Goal: Task Accomplishment & Management: Use online tool/utility

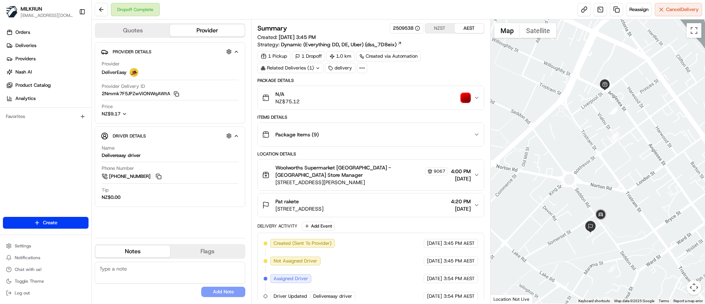
click at [124, 114] on icon "button" at bounding box center [124, 113] width 5 height 5
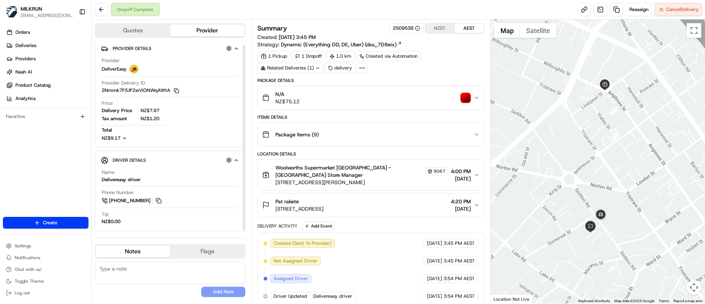
scroll to position [4, 0]
click at [24, 48] on span "Deliveries" at bounding box center [25, 45] width 21 height 7
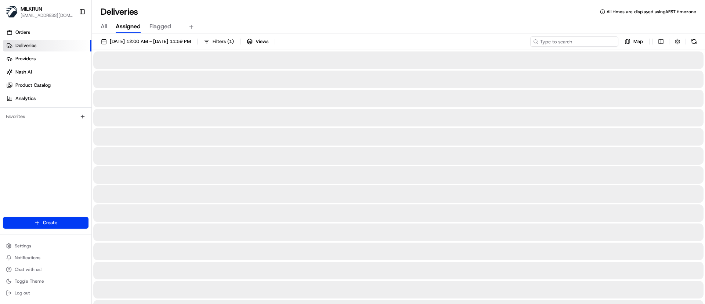
click at [567, 39] on input at bounding box center [574, 41] width 88 height 10
paste input "714090ad-6959-4e96-a94d-f4a742cd52d3"
type input "714090ad-6959-4e96-a94d-f4a742cd52d3"
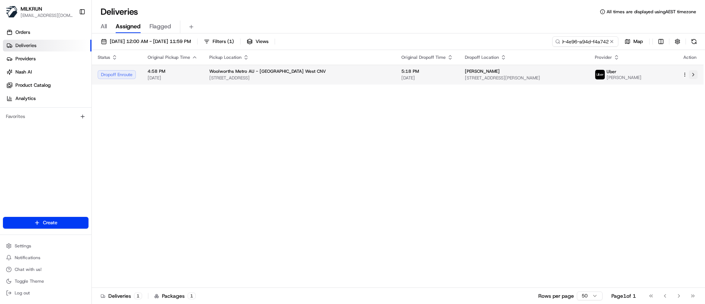
click at [696, 74] on button at bounding box center [693, 74] width 9 height 9
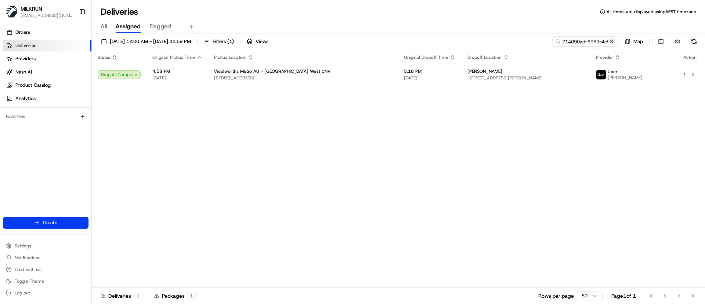
click at [613, 39] on button at bounding box center [611, 41] width 7 height 7
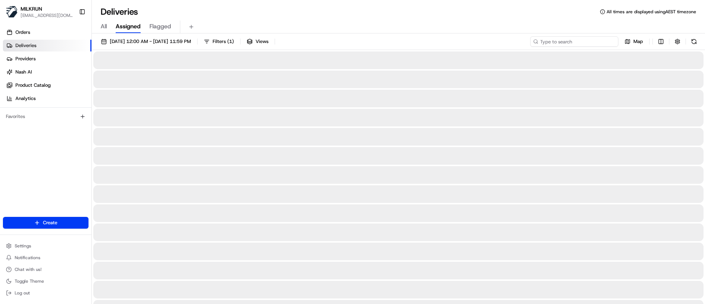
click at [578, 40] on input at bounding box center [574, 41] width 88 height 10
paste input "[PERSON_NAME]"
click at [541, 41] on input "[PERSON_NAME]" at bounding box center [574, 41] width 88 height 10
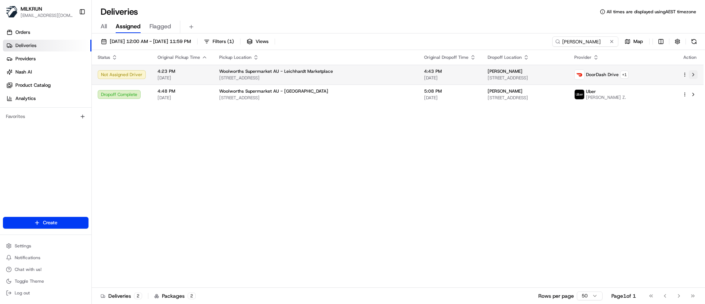
click at [695, 75] on button at bounding box center [693, 74] width 9 height 9
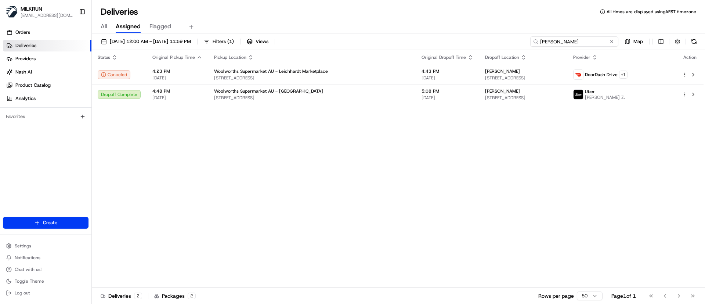
drag, startPoint x: 603, startPoint y: 42, endPoint x: 412, endPoint y: 29, distance: 190.7
click at [412, 29] on div "Deliveries All times are displayed using AEST timezone All Assigned Flagged 23/…" at bounding box center [398, 152] width 613 height 304
paste input "odie Fairweather"
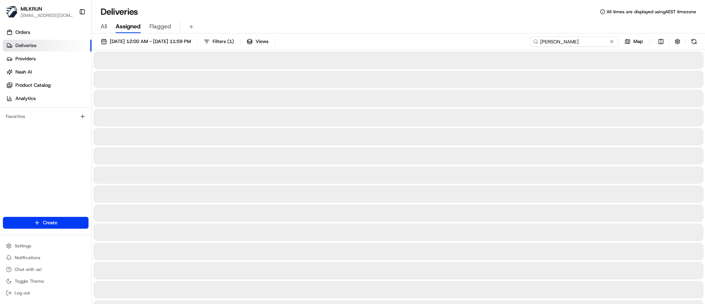
click at [539, 40] on input "Jodie Fairweather" at bounding box center [574, 41] width 88 height 10
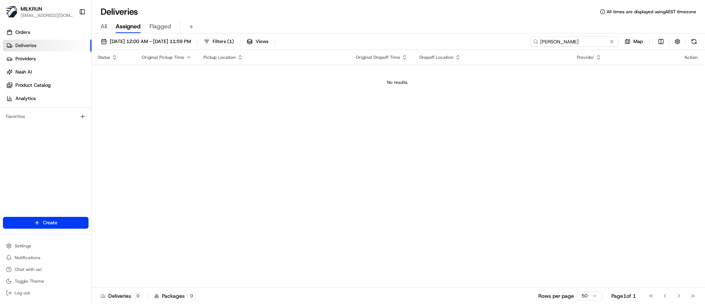
drag, startPoint x: 592, startPoint y: 41, endPoint x: 332, endPoint y: 25, distance: 261.3
click at [332, 25] on div "Deliveries All times are displayed using AEST timezone All Assigned Flagged 23/…" at bounding box center [398, 152] width 613 height 304
paste input "fda5d257-7118-4a69-8a11-0fb1b116f73c"
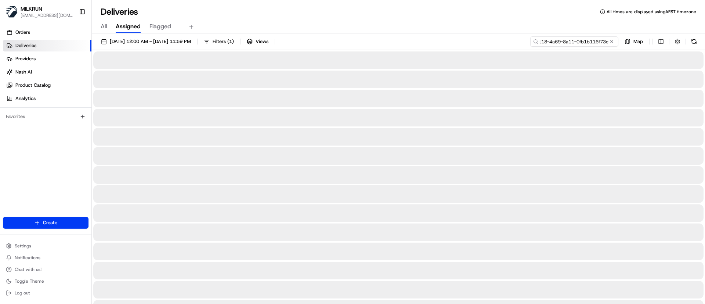
type input "fda5d257-7118-4a69-8a11-0fb1b116f73c"
click at [101, 24] on span "All" at bounding box center [104, 26] width 6 height 9
click at [594, 42] on input at bounding box center [574, 41] width 88 height 10
paste input "fda5d257-7118-4a69-8a11-0fb1b116f73c"
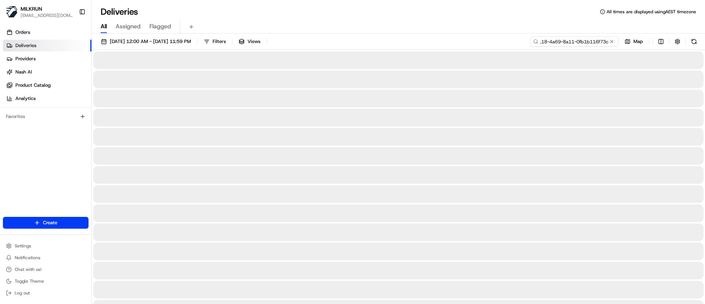
type input "fda5d257-7118-4a69-8a11-0fb1b116f73c"
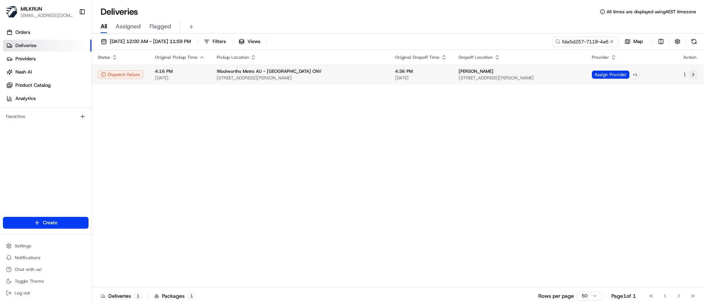
click at [692, 76] on button at bounding box center [693, 74] width 9 height 9
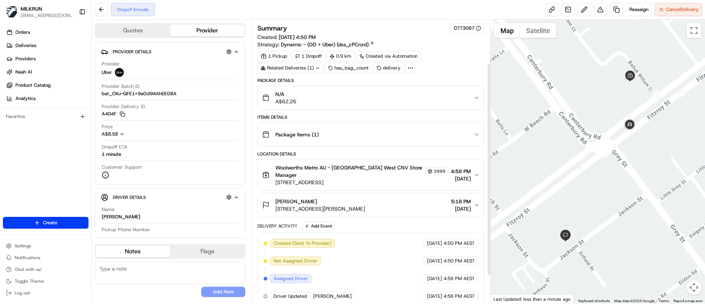
scroll to position [95, 0]
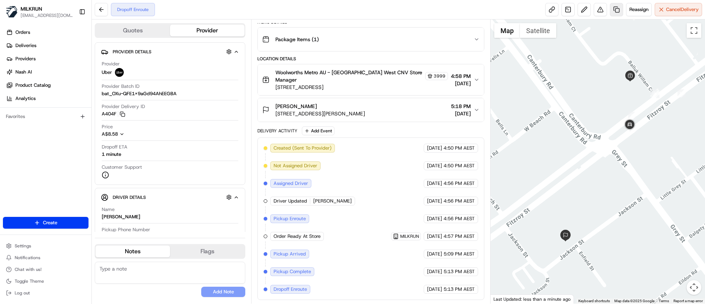
click at [613, 10] on link at bounding box center [616, 9] width 13 height 13
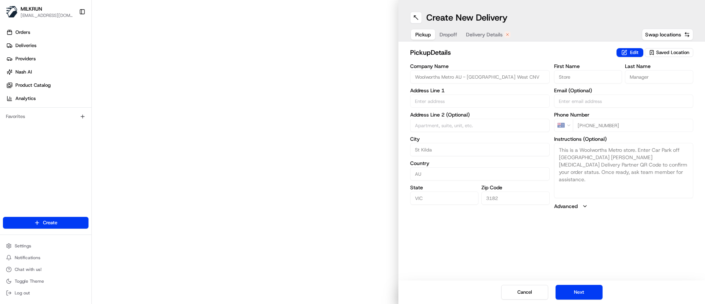
type input "[STREET_ADDRESS]"
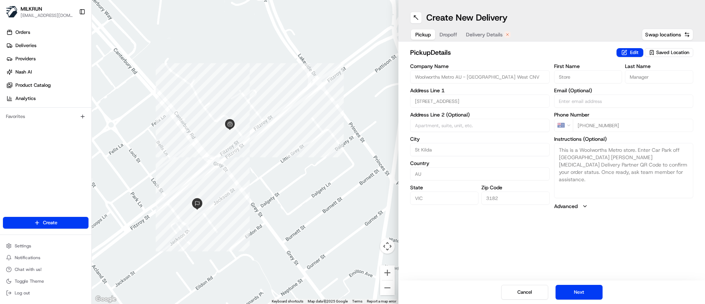
click at [484, 37] on span "Delivery Details" at bounding box center [484, 34] width 37 height 7
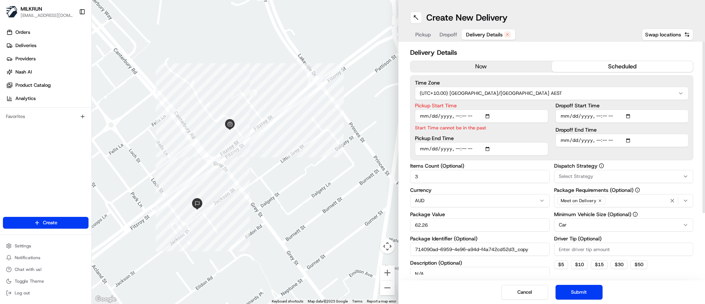
click at [500, 64] on button "now" at bounding box center [481, 66] width 141 height 11
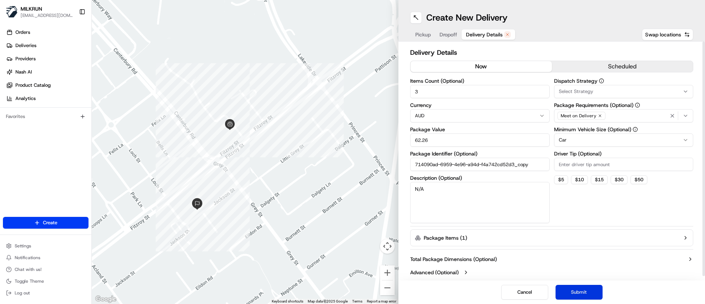
click at [592, 287] on button "Submit" at bounding box center [579, 292] width 47 height 15
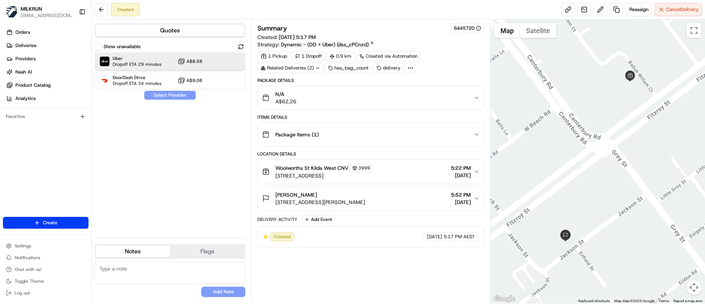
click at [143, 58] on span "Uber" at bounding box center [137, 58] width 49 height 6
click at [171, 93] on button "Assign Provider" at bounding box center [170, 95] width 52 height 9
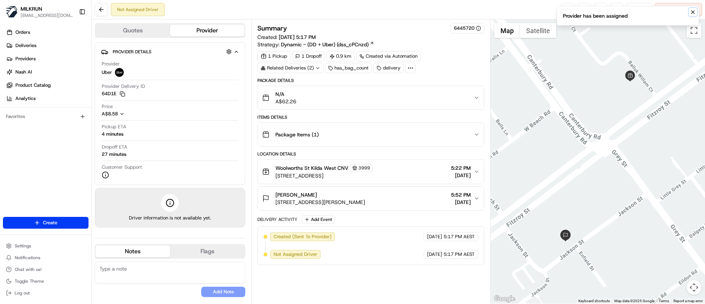
click at [691, 14] on icon "Notifications (F8)" at bounding box center [693, 12] width 6 height 6
click at [565, 12] on link at bounding box center [568, 9] width 13 height 13
click at [565, 7] on link at bounding box center [568, 9] width 13 height 13
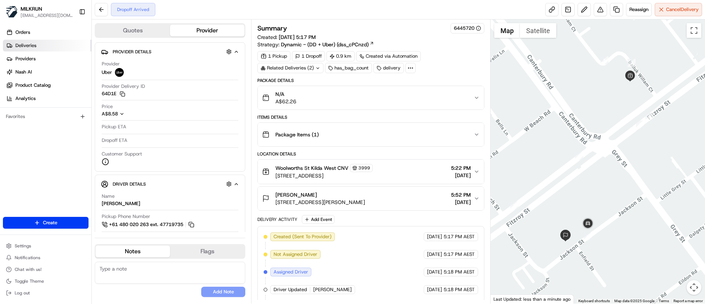
click at [26, 46] on span "Deliveries" at bounding box center [25, 45] width 21 height 7
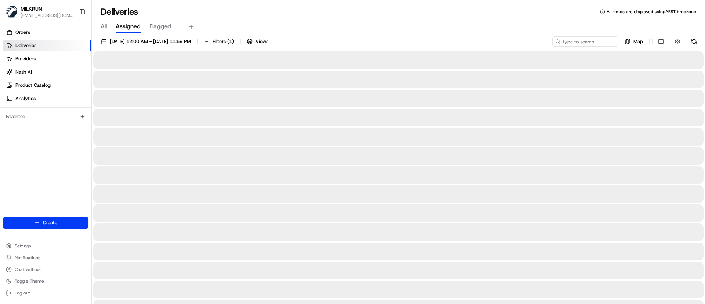
click at [570, 44] on input at bounding box center [574, 41] width 88 height 10
paste input "ennio digenova"
type input "ennio digenova"
click at [541, 42] on input "ennio digenova" at bounding box center [574, 41] width 88 height 10
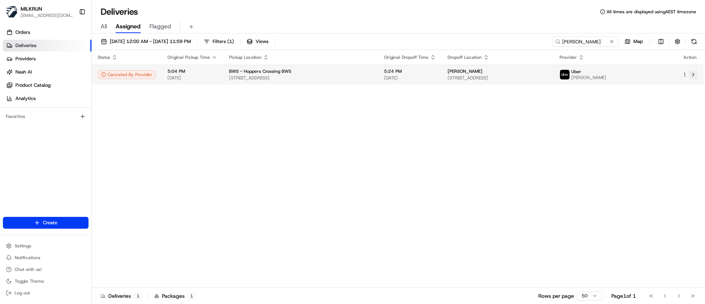
click at [690, 74] on button at bounding box center [693, 74] width 9 height 9
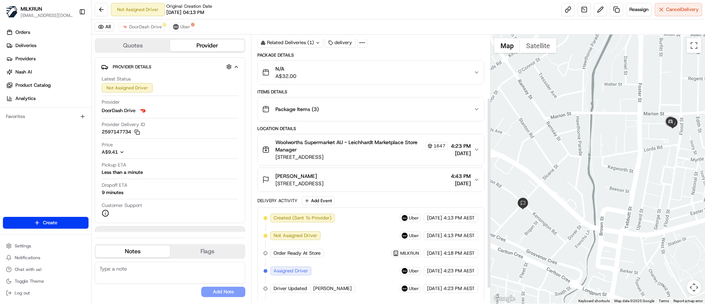
scroll to position [110, 0]
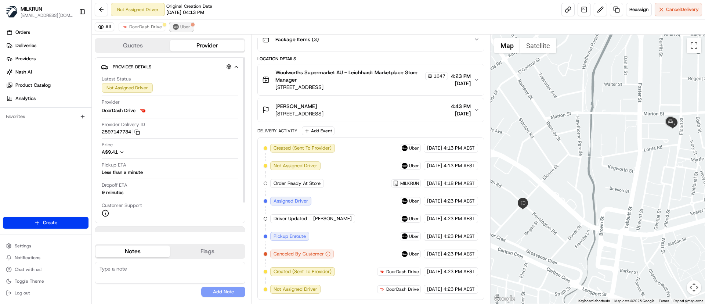
click at [183, 26] on span "Uber" at bounding box center [185, 27] width 10 height 6
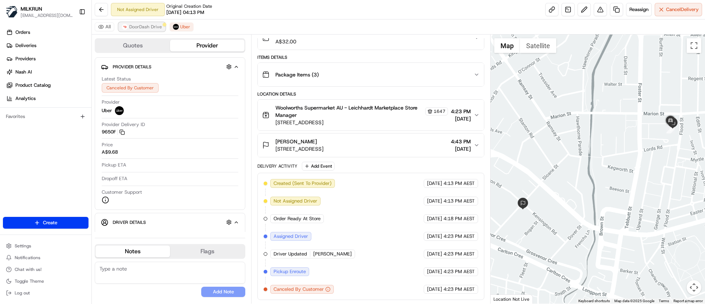
click at [147, 30] on button "DoorDash Drive" at bounding box center [142, 26] width 47 height 9
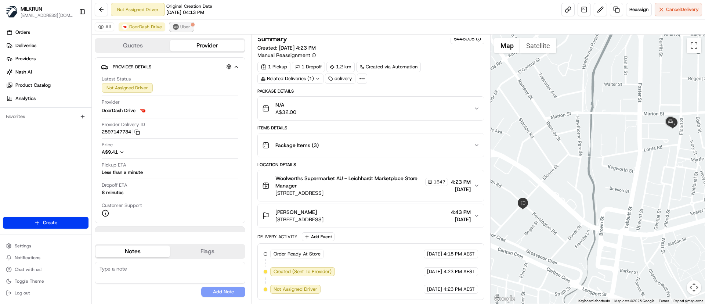
click at [183, 30] on button "Uber" at bounding box center [182, 26] width 24 height 9
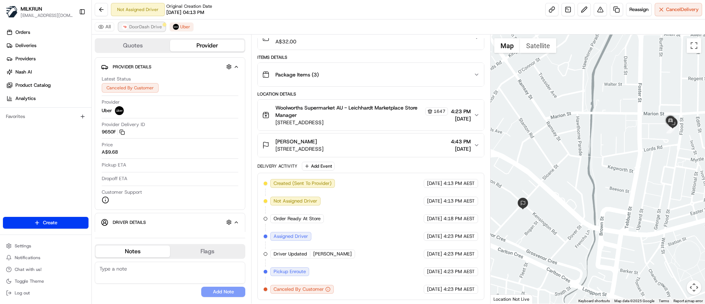
click at [143, 25] on span "DoorDash Drive" at bounding box center [145, 27] width 33 height 6
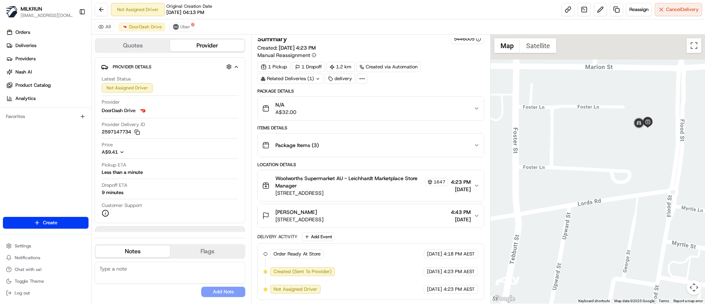
drag, startPoint x: 656, startPoint y: 129, endPoint x: 644, endPoint y: 170, distance: 43.1
click at [646, 175] on div at bounding box center [598, 169] width 215 height 269
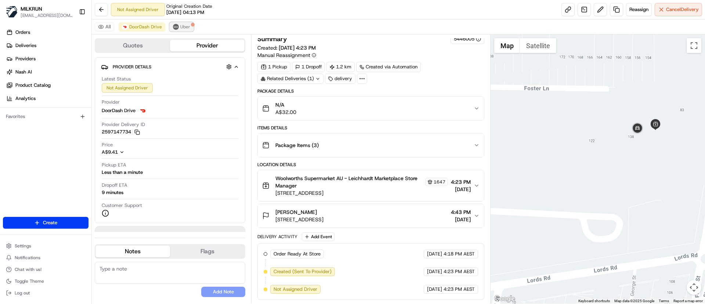
click at [181, 30] on button "Uber" at bounding box center [182, 26] width 24 height 9
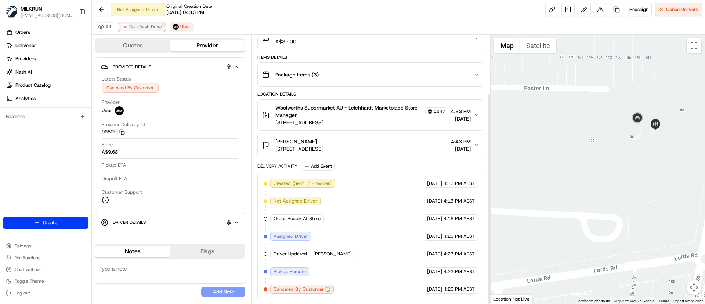
click at [149, 30] on button "DoorDash Drive" at bounding box center [142, 26] width 47 height 9
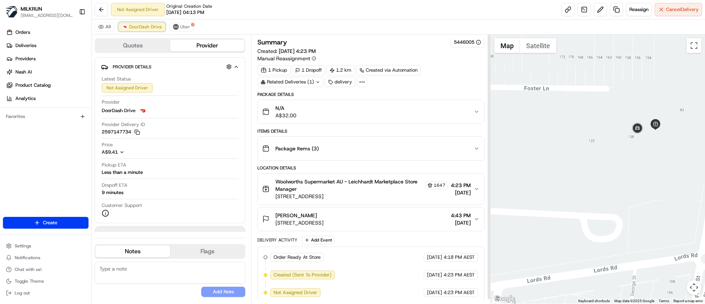
scroll to position [0, 0]
click at [180, 25] on span "Uber" at bounding box center [185, 27] width 10 height 6
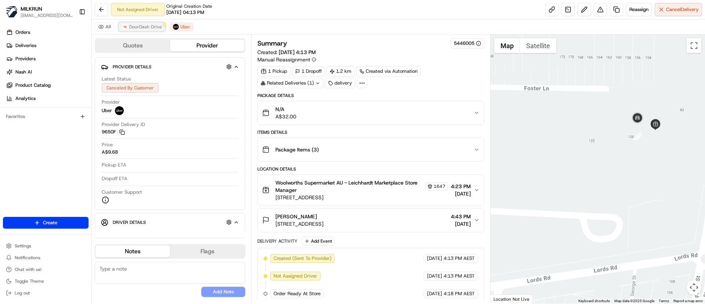
click at [138, 27] on span "DoorDash Drive" at bounding box center [145, 27] width 33 height 6
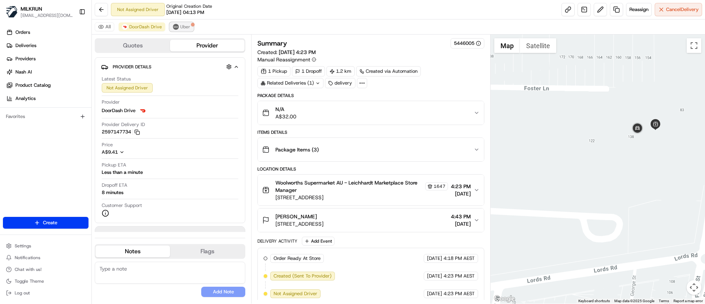
click at [181, 26] on span "Uber" at bounding box center [185, 27] width 10 height 6
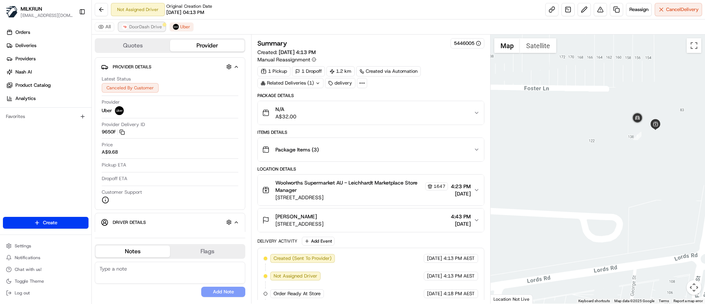
click at [145, 26] on span "DoorDash Drive" at bounding box center [145, 27] width 33 height 6
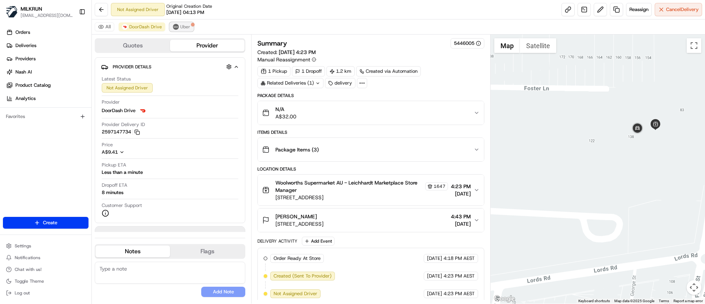
click at [185, 26] on span "Uber" at bounding box center [185, 27] width 10 height 6
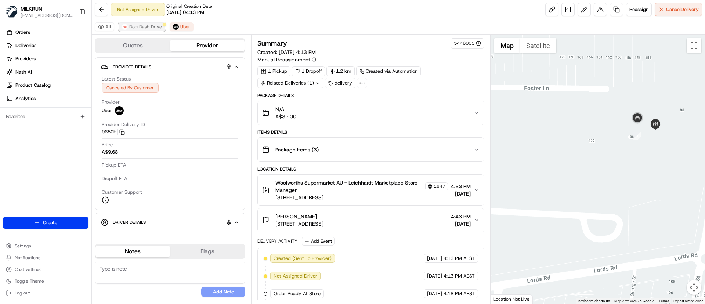
click at [146, 29] on span "DoorDash Drive" at bounding box center [145, 27] width 33 height 6
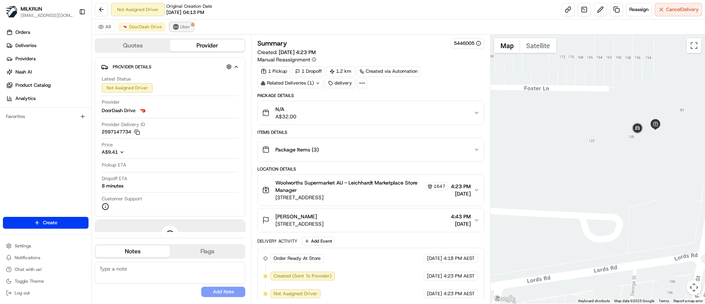
click at [184, 28] on span "Uber" at bounding box center [185, 27] width 10 height 6
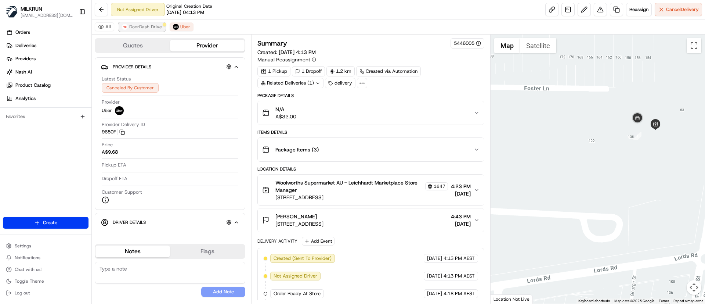
click at [147, 28] on span "DoorDash Drive" at bounding box center [145, 27] width 33 height 6
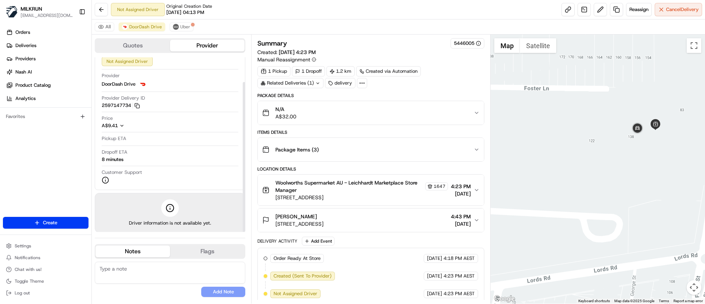
scroll to position [29, 0]
drag, startPoint x: 243, startPoint y: 159, endPoint x: 246, endPoint y: 187, distance: 28.1
click at [245, 187] on div at bounding box center [244, 157] width 3 height 150
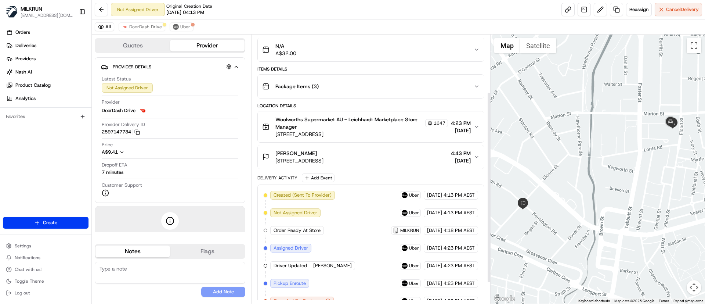
scroll to position [110, 0]
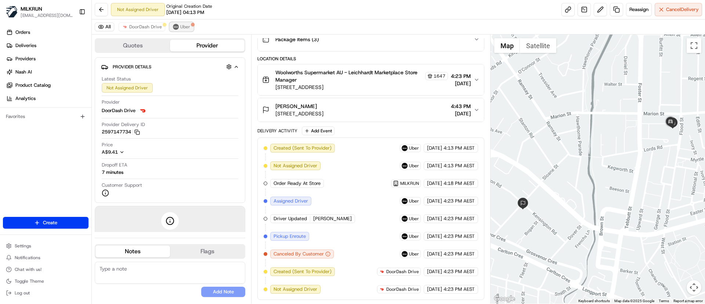
click at [187, 29] on span "Uber" at bounding box center [185, 27] width 10 height 6
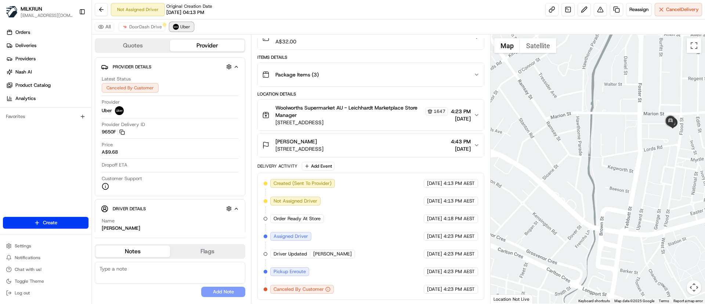
scroll to position [75, 0]
click at [126, 29] on button "DoorDash Drive" at bounding box center [142, 26] width 47 height 9
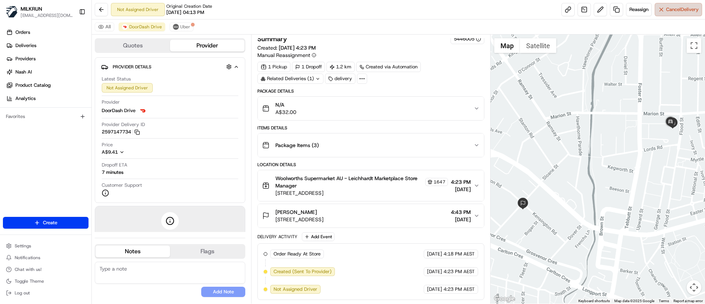
click at [663, 9] on button "Cancel Delivery" at bounding box center [678, 9] width 47 height 13
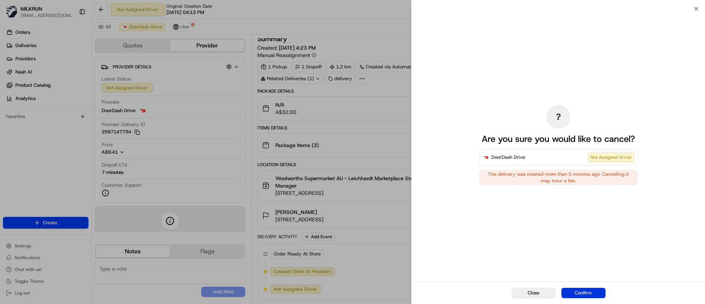
click at [594, 295] on button "Confirm" at bounding box center [584, 293] width 44 height 10
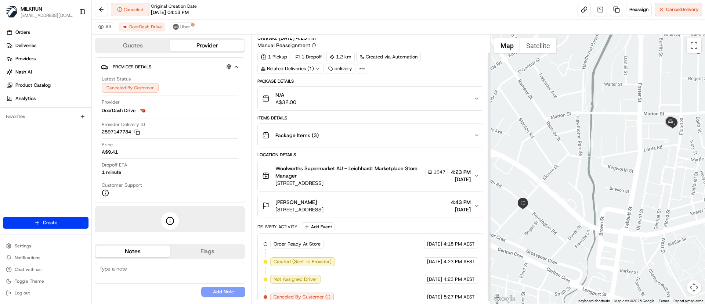
scroll to position [22, 0]
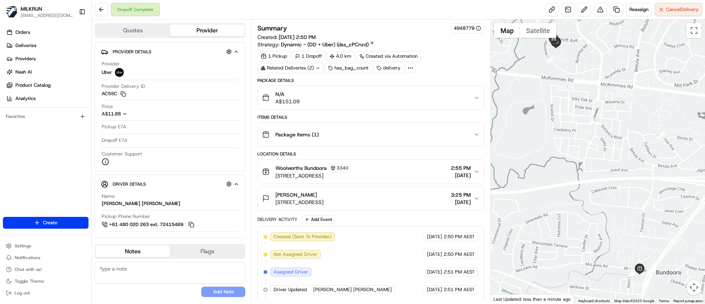
scroll to position [18, 0]
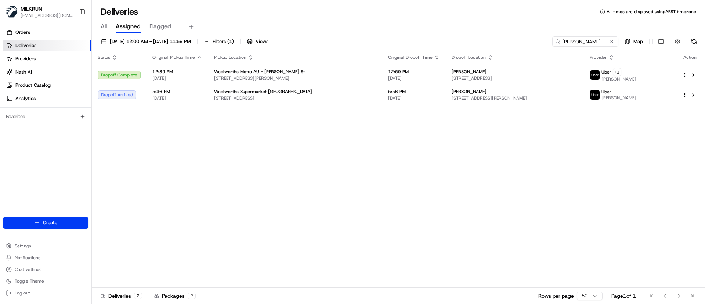
drag, startPoint x: 578, startPoint y: 41, endPoint x: 406, endPoint y: 35, distance: 172.4
click at [406, 35] on div "[DATE] 12:00 AM - [DATE] 11:59 PM Filters ( 1 ) Views [PERSON_NAME] Map Status …" at bounding box center [398, 169] width 613 height 272
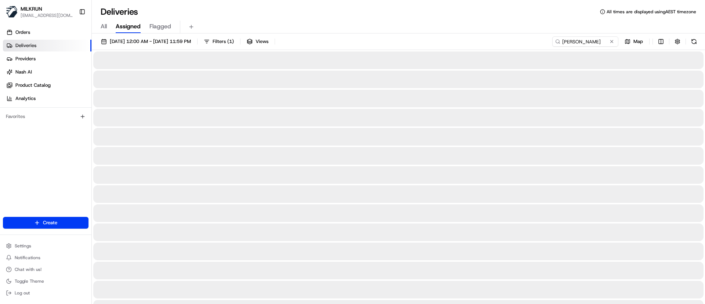
click at [552, 42] on input "[PERSON_NAME]" at bounding box center [585, 41] width 66 height 10
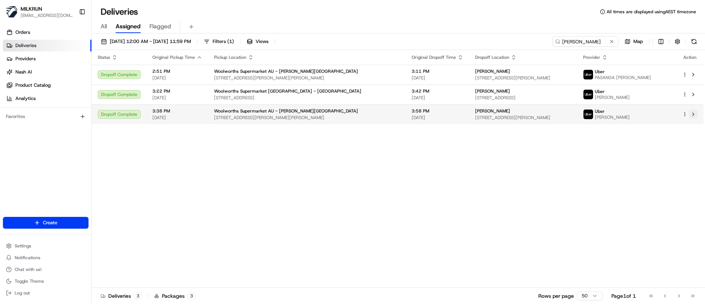
click at [695, 114] on button at bounding box center [693, 114] width 9 height 9
drag, startPoint x: 595, startPoint y: 44, endPoint x: 491, endPoint y: 45, distance: 104.0
click at [491, 45] on div "23/08/2025 12:00 AM - 23/08/2025 11:59 PM Filters ( 1 ) Views Emily lang Map" at bounding box center [398, 43] width 613 height 14
paste input "Bianca Picherit"
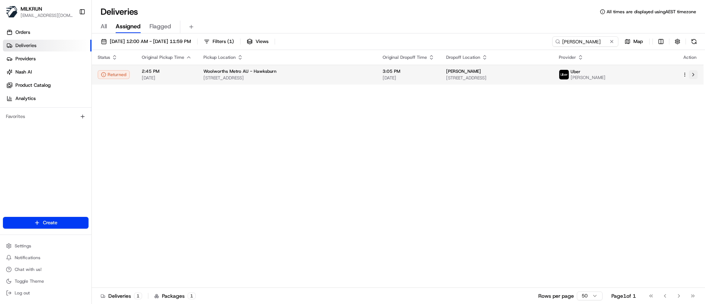
click at [692, 77] on button at bounding box center [693, 74] width 9 height 9
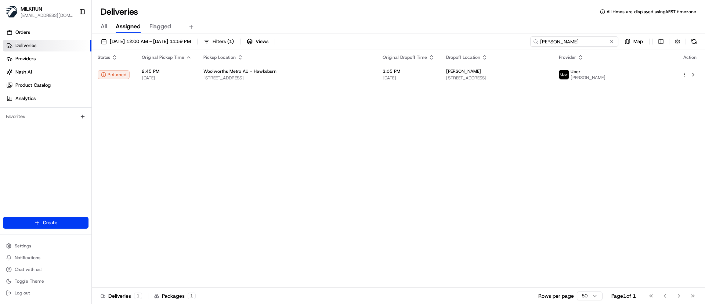
drag, startPoint x: 605, startPoint y: 45, endPoint x: 420, endPoint y: 48, distance: 184.4
click at [420, 48] on div "23/08/2025 12:00 AM - 23/08/2025 11:59 PM Filters ( 1 ) Views Bianca Picherit M…" at bounding box center [398, 43] width 613 height 14
paste input "[PERSON_NAME]"
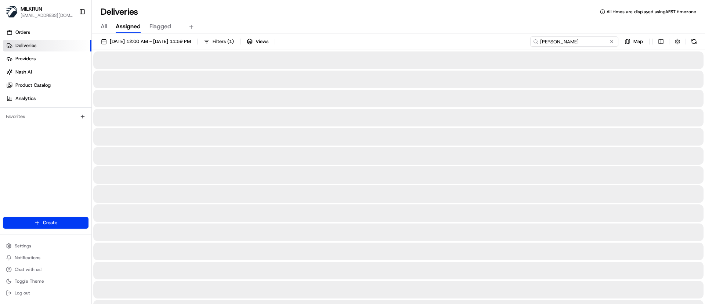
click at [540, 45] on input "[PERSON_NAME]" at bounding box center [574, 41] width 88 height 10
type input "[PERSON_NAME]"
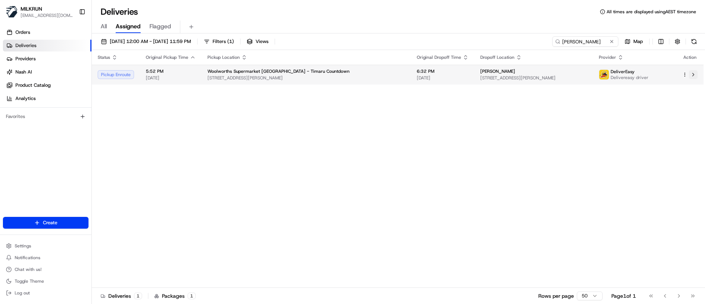
click at [693, 71] on button at bounding box center [693, 74] width 9 height 9
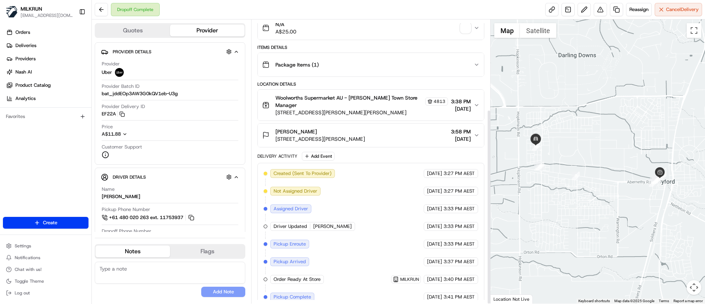
scroll to position [130, 0]
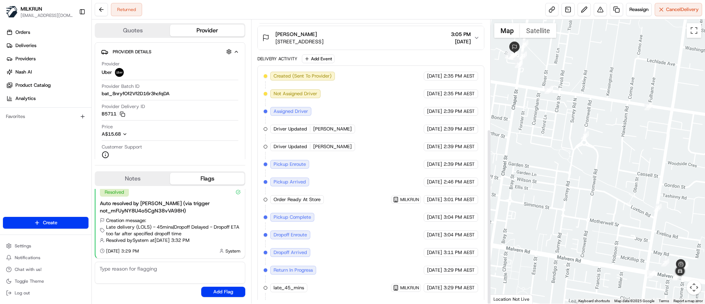
scroll to position [177, 0]
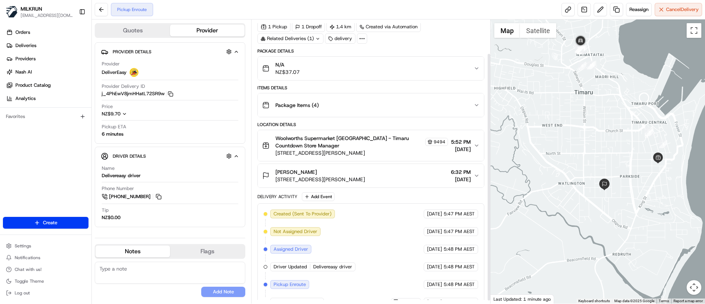
scroll to position [42, 0]
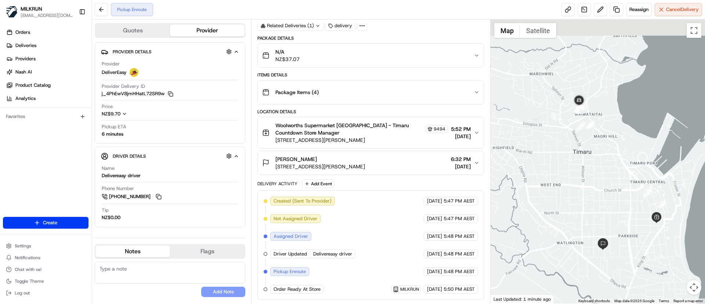
drag, startPoint x: 575, startPoint y: 193, endPoint x: 574, endPoint y: 210, distance: 17.3
click at [574, 210] on div at bounding box center [598, 161] width 215 height 284
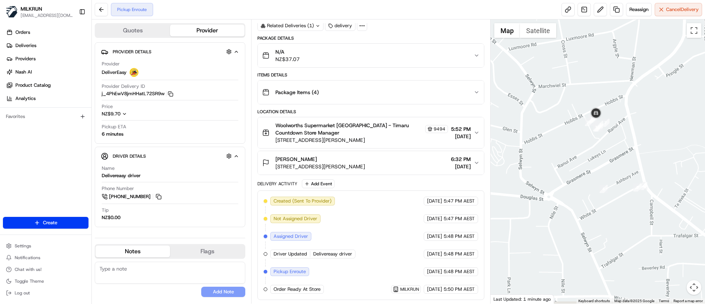
drag, startPoint x: 620, startPoint y: 181, endPoint x: 617, endPoint y: 170, distance: 11.6
click at [617, 170] on div at bounding box center [598, 161] width 215 height 284
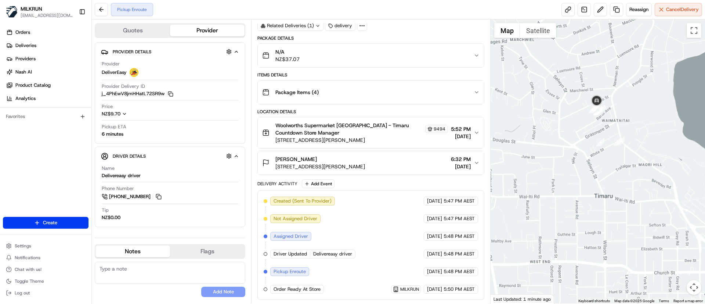
drag, startPoint x: 638, startPoint y: 234, endPoint x: 619, endPoint y: 170, distance: 67.5
click at [619, 170] on div at bounding box center [598, 161] width 215 height 284
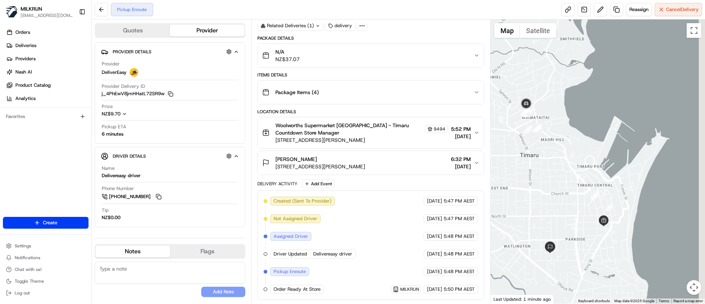
drag, startPoint x: 652, startPoint y: 226, endPoint x: 562, endPoint y: 211, distance: 90.6
click at [562, 211] on div at bounding box center [598, 161] width 215 height 284
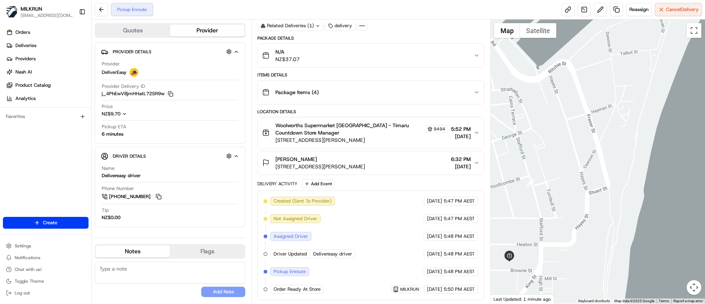
drag, startPoint x: 542, startPoint y: 202, endPoint x: 560, endPoint y: 217, distance: 23.7
click at [560, 217] on div at bounding box center [598, 161] width 215 height 284
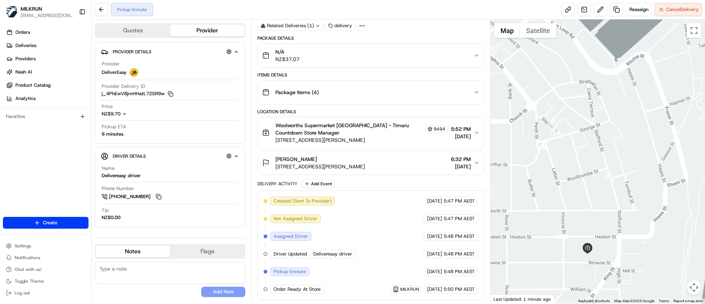
drag, startPoint x: 560, startPoint y: 217, endPoint x: 643, endPoint y: 209, distance: 83.0
click at [643, 209] on div at bounding box center [598, 161] width 215 height 284
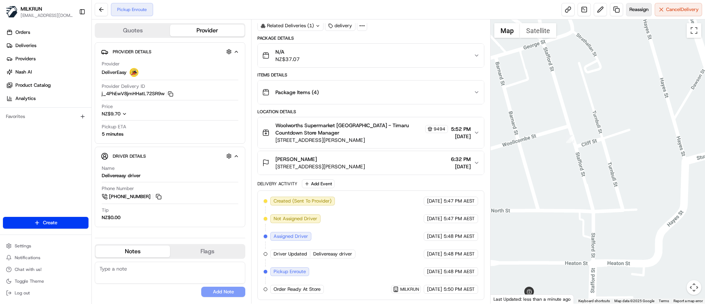
click at [640, 10] on span "Reassign" at bounding box center [639, 9] width 19 height 7
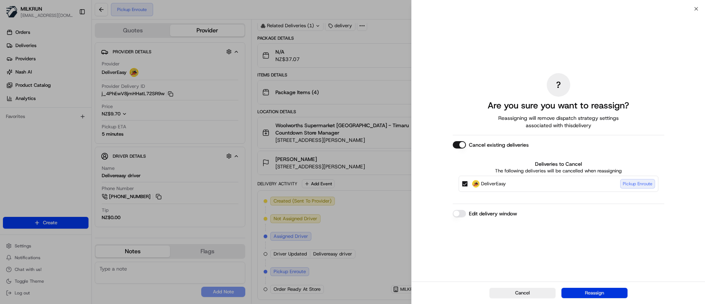
click at [611, 290] on button "Reassign" at bounding box center [595, 293] width 66 height 10
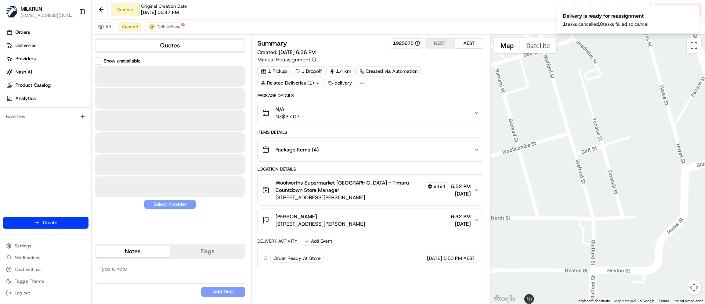
scroll to position [0, 0]
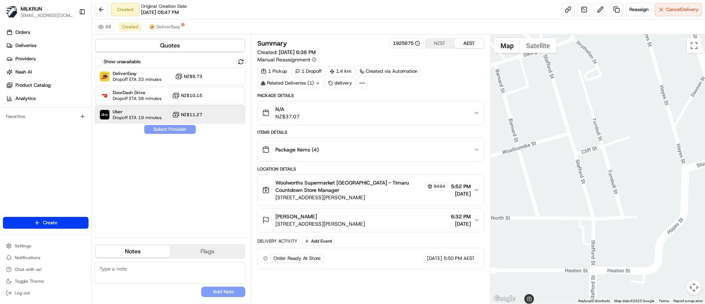
click at [125, 116] on span "Dropoff ETA 19 minutes" at bounding box center [137, 118] width 49 height 6
click at [168, 129] on button "Assign Provider" at bounding box center [170, 129] width 52 height 9
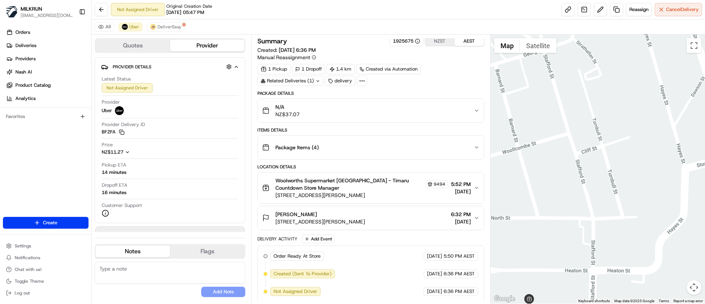
scroll to position [4, 0]
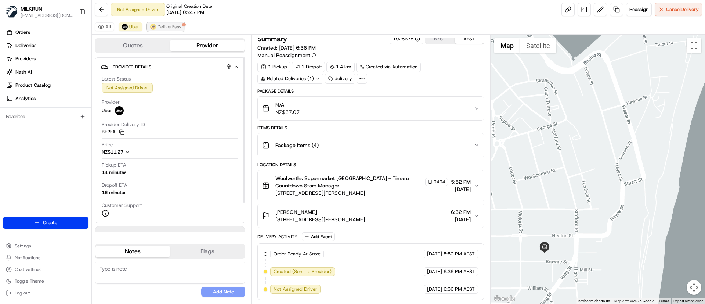
click at [169, 28] on span "DeliverEasy" at bounding box center [170, 27] width 24 height 6
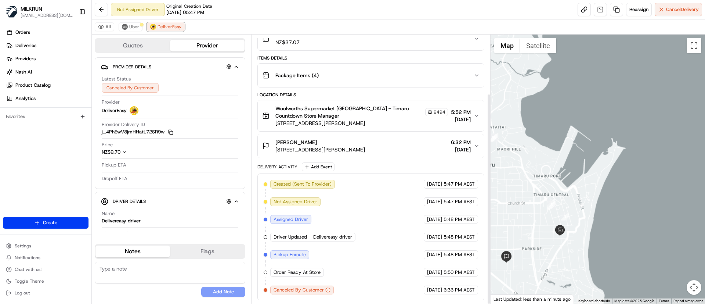
scroll to position [75, 0]
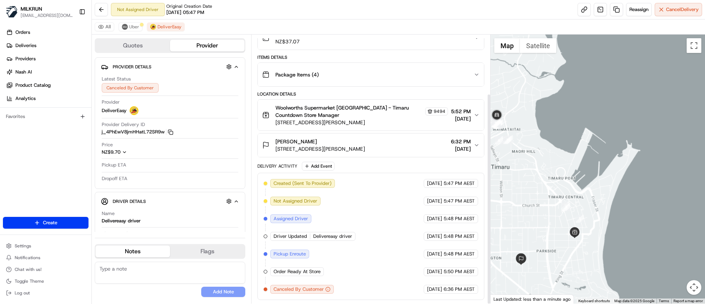
drag, startPoint x: 581, startPoint y: 251, endPoint x: 620, endPoint y: 220, distance: 50.3
click at [620, 220] on div at bounding box center [598, 169] width 215 height 269
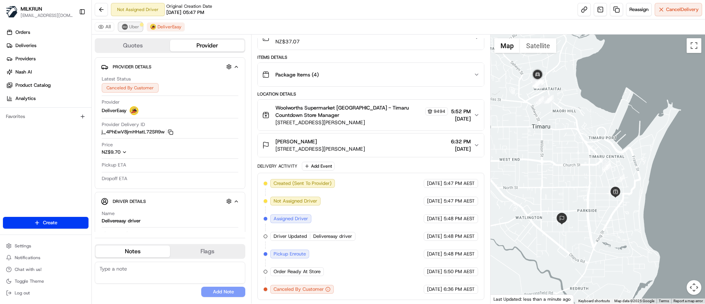
click at [129, 29] on button "Uber" at bounding box center [131, 26] width 24 height 9
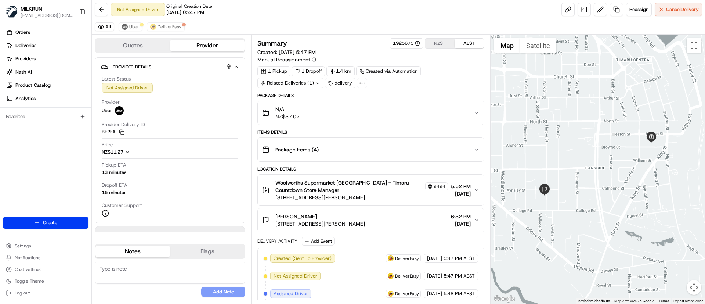
drag, startPoint x: 606, startPoint y: 217, endPoint x: 626, endPoint y: 190, distance: 33.8
click at [626, 190] on div at bounding box center [598, 169] width 215 height 269
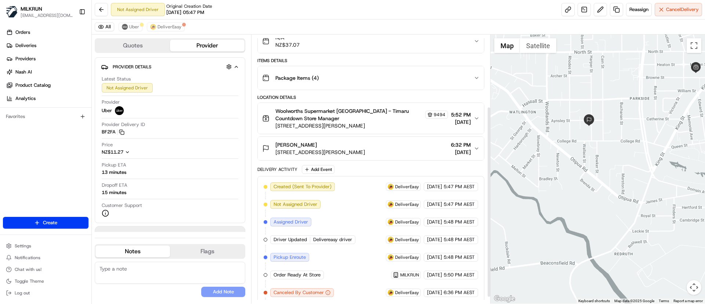
scroll to position [110, 0]
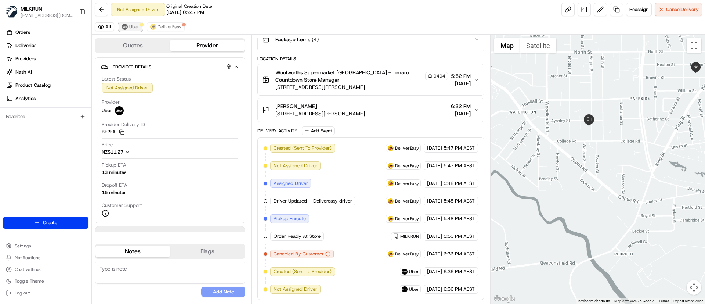
click at [133, 26] on span "Uber" at bounding box center [134, 27] width 10 height 6
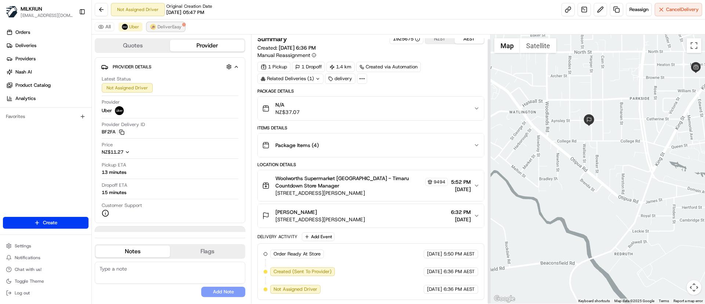
click at [171, 26] on span "DeliverEasy" at bounding box center [170, 27] width 24 height 6
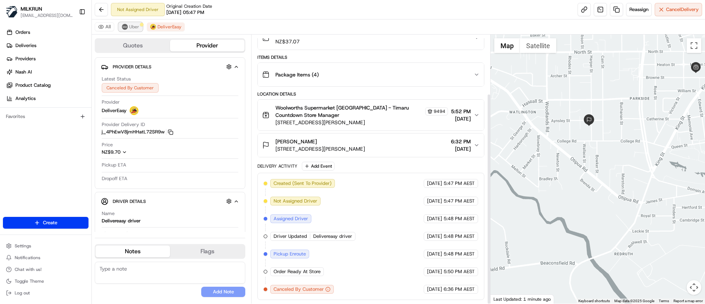
click at [135, 29] on span "Uber" at bounding box center [134, 27] width 10 height 6
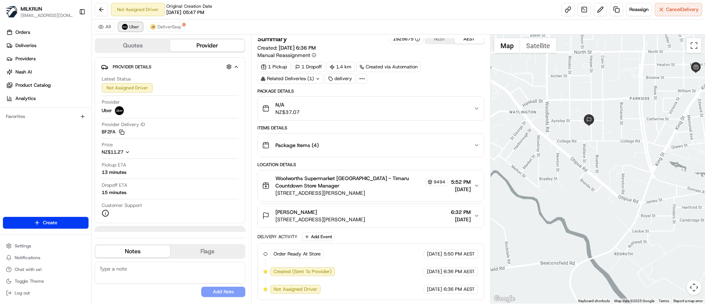
scroll to position [4, 0]
click at [169, 26] on span "DeliverEasy" at bounding box center [170, 27] width 24 height 6
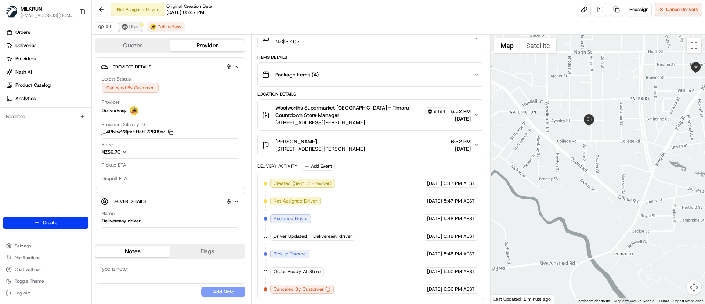
click at [137, 25] on span "Uber" at bounding box center [134, 27] width 10 height 6
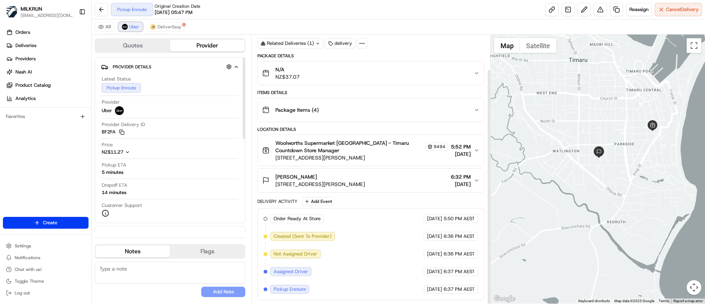
scroll to position [57, 0]
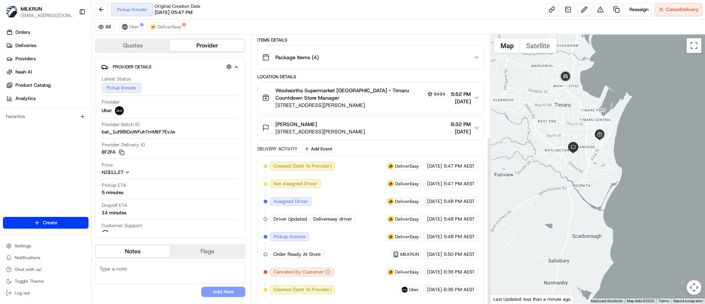
scroll to position [163, 0]
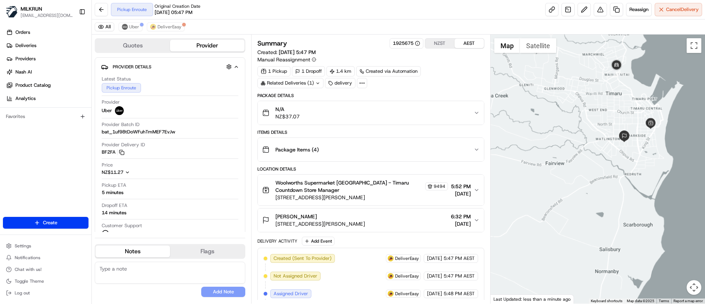
drag, startPoint x: 619, startPoint y: 116, endPoint x: 555, endPoint y: 145, distance: 69.9
click at [555, 145] on div at bounding box center [598, 169] width 215 height 269
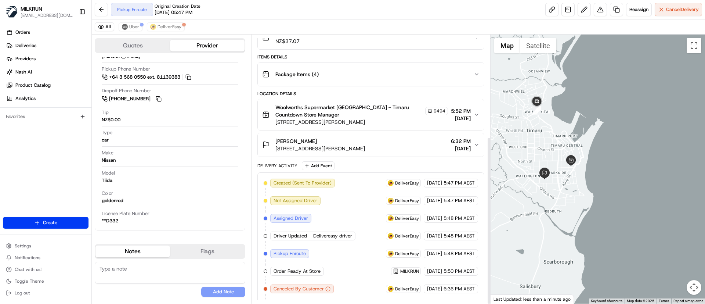
scroll to position [163, 0]
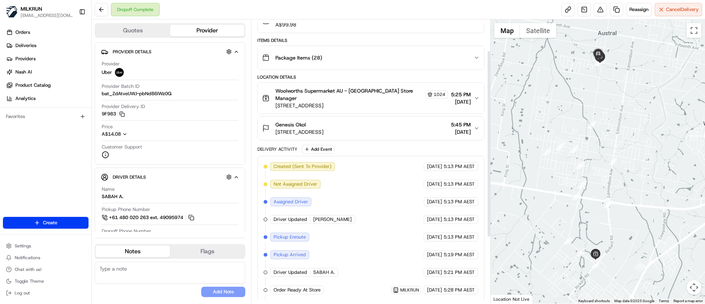
scroll to position [148, 0]
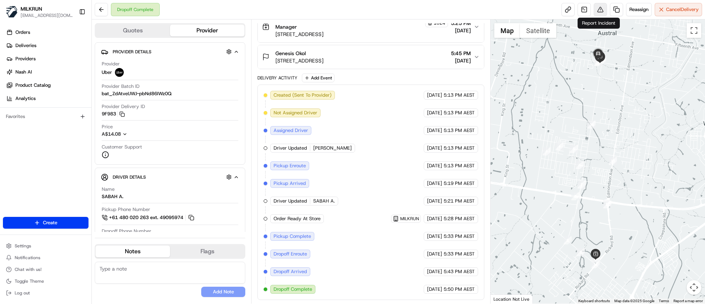
click at [599, 15] on button at bounding box center [600, 9] width 13 height 13
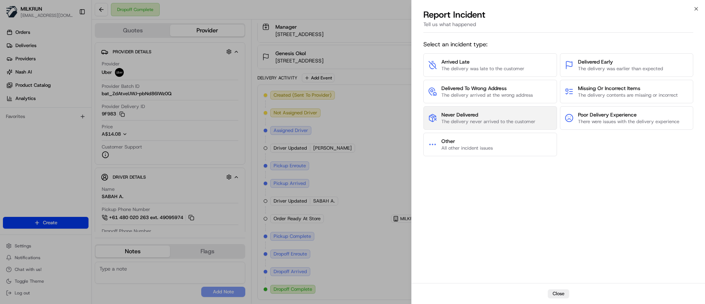
click at [497, 119] on span "The delivery never arrived to the customer" at bounding box center [489, 121] width 94 height 7
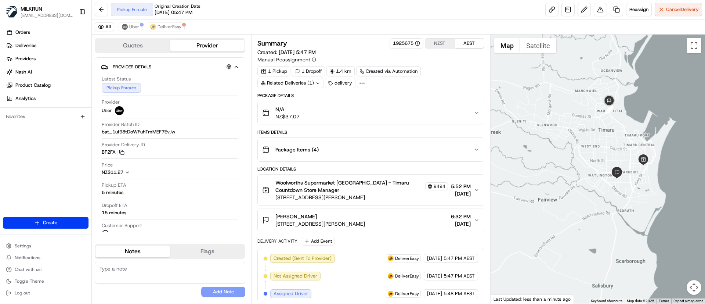
click at [606, 134] on div at bounding box center [598, 169] width 215 height 269
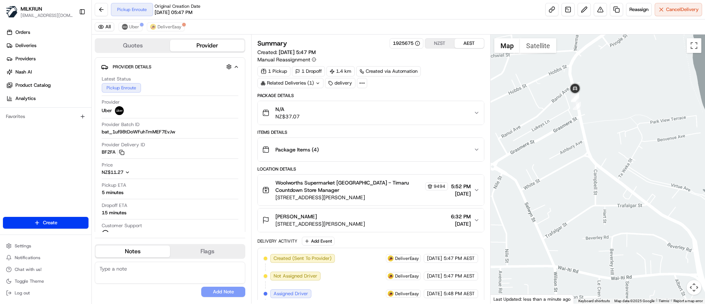
drag, startPoint x: 592, startPoint y: 109, endPoint x: 594, endPoint y: 172, distance: 62.8
click at [594, 172] on div at bounding box center [598, 169] width 215 height 269
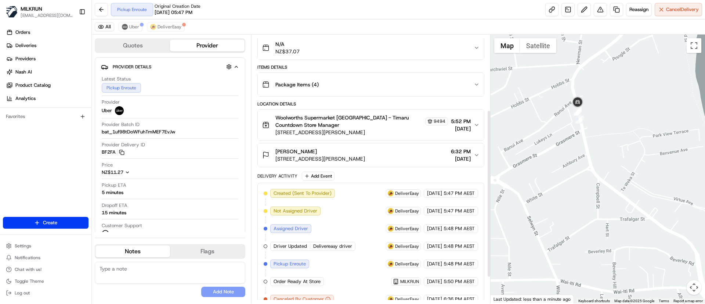
scroll to position [163, 0]
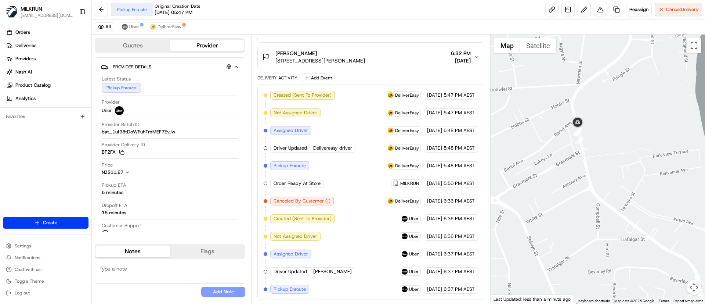
drag, startPoint x: 591, startPoint y: 182, endPoint x: 586, endPoint y: 185, distance: 6.0
click at [591, 203] on div at bounding box center [598, 169] width 215 height 269
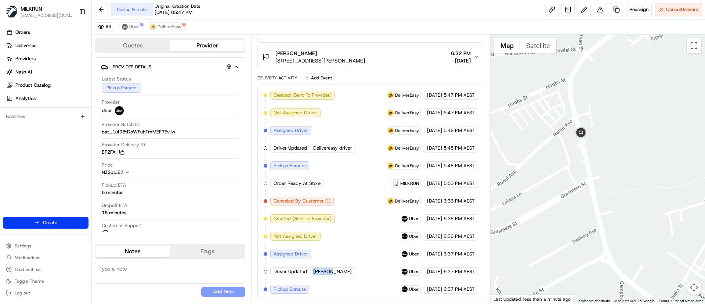
drag, startPoint x: 329, startPoint y: 273, endPoint x: 311, endPoint y: 274, distance: 17.7
click at [311, 274] on div "Driver Updated yibo T." at bounding box center [312, 271] width 85 height 9
copy span "[PERSON_NAME]"
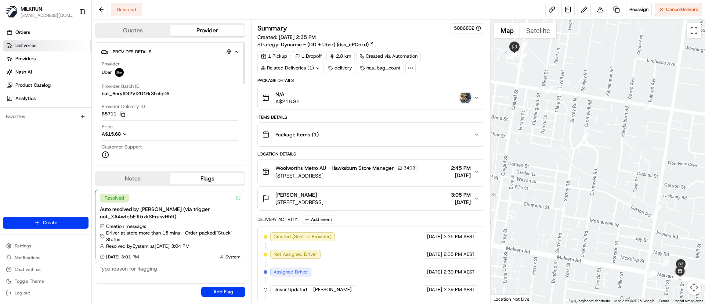
scroll to position [177, 0]
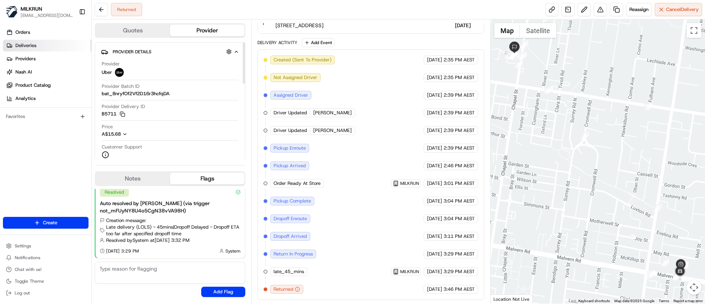
click at [29, 44] on span "Deliveries" at bounding box center [25, 45] width 21 height 7
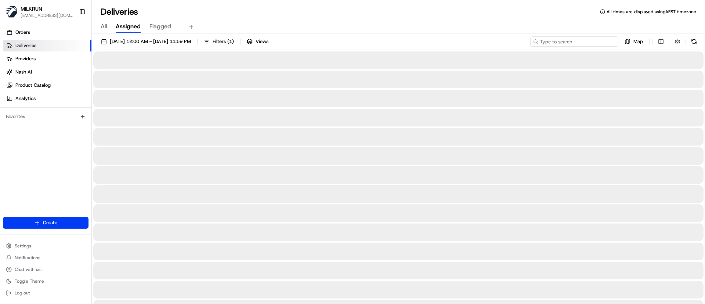
click at [586, 42] on input at bounding box center [574, 41] width 88 height 10
paste input "[PERSON_NAME]"
click at [541, 40] on input "[PERSON_NAME]" at bounding box center [574, 41] width 88 height 10
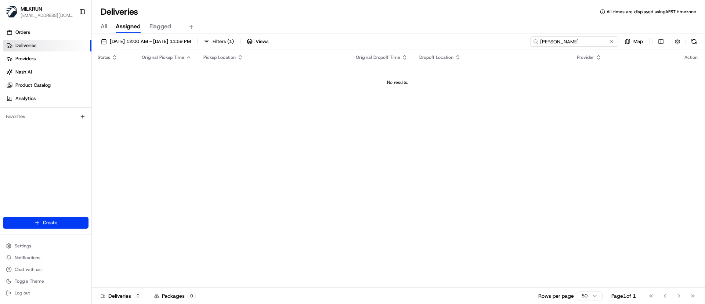
drag, startPoint x: 594, startPoint y: 43, endPoint x: 415, endPoint y: 40, distance: 178.9
click at [415, 40] on div "23/08/2025 12:00 AM - 23/08/2025 11:59 PM Filters ( 1 ) Views yibo T. Map" at bounding box center [398, 43] width 613 height 14
paste input "Anil S"
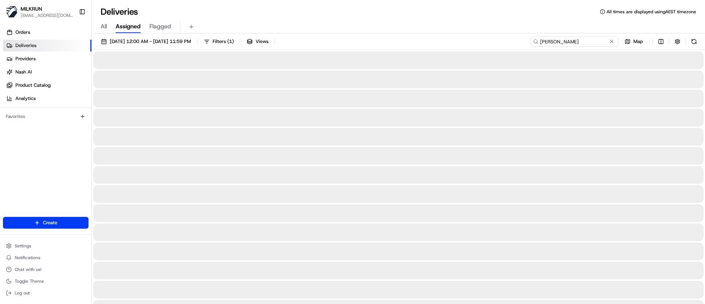
click at [541, 38] on input "Anil S." at bounding box center [574, 41] width 88 height 10
type input "Anil S."
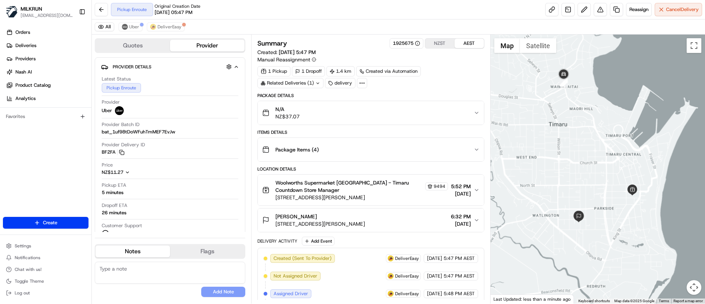
drag, startPoint x: 649, startPoint y: 158, endPoint x: 638, endPoint y: 155, distance: 11.6
click at [649, 160] on div at bounding box center [598, 169] width 215 height 269
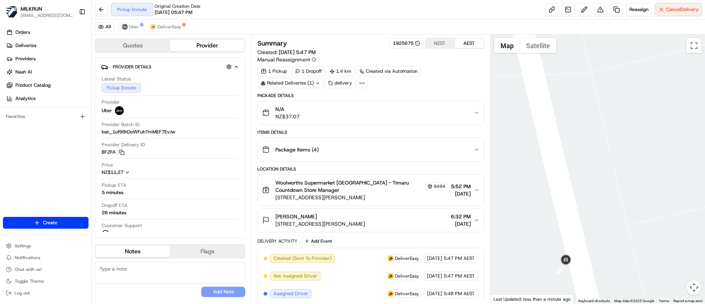
drag, startPoint x: 594, startPoint y: 226, endPoint x: 594, endPoint y: 180, distance: 46.6
click at [594, 180] on div at bounding box center [598, 169] width 215 height 269
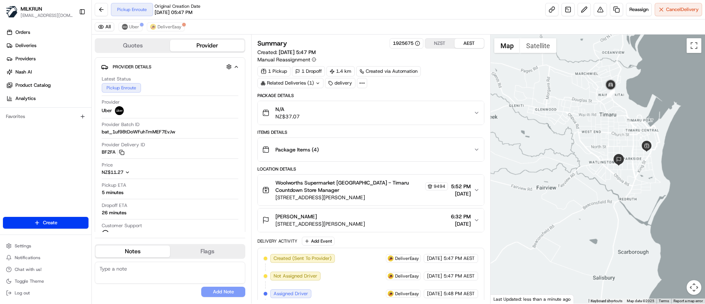
drag, startPoint x: 639, startPoint y: 167, endPoint x: 636, endPoint y: 198, distance: 31.3
click at [636, 198] on div at bounding box center [598, 169] width 215 height 269
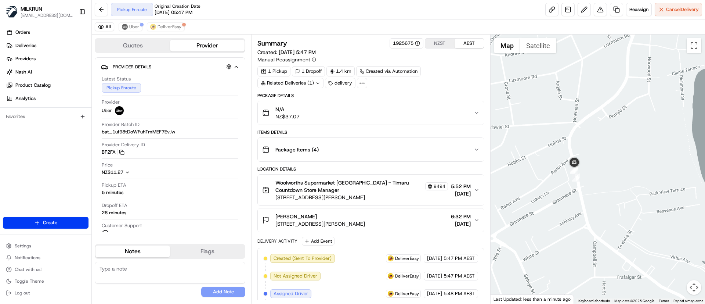
drag, startPoint x: 552, startPoint y: 177, endPoint x: 656, endPoint y: 167, distance: 104.4
click at [656, 167] on div at bounding box center [598, 169] width 215 height 269
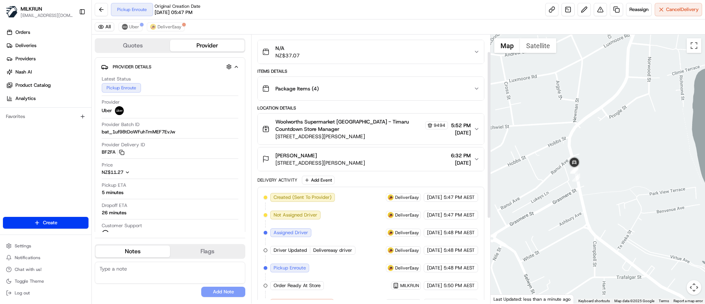
scroll to position [163, 0]
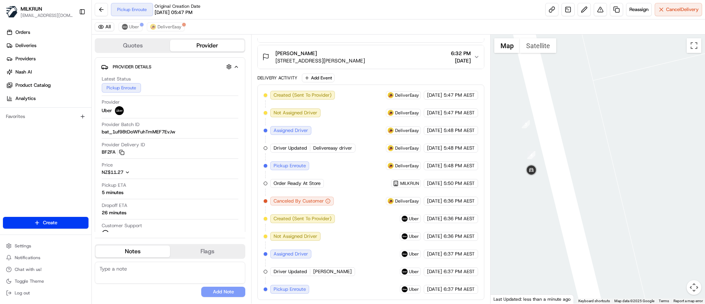
drag, startPoint x: 555, startPoint y: 174, endPoint x: 577, endPoint y: 137, distance: 43.5
click at [577, 137] on div at bounding box center [598, 169] width 215 height 269
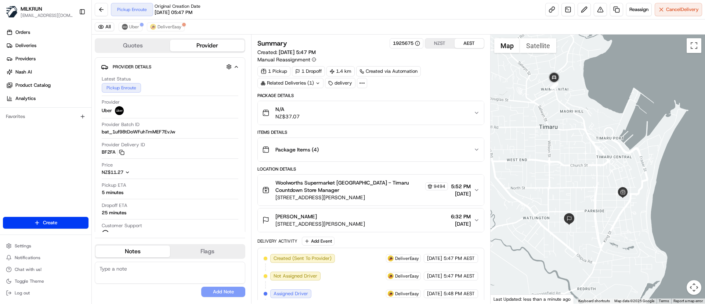
drag, startPoint x: 601, startPoint y: 181, endPoint x: 599, endPoint y: 186, distance: 5.3
click at [599, 186] on div at bounding box center [598, 169] width 215 height 269
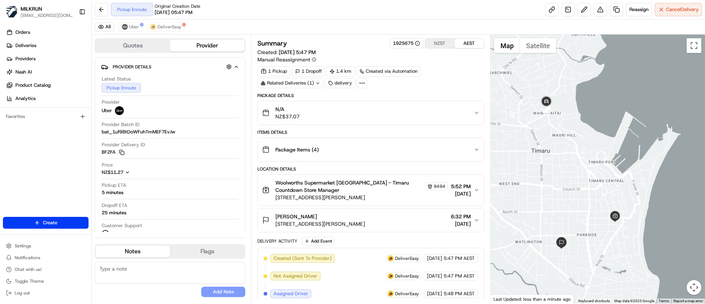
drag, startPoint x: 558, startPoint y: 120, endPoint x: 568, endPoint y: 154, distance: 35.1
click at [568, 154] on div at bounding box center [598, 169] width 215 height 269
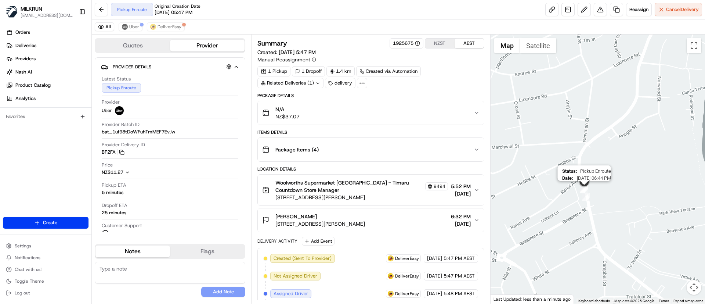
drag, startPoint x: 581, startPoint y: 243, endPoint x: 581, endPoint y: 192, distance: 51.1
click at [581, 192] on div "Status : Pickup Enroute Date : [DATE] 06:44 PM" at bounding box center [598, 169] width 215 height 269
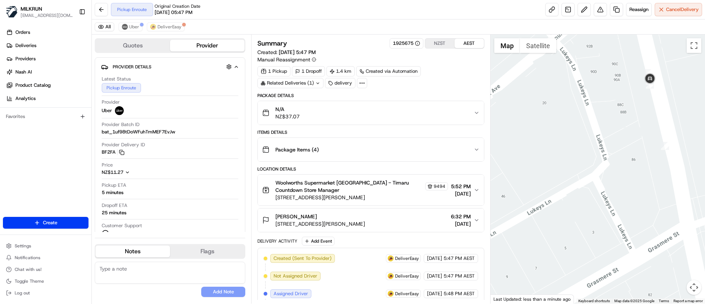
drag, startPoint x: 632, startPoint y: 131, endPoint x: 605, endPoint y: 165, distance: 43.1
click at [605, 165] on div at bounding box center [598, 169] width 215 height 269
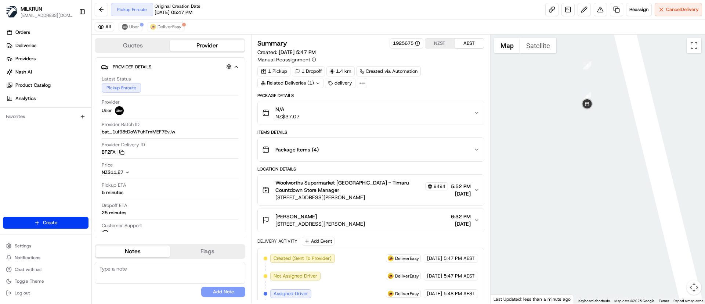
drag, startPoint x: 585, startPoint y: 139, endPoint x: 587, endPoint y: 159, distance: 20.3
click at [587, 159] on div at bounding box center [598, 169] width 215 height 269
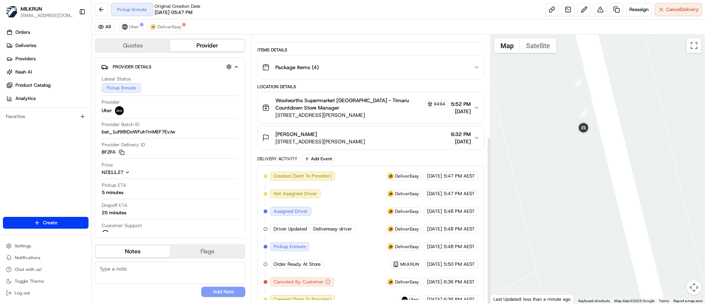
scroll to position [163, 0]
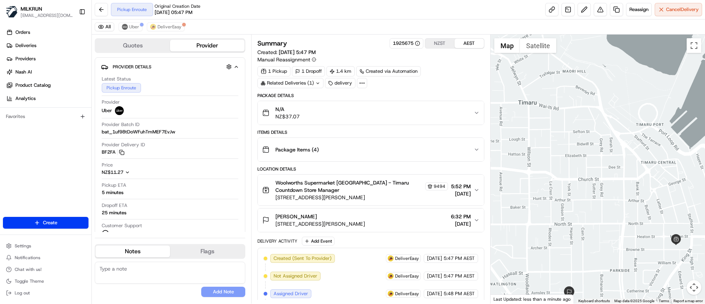
drag, startPoint x: 624, startPoint y: 93, endPoint x: 649, endPoint y: 199, distance: 109.1
click at [649, 199] on div at bounding box center [598, 169] width 215 height 269
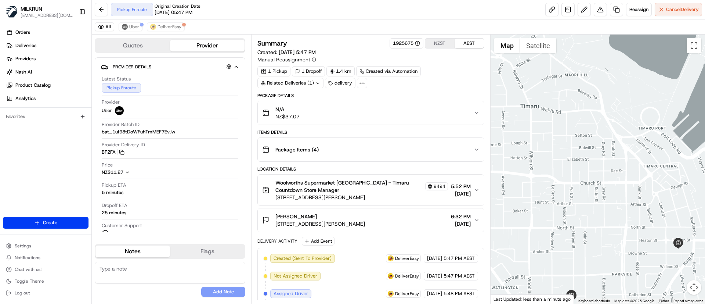
drag, startPoint x: 629, startPoint y: 147, endPoint x: 647, endPoint y: 219, distance: 74.2
click at [647, 219] on div at bounding box center [598, 169] width 215 height 269
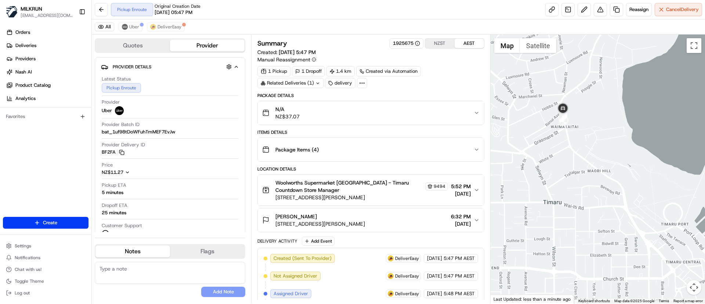
drag, startPoint x: 608, startPoint y: 154, endPoint x: 617, endPoint y: 182, distance: 29.4
click at [617, 182] on div at bounding box center [598, 169] width 215 height 269
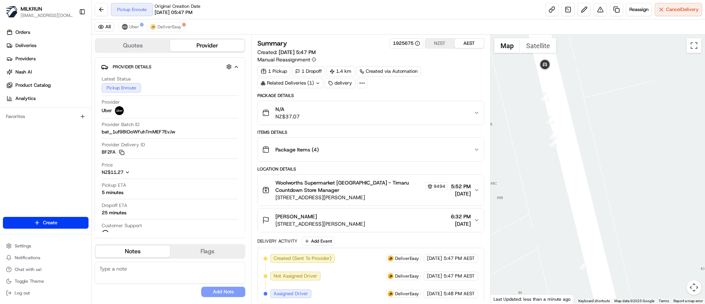
drag, startPoint x: 570, startPoint y: 103, endPoint x: 586, endPoint y: 149, distance: 48.2
click at [586, 149] on div at bounding box center [598, 169] width 215 height 269
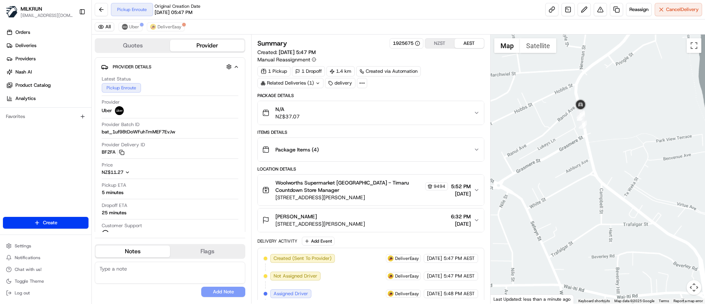
drag, startPoint x: 585, startPoint y: 224, endPoint x: 592, endPoint y: 158, distance: 65.7
click at [592, 159] on div at bounding box center [598, 169] width 215 height 269
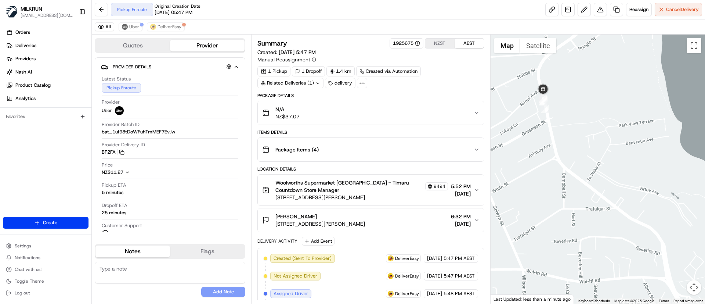
drag, startPoint x: 594, startPoint y: 145, endPoint x: 598, endPoint y: 205, distance: 60.0
click at [598, 205] on div at bounding box center [598, 169] width 215 height 269
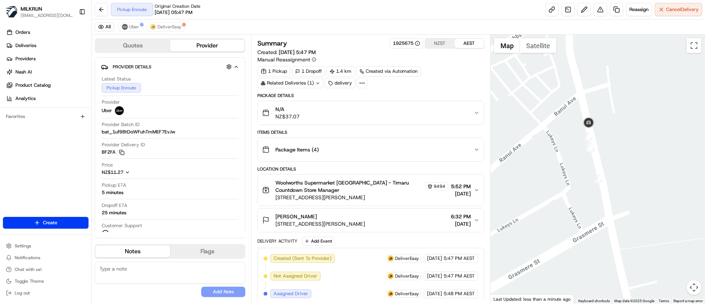
drag, startPoint x: 560, startPoint y: 152, endPoint x: 572, endPoint y: 165, distance: 17.2
click at [572, 165] on div at bounding box center [598, 169] width 215 height 269
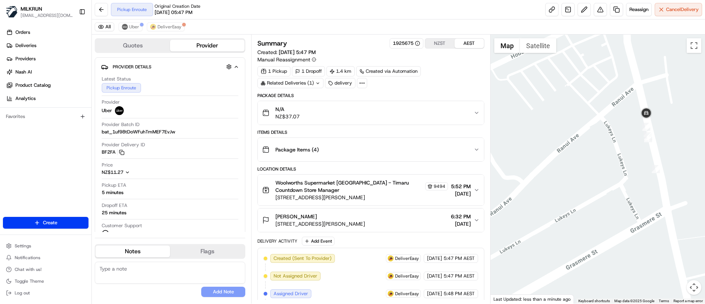
drag, startPoint x: 572, startPoint y: 165, endPoint x: 633, endPoint y: 154, distance: 62.2
click at [633, 154] on div at bounding box center [598, 169] width 215 height 269
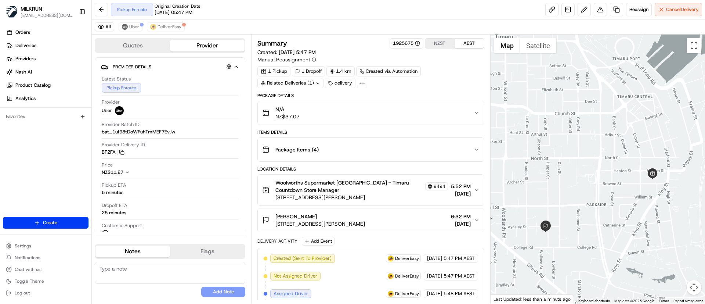
drag, startPoint x: 621, startPoint y: 120, endPoint x: 623, endPoint y: 219, distance: 98.8
click at [623, 219] on div at bounding box center [598, 169] width 215 height 269
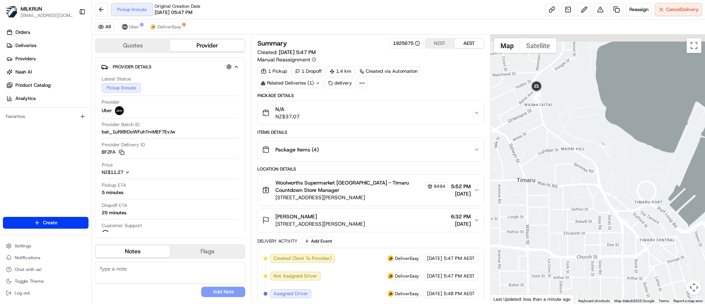
drag, startPoint x: 623, startPoint y: 159, endPoint x: 644, endPoint y: 239, distance: 82.5
click at [655, 260] on div at bounding box center [598, 169] width 215 height 269
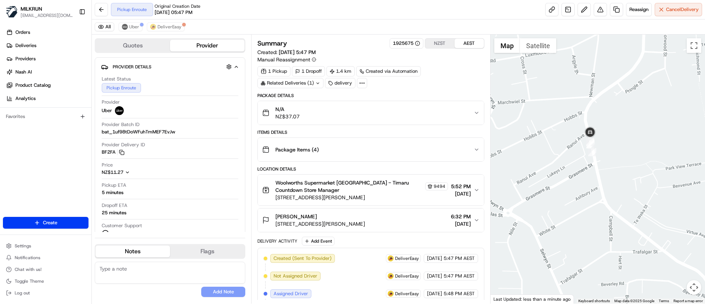
drag, startPoint x: 606, startPoint y: 231, endPoint x: 615, endPoint y: 152, distance: 79.5
click at [615, 154] on div at bounding box center [598, 169] width 215 height 269
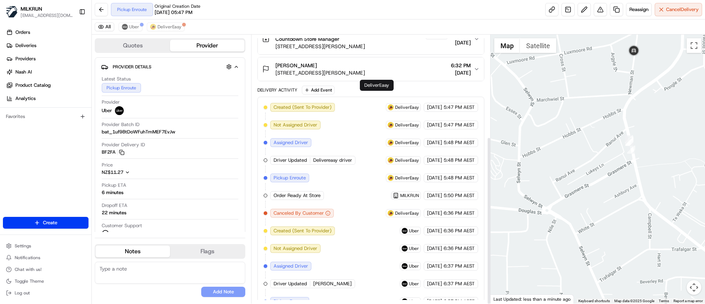
scroll to position [163, 0]
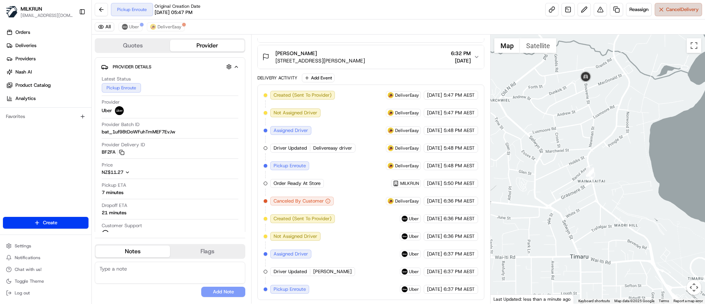
click at [662, 8] on button "Cancel Delivery" at bounding box center [678, 9] width 47 height 13
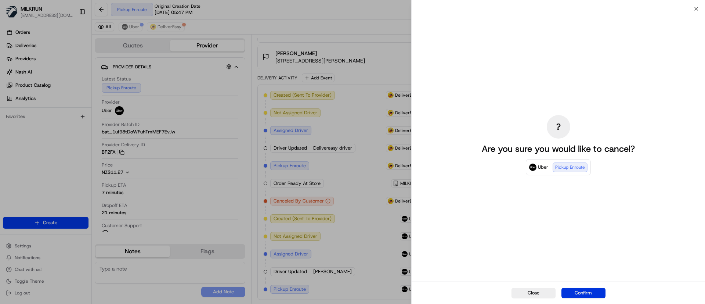
click at [587, 293] on button "Confirm" at bounding box center [584, 293] width 44 height 10
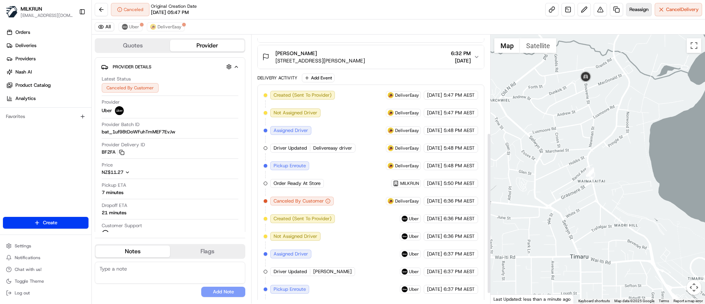
click at [637, 8] on span "Reassign" at bounding box center [639, 9] width 19 height 7
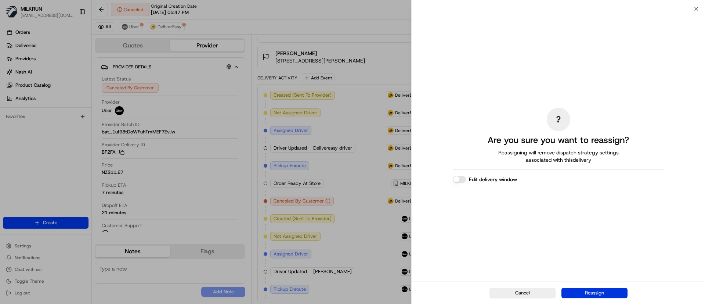
click at [599, 292] on button "Reassign" at bounding box center [595, 293] width 66 height 10
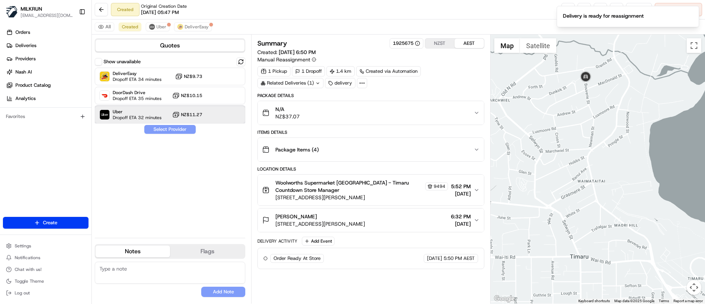
click at [114, 116] on span "Dropoff ETA 32 minutes" at bounding box center [137, 118] width 49 height 6
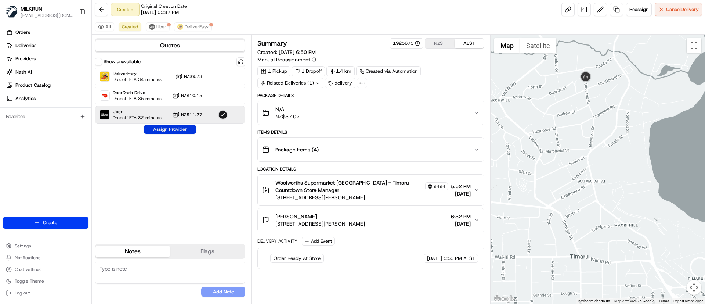
click at [156, 130] on button "Assign Provider" at bounding box center [170, 129] width 52 height 9
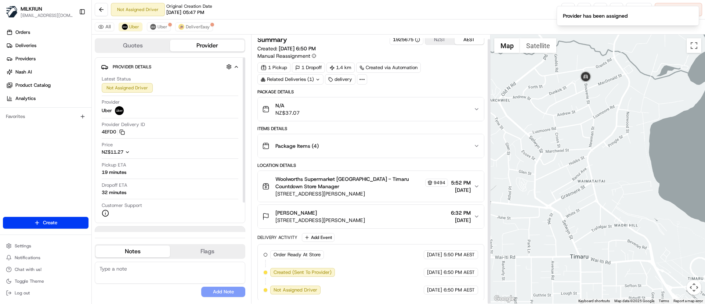
scroll to position [4, 0]
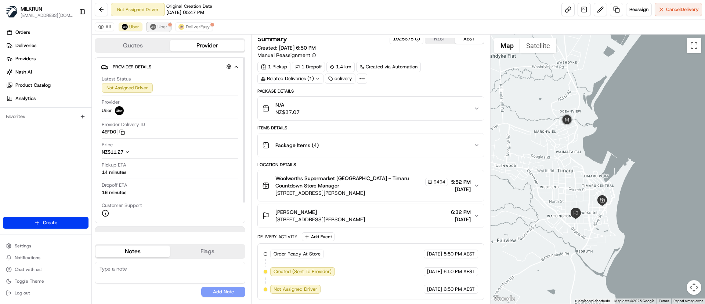
click at [163, 26] on span "Uber" at bounding box center [163, 27] width 10 height 6
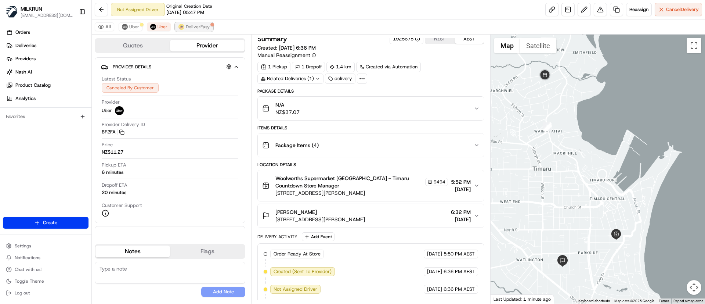
click at [184, 25] on button "DeliverEasy" at bounding box center [194, 26] width 38 height 9
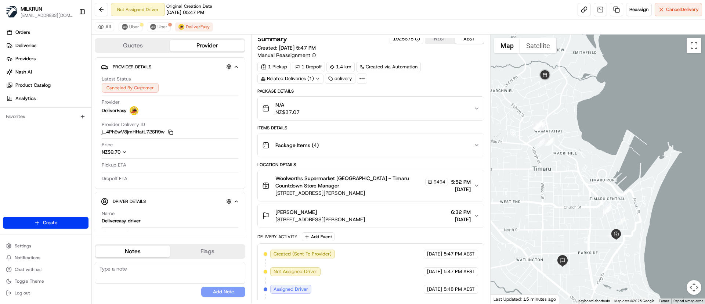
click at [154, 31] on div "All Uber Uber DeliverEasy" at bounding box center [398, 26] width 613 height 15
click at [138, 31] on button "Uber" at bounding box center [131, 26] width 24 height 9
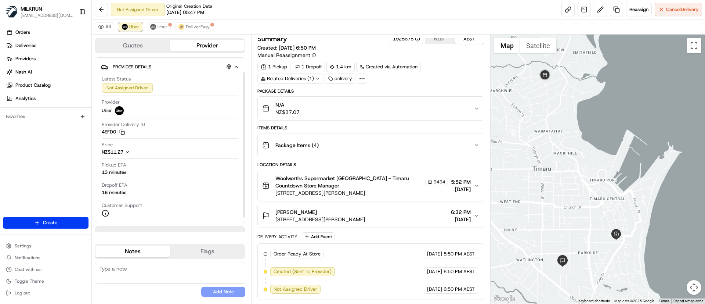
scroll to position [35, 0]
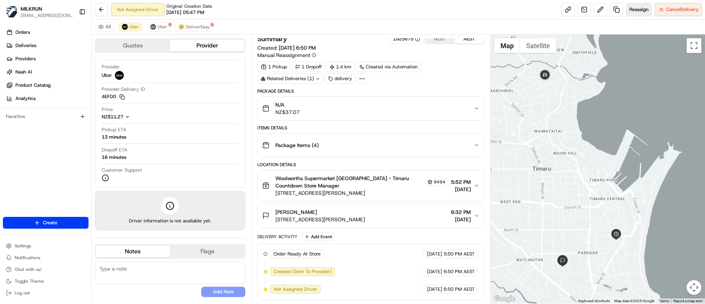
click at [632, 12] on span "Reassign" at bounding box center [639, 9] width 19 height 7
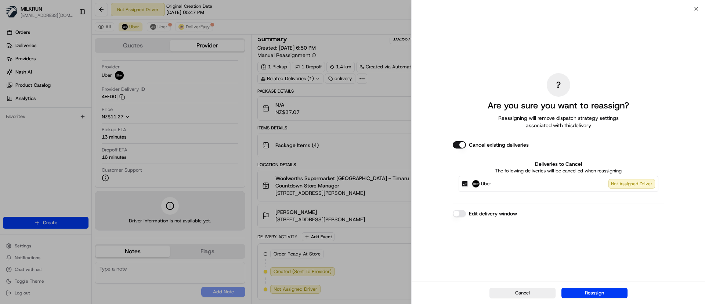
click at [458, 145] on button "Cancel existing deliveries" at bounding box center [459, 144] width 13 height 7
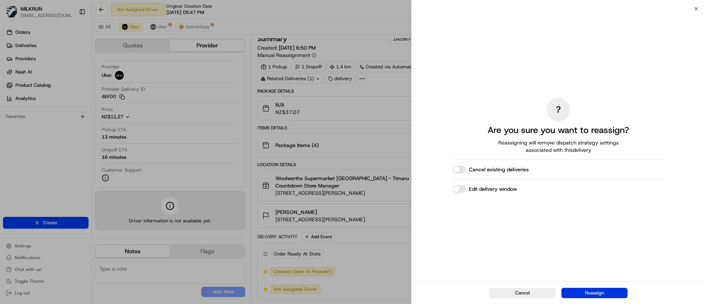
click at [608, 294] on button "Reassign" at bounding box center [595, 293] width 66 height 10
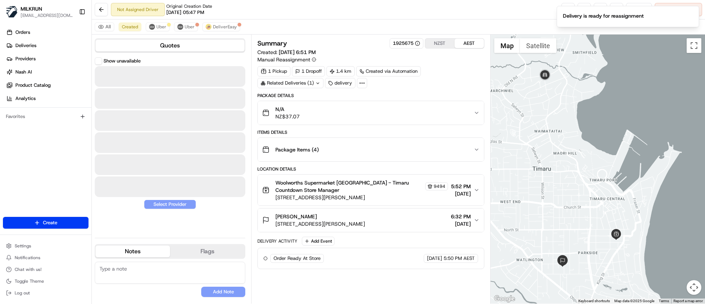
scroll to position [0, 0]
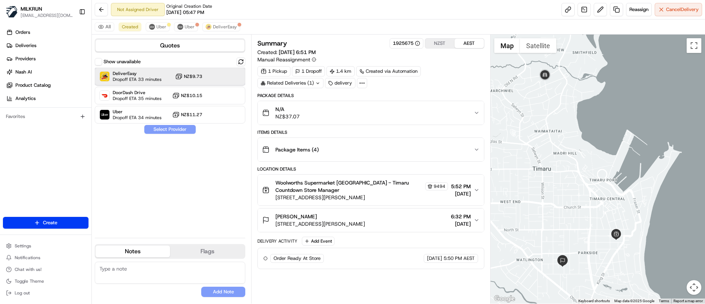
click at [149, 79] on span "Dropoff ETA 33 minutes" at bounding box center [137, 79] width 49 height 6
click at [177, 129] on button "Assign Provider" at bounding box center [170, 129] width 52 height 9
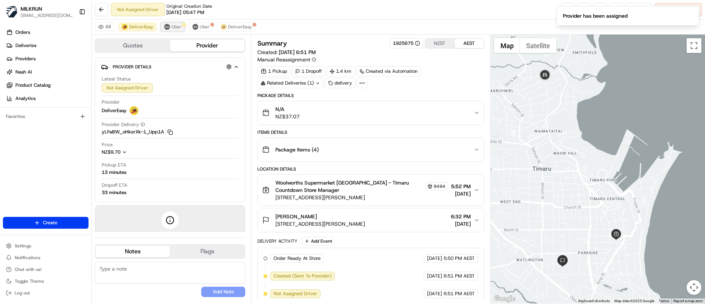
click at [177, 26] on span "Uber" at bounding box center [177, 27] width 10 height 6
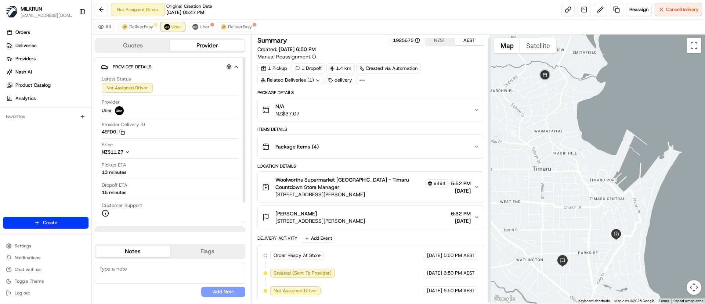
scroll to position [4, 0]
click at [137, 25] on span "DeliverEasy" at bounding box center [141, 27] width 24 height 6
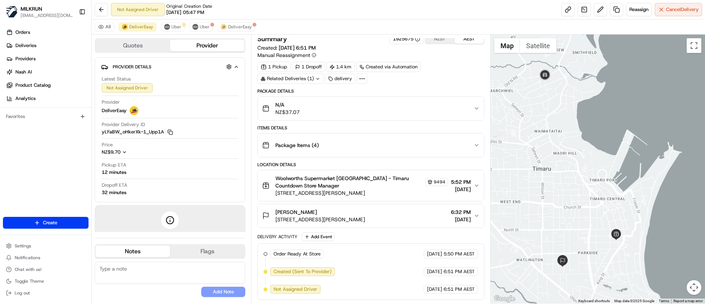
click at [241, 22] on div "All DeliverEasy Uber Uber DeliverEasy" at bounding box center [398, 26] width 613 height 15
click at [237, 25] on span "DeliverEasy" at bounding box center [240, 27] width 24 height 6
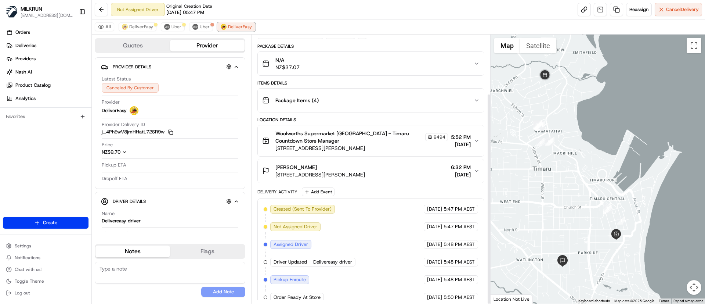
scroll to position [75, 0]
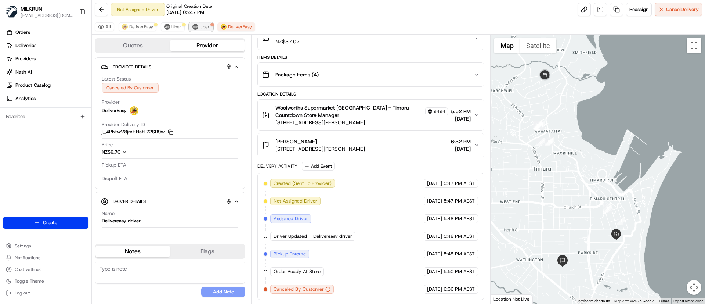
click at [205, 24] on span "Uber" at bounding box center [205, 27] width 10 height 6
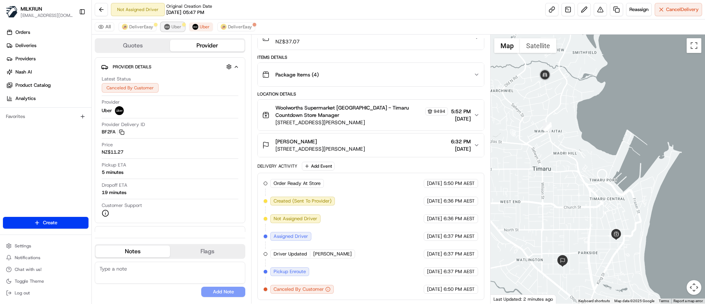
click at [176, 26] on span "Uber" at bounding box center [177, 27] width 10 height 6
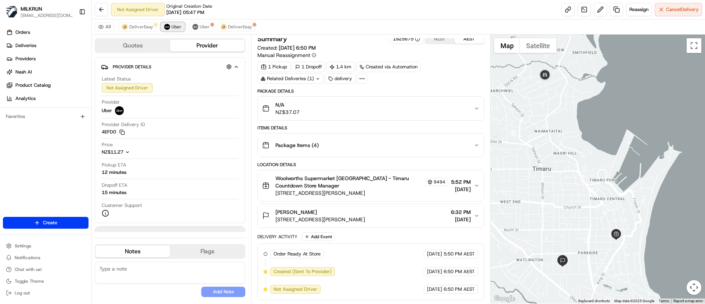
scroll to position [4, 0]
click at [131, 27] on span "DeliverEasy" at bounding box center [141, 27] width 24 height 6
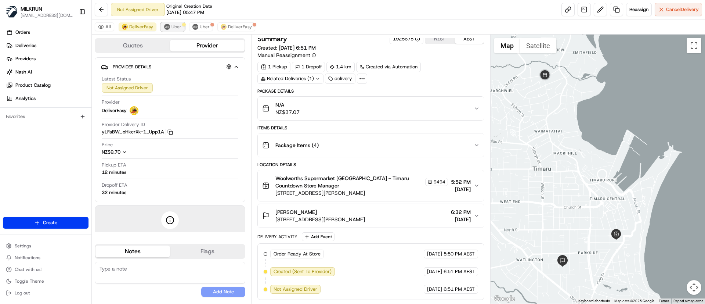
click at [179, 29] on span "Uber" at bounding box center [177, 27] width 10 height 6
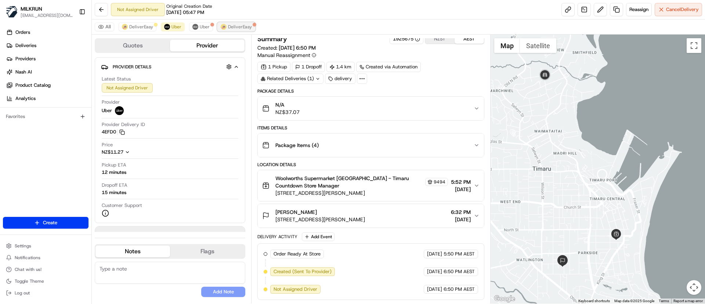
click at [222, 25] on img at bounding box center [224, 27] width 6 height 6
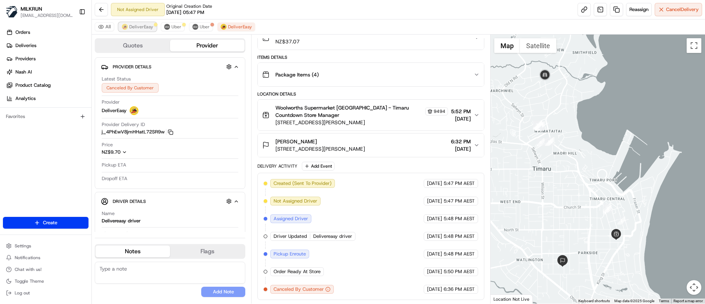
click at [143, 29] on span "DeliverEasy" at bounding box center [141, 27] width 24 height 6
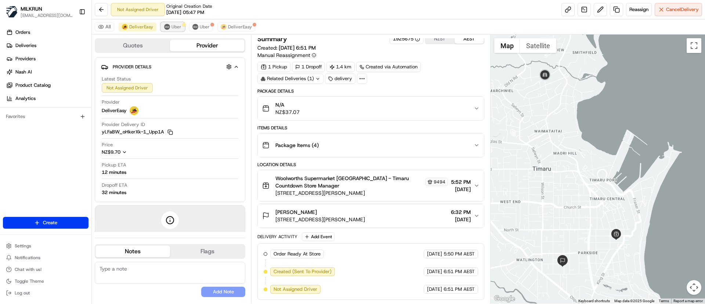
click at [172, 29] on span "Uber" at bounding box center [177, 27] width 10 height 6
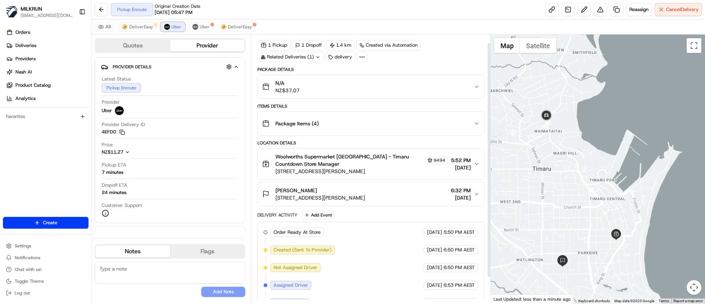
scroll to position [40, 0]
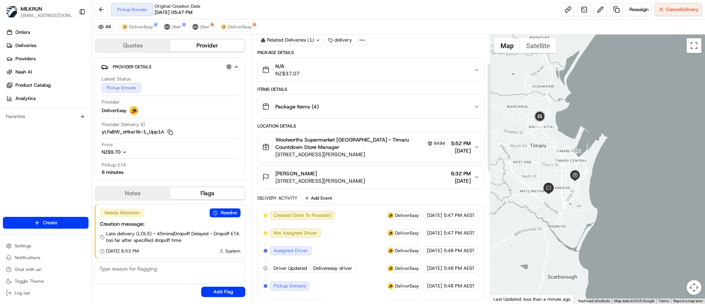
scroll to position [110, 0]
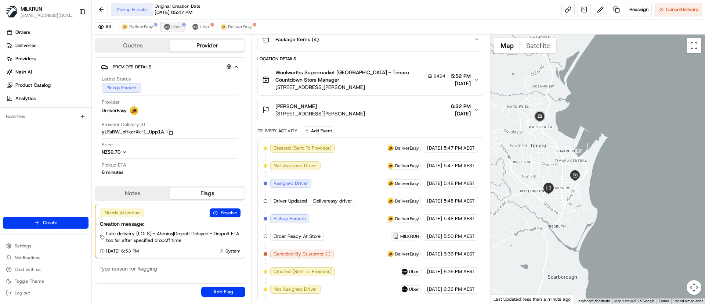
click at [174, 22] on button "Uber" at bounding box center [173, 26] width 24 height 9
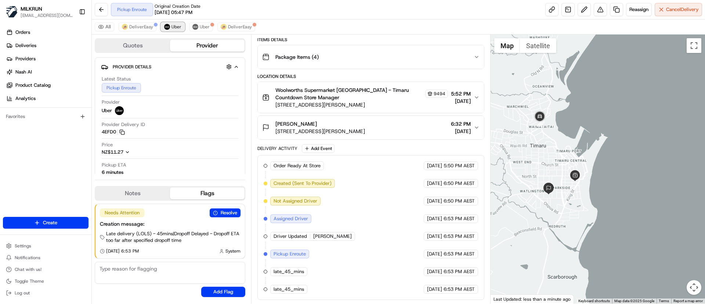
scroll to position [93, 0]
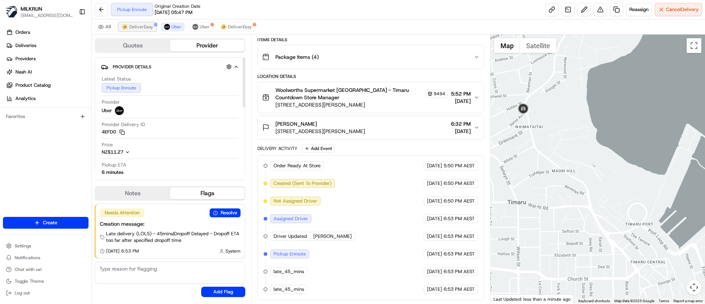
click at [137, 23] on button "DeliverEasy" at bounding box center [138, 26] width 38 height 9
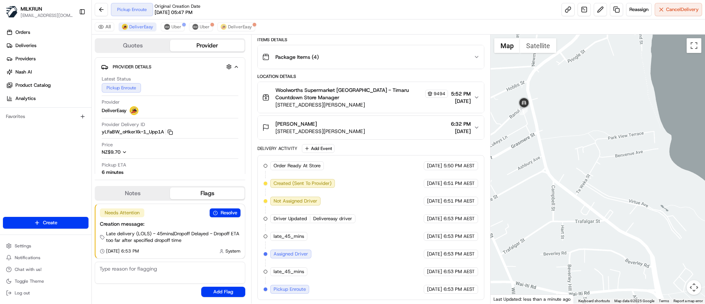
drag, startPoint x: 520, startPoint y: 126, endPoint x: 562, endPoint y: 125, distance: 41.5
click at [562, 125] on div at bounding box center [598, 169] width 215 height 269
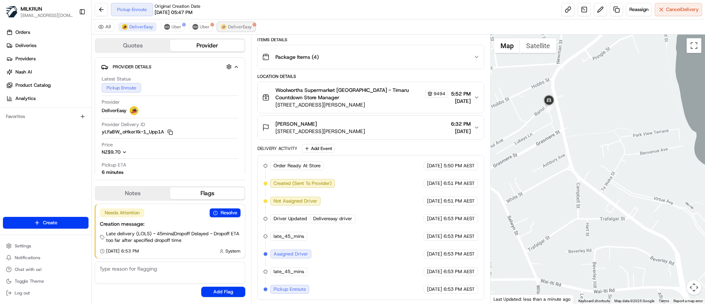
click at [237, 26] on span "DeliverEasy" at bounding box center [240, 27] width 24 height 6
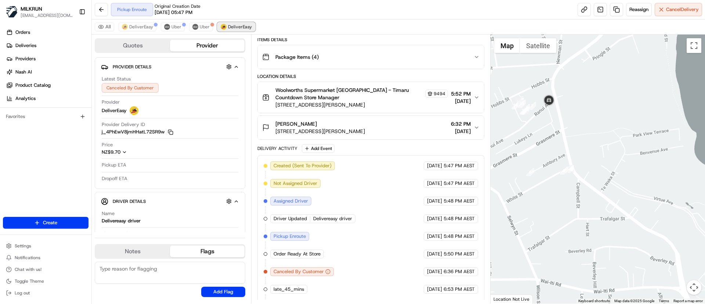
scroll to position [110, 0]
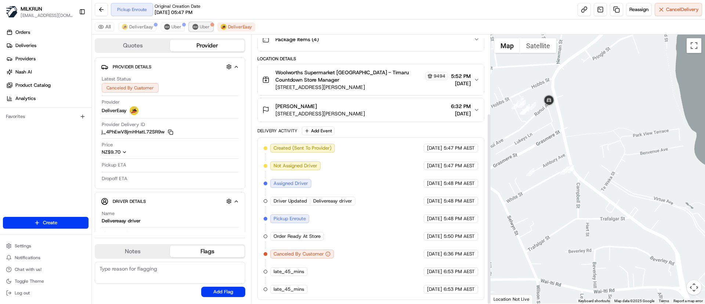
click at [208, 28] on span "Uber" at bounding box center [205, 27] width 10 height 6
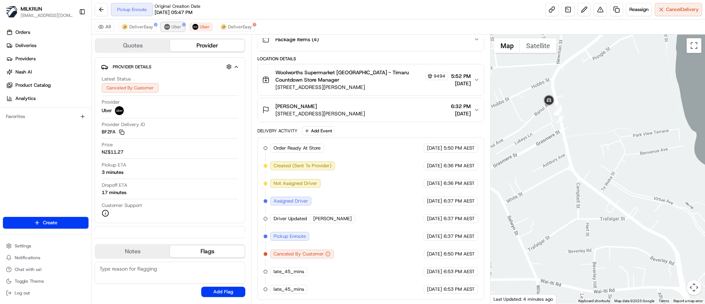
click at [183, 29] on button "Uber" at bounding box center [173, 26] width 24 height 9
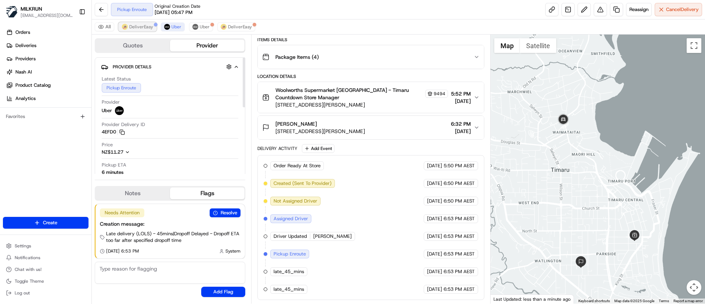
click at [140, 29] on span "DeliverEasy" at bounding box center [141, 27] width 24 height 6
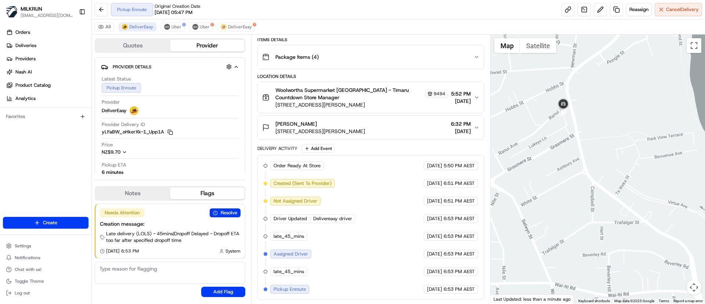
drag, startPoint x: 557, startPoint y: 140, endPoint x: 557, endPoint y: 145, distance: 4.4
click at [557, 144] on div at bounding box center [598, 169] width 215 height 269
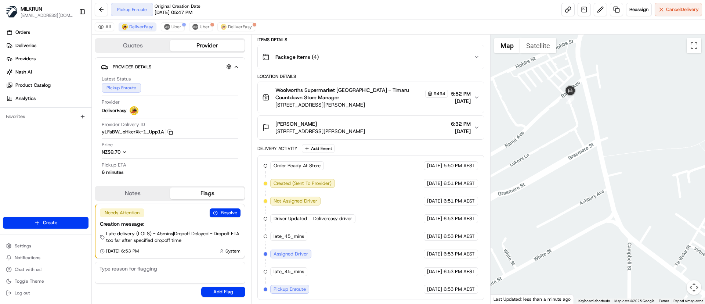
drag, startPoint x: 572, startPoint y: 110, endPoint x: 572, endPoint y: 133, distance: 23.1
click at [572, 133] on div at bounding box center [598, 169] width 215 height 269
click at [169, 24] on button "Uber" at bounding box center [173, 26] width 24 height 9
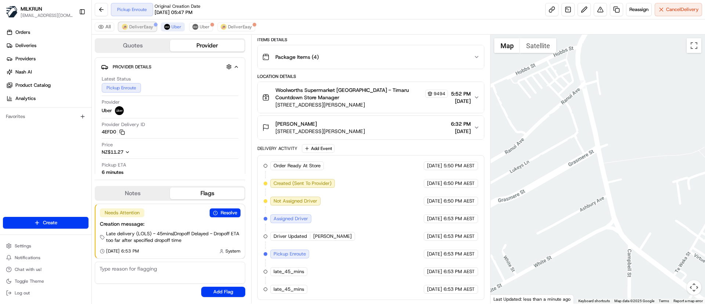
click at [140, 26] on span "DeliverEasy" at bounding box center [141, 27] width 24 height 6
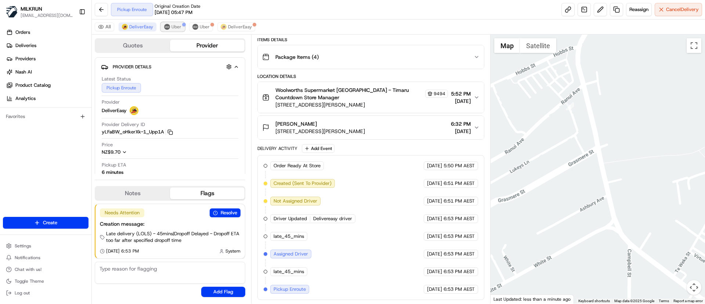
click at [176, 25] on span "Uber" at bounding box center [177, 27] width 10 height 6
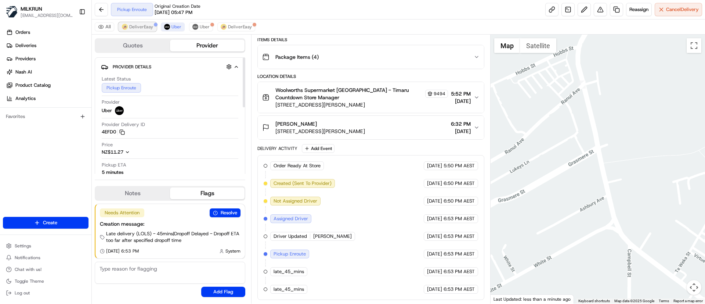
click at [138, 27] on span "DeliverEasy" at bounding box center [141, 27] width 24 height 6
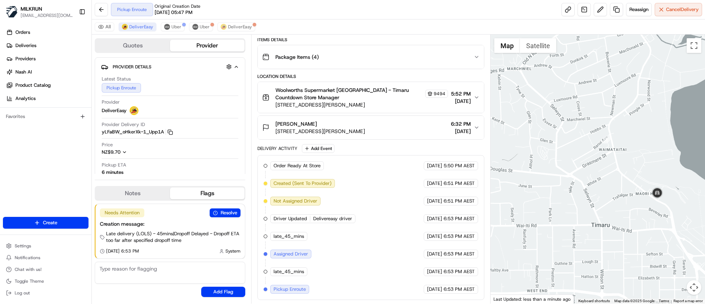
drag, startPoint x: 626, startPoint y: 206, endPoint x: 561, endPoint y: 119, distance: 108.5
click at [561, 119] on div at bounding box center [598, 169] width 215 height 269
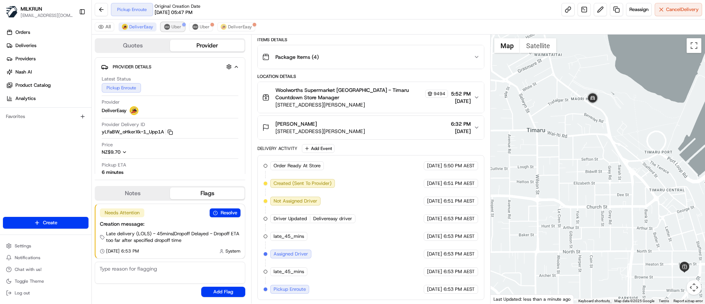
click at [180, 27] on span "Uber" at bounding box center [177, 27] width 10 height 6
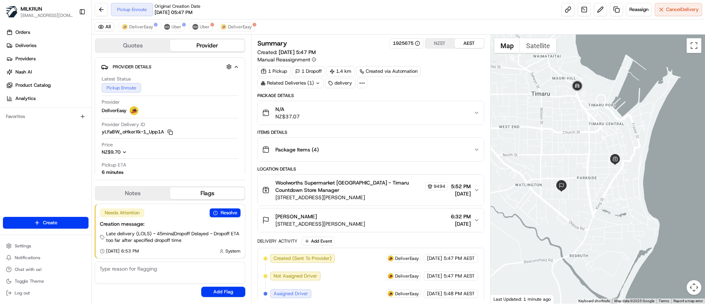
drag, startPoint x: 577, startPoint y: 122, endPoint x: 577, endPoint y: 145, distance: 22.8
click at [577, 145] on div at bounding box center [598, 169] width 215 height 269
click at [175, 24] on span "Uber" at bounding box center [177, 27] width 10 height 6
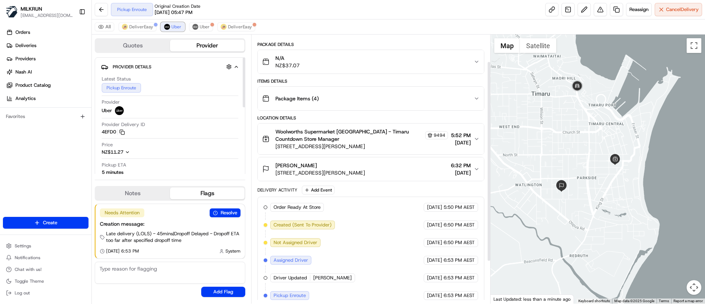
scroll to position [93, 0]
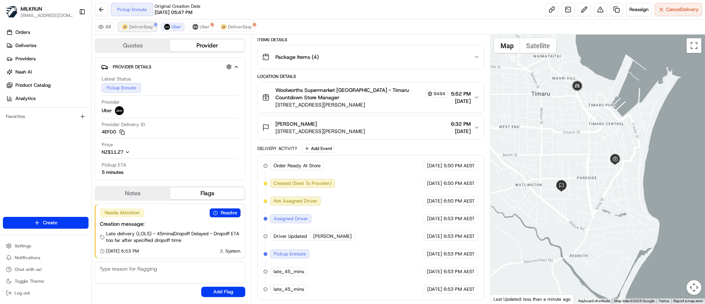
click at [136, 25] on span "DeliverEasy" at bounding box center [141, 27] width 24 height 6
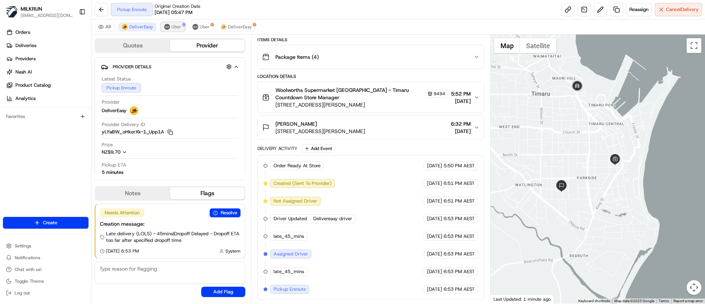
click at [176, 30] on button "Uber" at bounding box center [173, 26] width 24 height 9
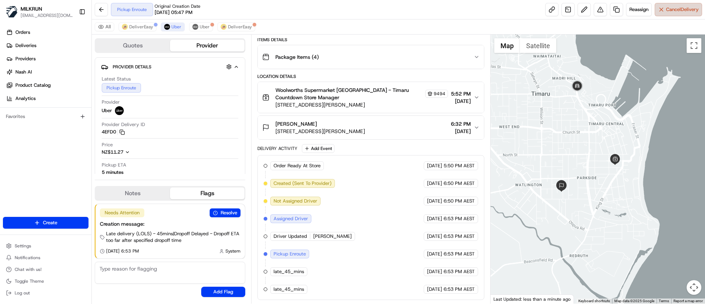
click at [669, 12] on span "Cancel Delivery" at bounding box center [682, 9] width 33 height 7
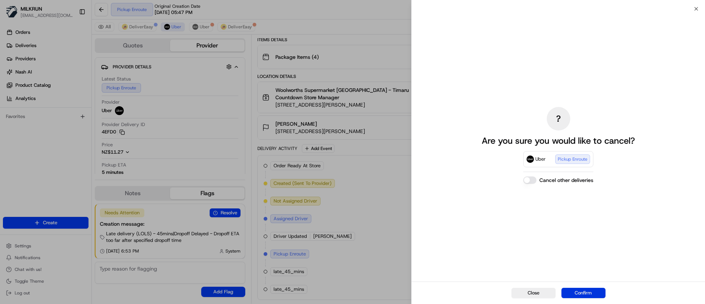
click at [590, 289] on button "Confirm" at bounding box center [584, 293] width 44 height 10
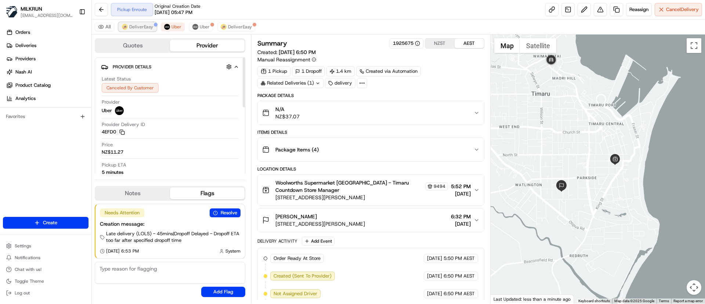
click at [140, 28] on span "DeliverEasy" at bounding box center [141, 27] width 24 height 6
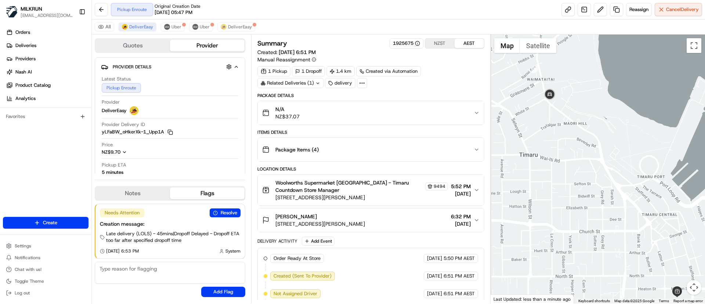
drag, startPoint x: 540, startPoint y: 78, endPoint x: 570, endPoint y: 149, distance: 77.0
click at [570, 149] on div at bounding box center [598, 169] width 215 height 269
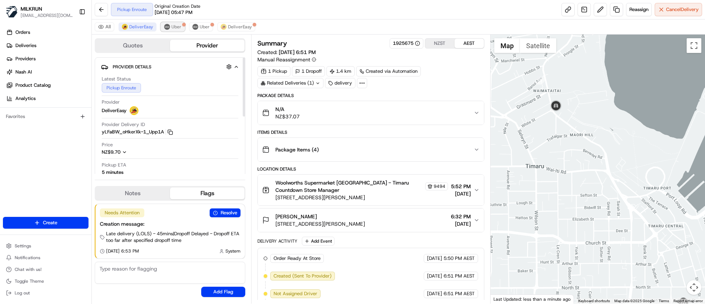
click at [176, 28] on span "Uber" at bounding box center [177, 27] width 10 height 6
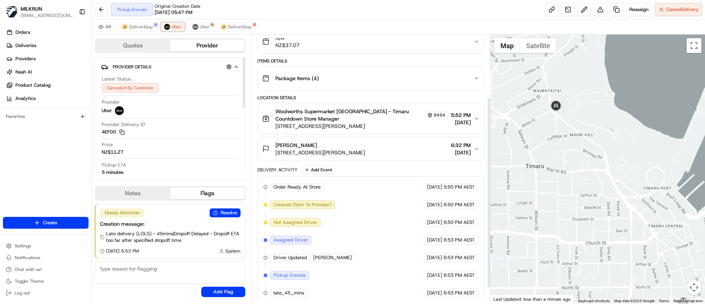
scroll to position [110, 0]
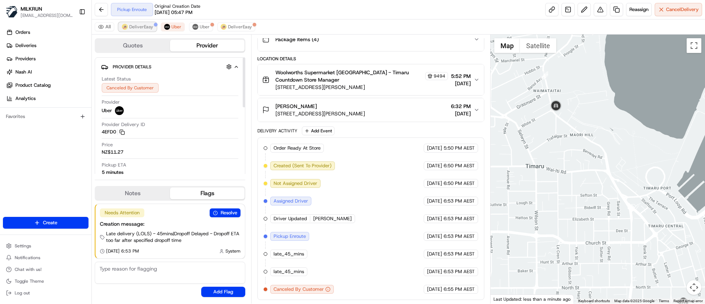
click at [139, 26] on span "DeliverEasy" at bounding box center [141, 27] width 24 height 6
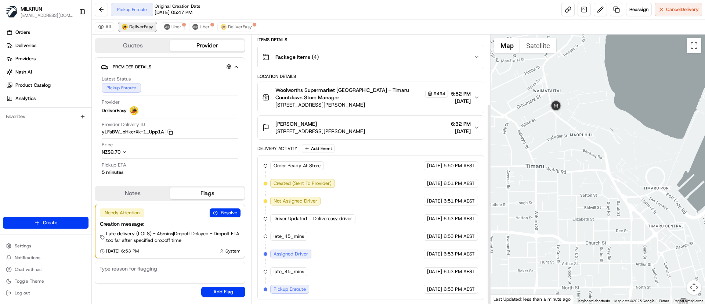
scroll to position [93, 0]
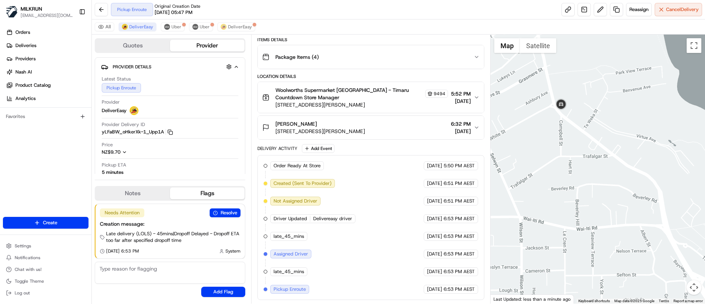
drag, startPoint x: 560, startPoint y: 130, endPoint x: 578, endPoint y: 162, distance: 36.4
click at [578, 162] on div at bounding box center [598, 169] width 215 height 269
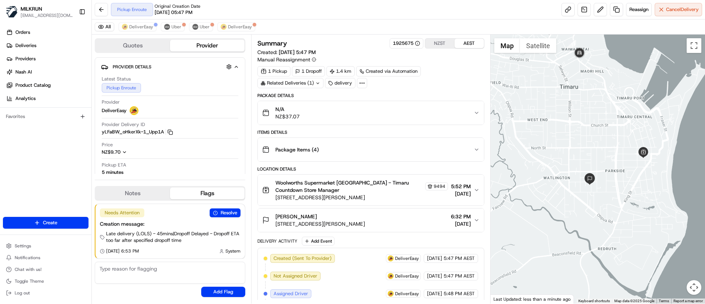
drag, startPoint x: 631, startPoint y: 120, endPoint x: 621, endPoint y: 142, distance: 24.2
click at [621, 142] on div at bounding box center [598, 169] width 215 height 269
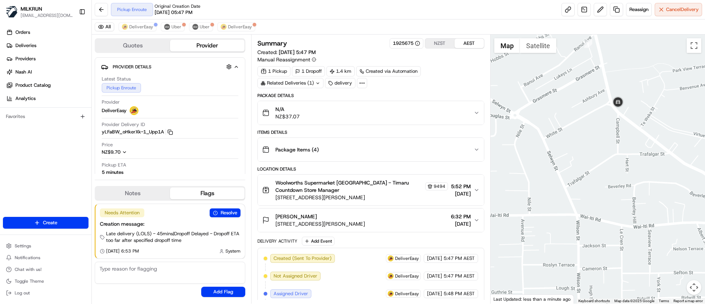
drag, startPoint x: 568, startPoint y: 85, endPoint x: 565, endPoint y: 133, distance: 47.8
click at [565, 133] on div at bounding box center [598, 169] width 215 height 269
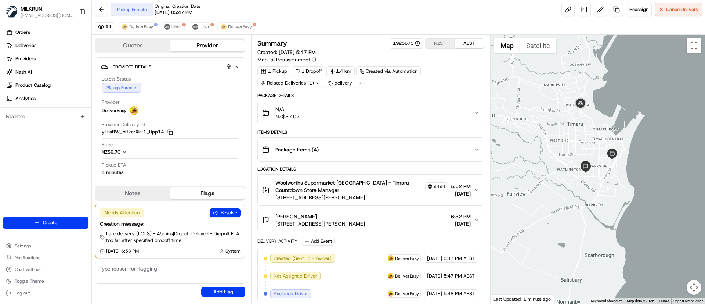
drag, startPoint x: 589, startPoint y: 144, endPoint x: 574, endPoint y: 130, distance: 20.5
click at [584, 147] on div at bounding box center [598, 169] width 215 height 269
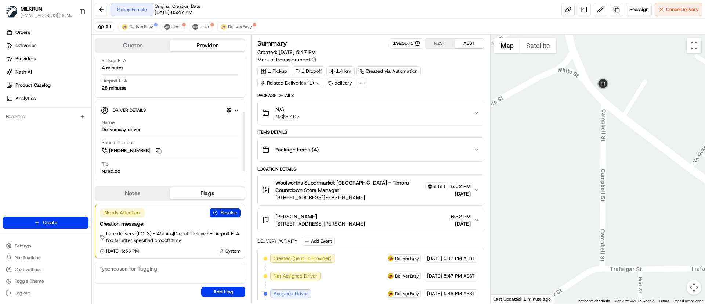
scroll to position [110, 0]
click at [176, 28] on span "Uber" at bounding box center [177, 27] width 10 height 6
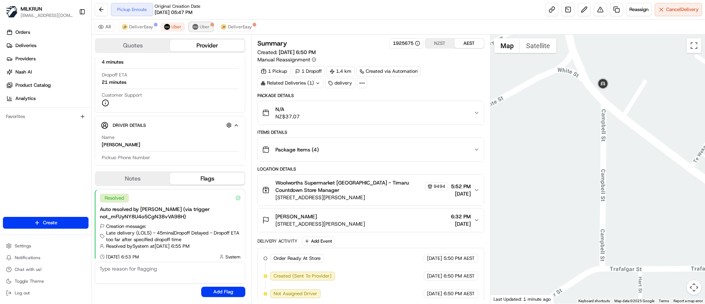
click at [203, 28] on span "Uber" at bounding box center [205, 27] width 10 height 6
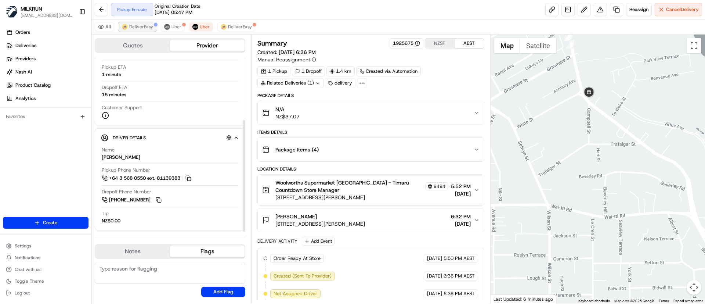
click at [140, 27] on span "DeliverEasy" at bounding box center [141, 27] width 24 height 6
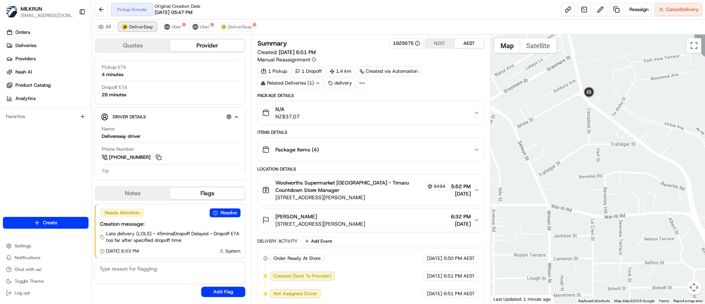
scroll to position [110, 0]
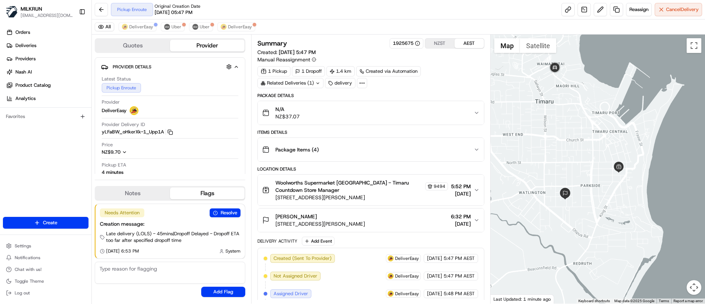
drag, startPoint x: 570, startPoint y: 133, endPoint x: 565, endPoint y: 175, distance: 42.1
click at [566, 175] on div at bounding box center [598, 169] width 215 height 269
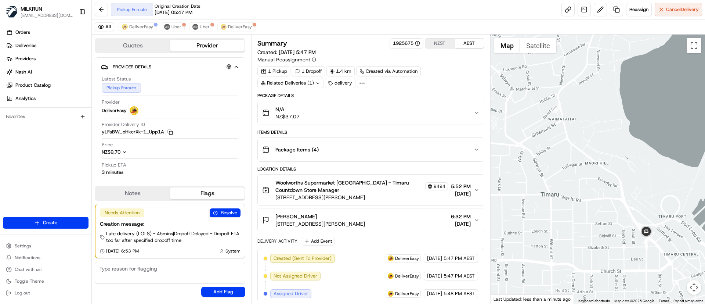
drag, startPoint x: 610, startPoint y: 186, endPoint x: 569, endPoint y: 124, distance: 74.4
click at [569, 124] on div at bounding box center [598, 169] width 215 height 269
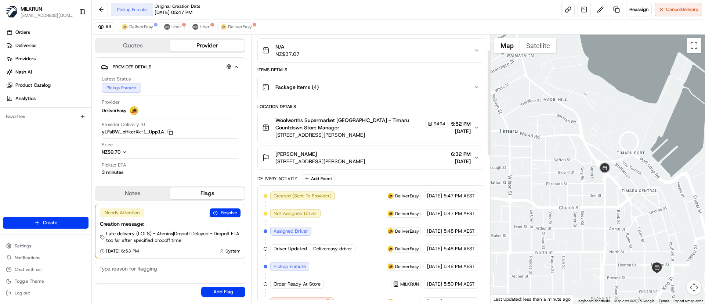
scroll to position [220, 0]
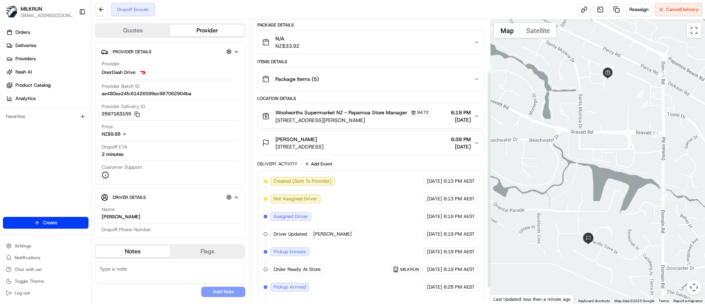
scroll to position [89, 0]
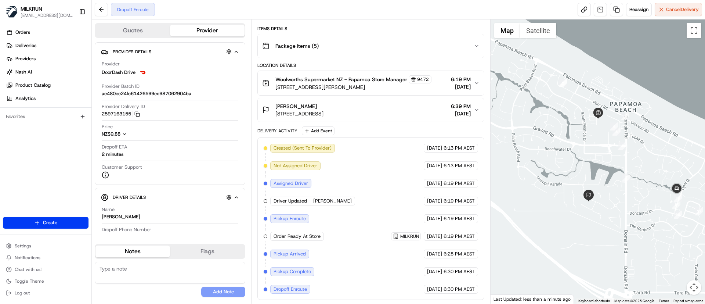
click at [644, 197] on div at bounding box center [598, 161] width 215 height 284
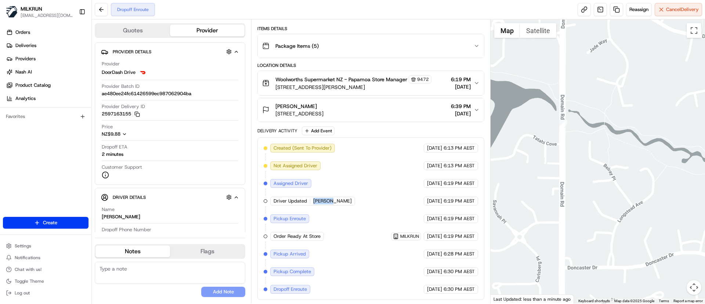
drag, startPoint x: 329, startPoint y: 202, endPoint x: 313, endPoint y: 199, distance: 16.4
click at [313, 199] on div "Driver Updated Anil S." at bounding box center [312, 201] width 85 height 9
copy span "Anil S."
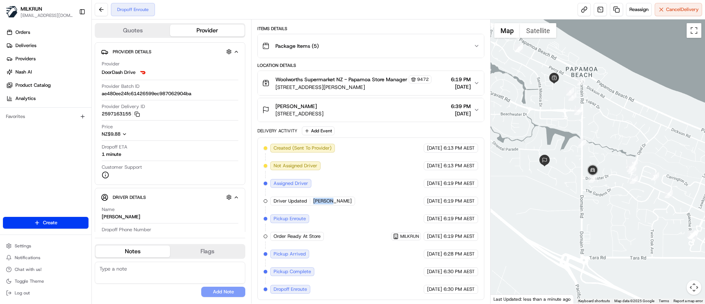
drag, startPoint x: 543, startPoint y: 197, endPoint x: 593, endPoint y: 197, distance: 50.0
click at [593, 197] on div at bounding box center [598, 161] width 215 height 284
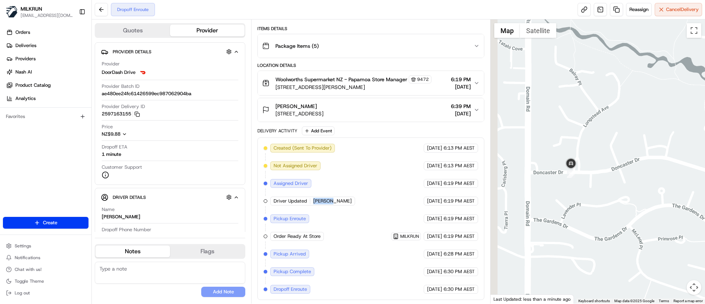
drag, startPoint x: 584, startPoint y: 200, endPoint x: 615, endPoint y: 193, distance: 31.3
click at [615, 193] on div at bounding box center [598, 161] width 215 height 284
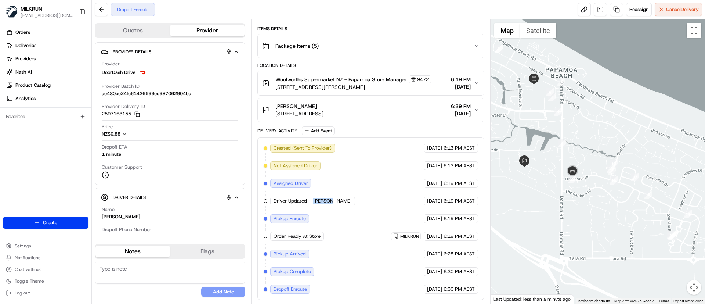
drag, startPoint x: 533, startPoint y: 220, endPoint x: 585, endPoint y: 189, distance: 60.4
click at [585, 189] on div at bounding box center [598, 161] width 215 height 284
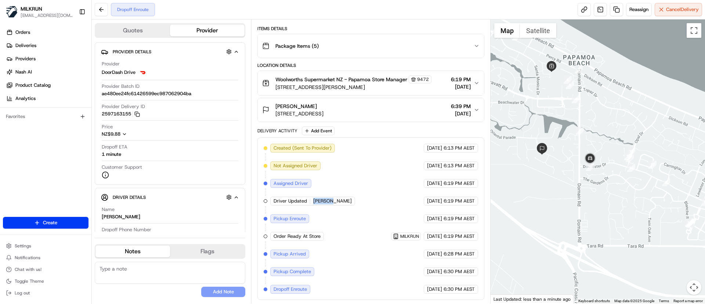
drag, startPoint x: 559, startPoint y: 192, endPoint x: 593, endPoint y: 213, distance: 39.7
click at [593, 213] on div at bounding box center [598, 161] width 215 height 284
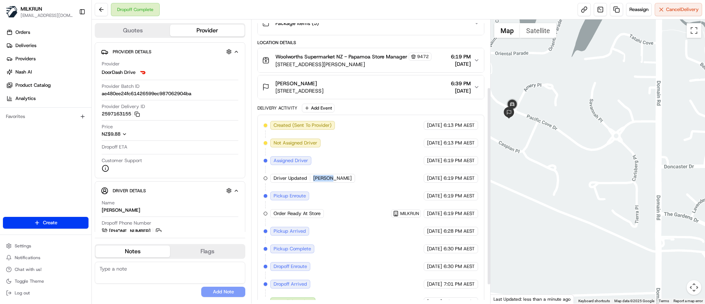
scroll to position [124, 0]
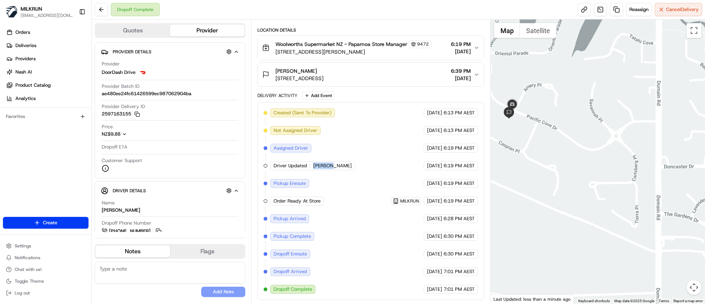
click at [543, 194] on div at bounding box center [598, 161] width 215 height 284
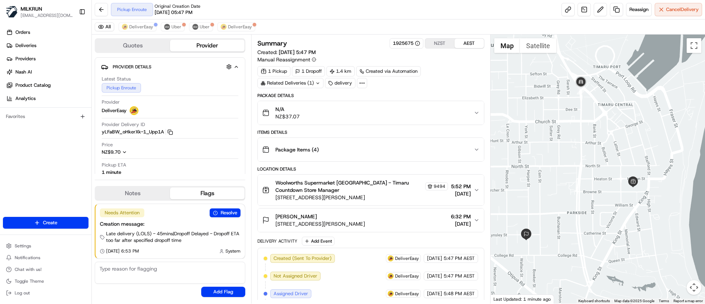
drag, startPoint x: 606, startPoint y: 188, endPoint x: 599, endPoint y: 211, distance: 23.8
click at [599, 211] on div at bounding box center [598, 169] width 215 height 269
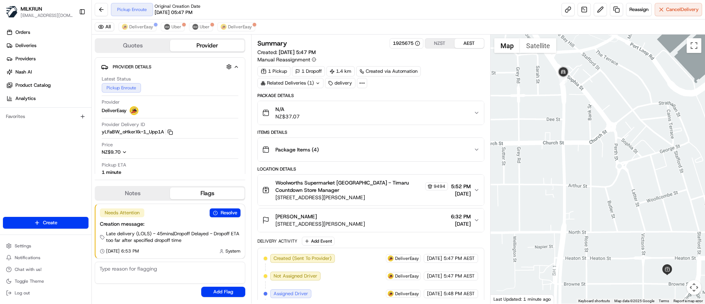
drag, startPoint x: 589, startPoint y: 133, endPoint x: 592, endPoint y: 177, distance: 44.2
click at [592, 177] on div at bounding box center [598, 169] width 215 height 269
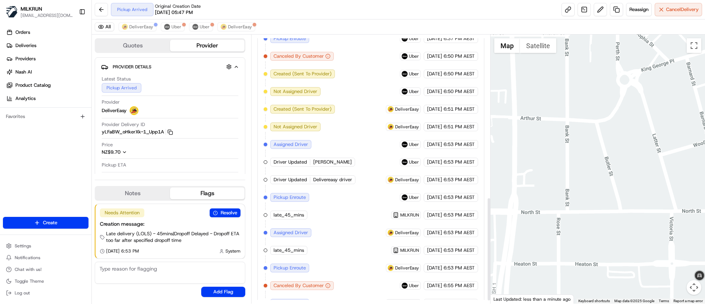
scroll to position [428, 0]
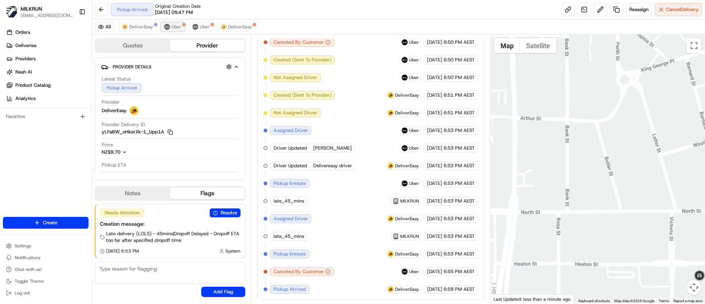
click at [175, 26] on span "Uber" at bounding box center [177, 27] width 10 height 6
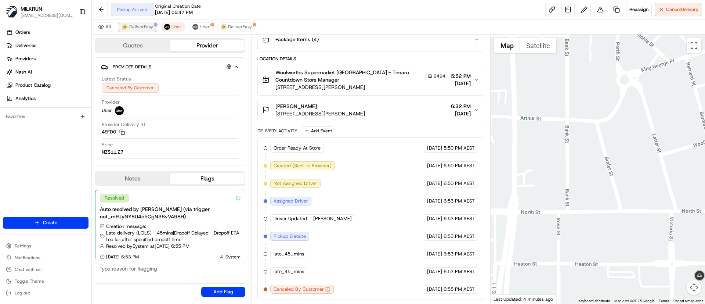
click at [147, 25] on span "DeliverEasy" at bounding box center [141, 27] width 24 height 6
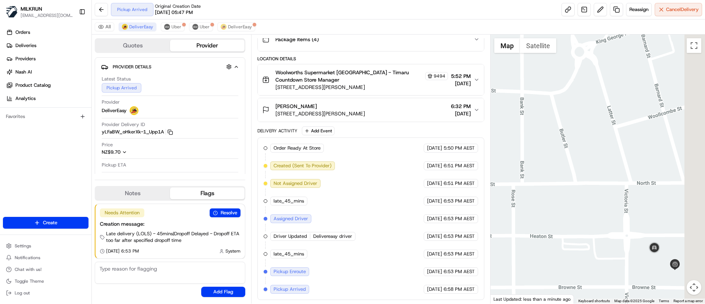
drag, startPoint x: 657, startPoint y: 242, endPoint x: 590, endPoint y: 193, distance: 82.9
click at [590, 193] on div at bounding box center [598, 169] width 215 height 269
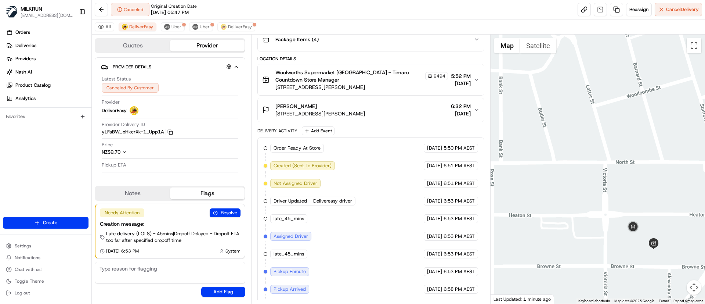
scroll to position [128, 0]
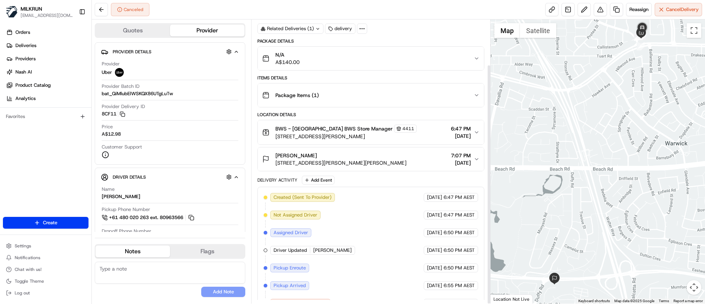
scroll to position [53, 0]
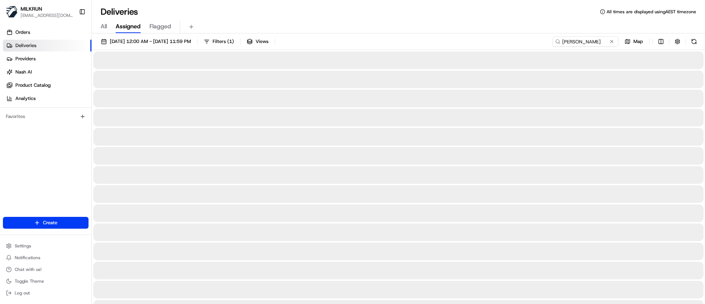
click at [552, 40] on input "[PERSON_NAME]" at bounding box center [585, 41] width 66 height 10
type input "[PERSON_NAME]"
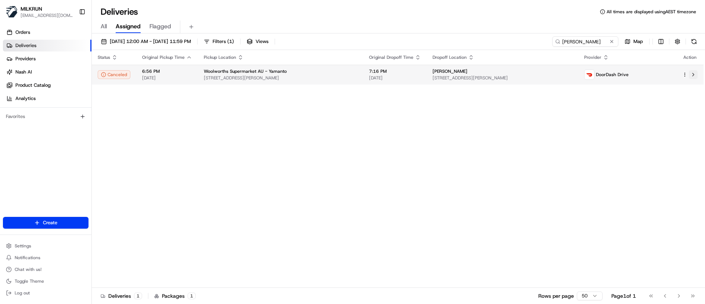
click at [695, 76] on button at bounding box center [693, 74] width 9 height 9
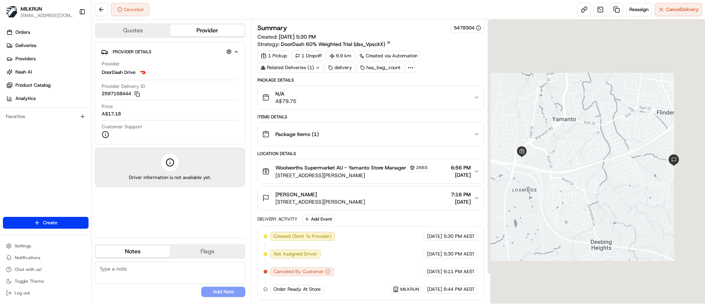
scroll to position [0, 0]
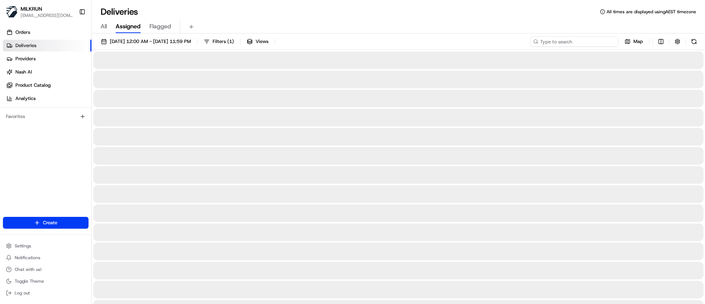
click at [579, 42] on input at bounding box center [574, 41] width 88 height 10
paste input "[PERSON_NAME]"
click at [543, 41] on input "[PERSON_NAME]" at bounding box center [574, 41] width 88 height 10
type input "[PERSON_NAME]"
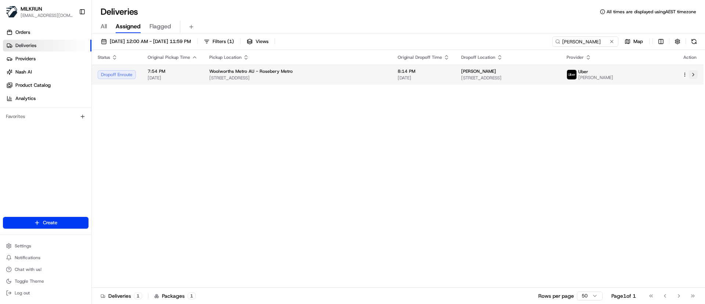
click at [691, 73] on button at bounding box center [693, 74] width 9 height 9
click at [696, 72] on button at bounding box center [693, 74] width 9 height 9
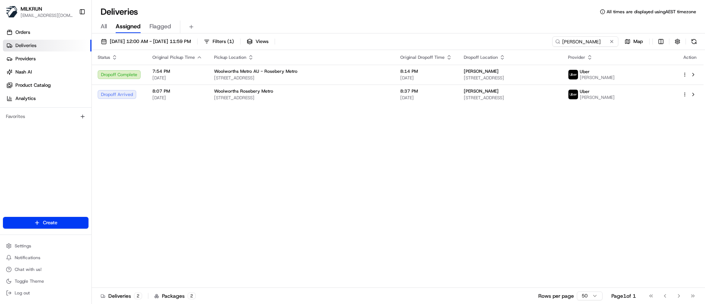
click at [612, 40] on button at bounding box center [611, 41] width 7 height 7
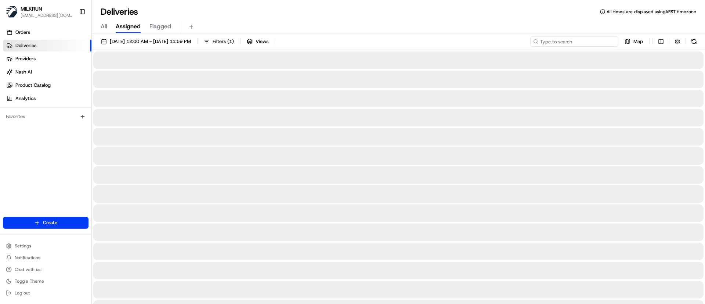
click at [574, 46] on input at bounding box center [574, 41] width 88 height 10
paste input "ash green"
click at [543, 40] on input "ash green" at bounding box center [574, 41] width 88 height 10
type input "ash green"
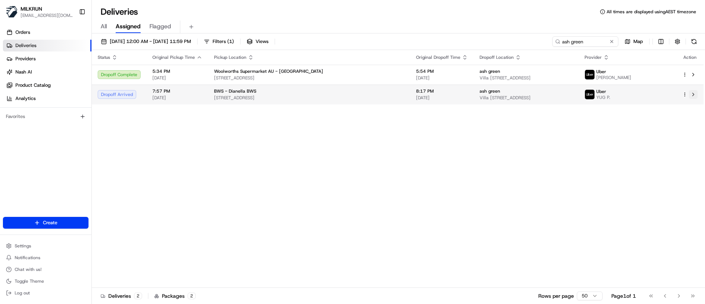
click at [693, 96] on button at bounding box center [693, 94] width 9 height 9
click at [695, 98] on button at bounding box center [693, 94] width 9 height 9
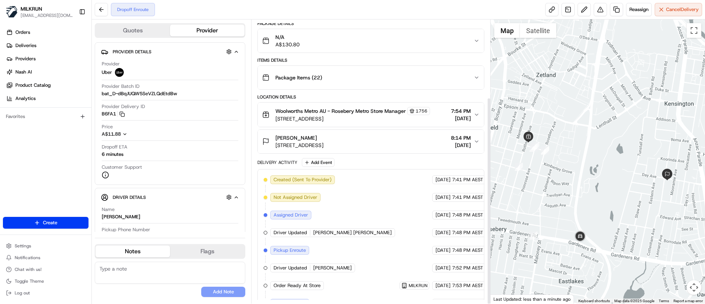
scroll to position [106, 0]
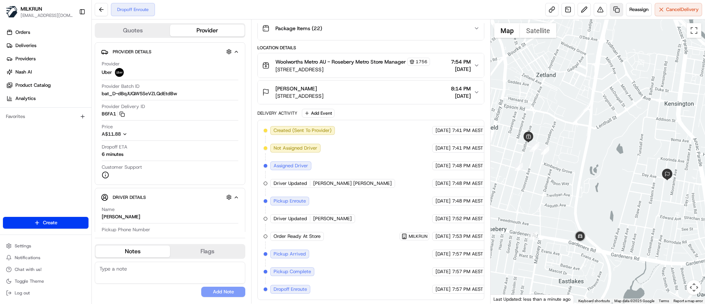
click at [613, 11] on link at bounding box center [616, 9] width 13 height 13
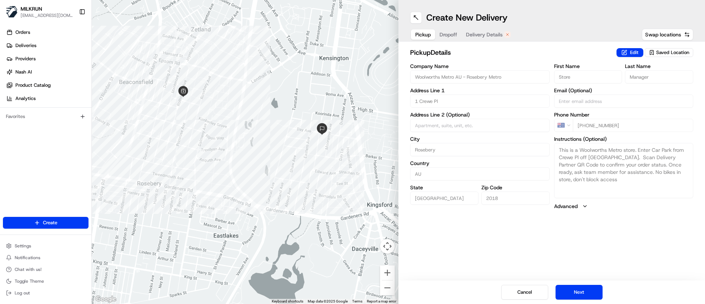
click at [480, 28] on div "Pickup Dropoff Delivery Details" at bounding box center [463, 34] width 106 height 13
click at [479, 39] on button "Delivery Details" at bounding box center [489, 34] width 54 height 10
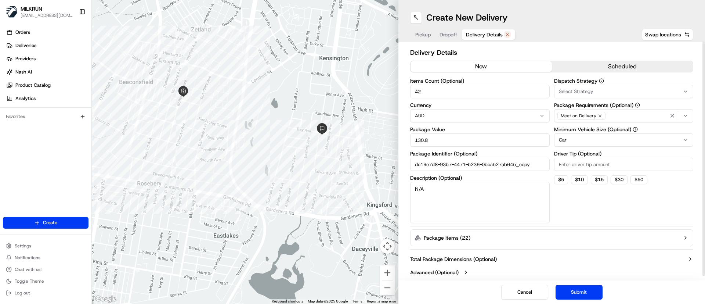
click at [512, 64] on button "now" at bounding box center [481, 66] width 141 height 11
click at [594, 293] on button "Submit" at bounding box center [579, 292] width 47 height 15
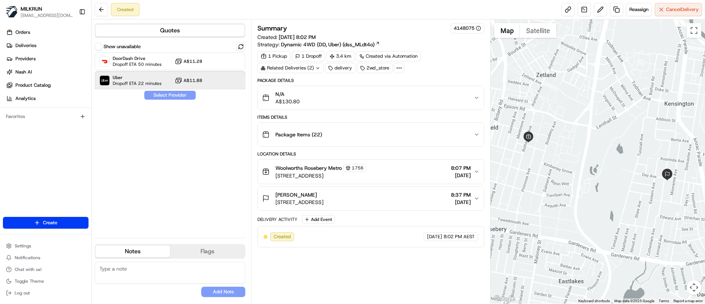
click at [113, 80] on span "Dropoff ETA 22 minutes" at bounding box center [137, 83] width 49 height 6
click at [148, 95] on button "Assign Provider" at bounding box center [170, 95] width 52 height 9
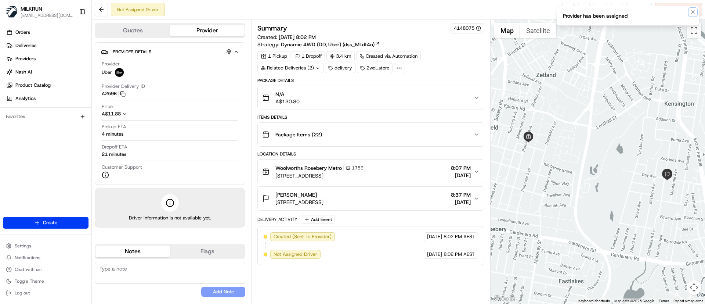
drag, startPoint x: 696, startPoint y: 12, endPoint x: 685, endPoint y: 17, distance: 12.7
click at [695, 13] on button "Notifications (F8)" at bounding box center [693, 12] width 9 height 9
click at [563, 15] on link at bounding box center [568, 9] width 13 height 13
click at [565, 8] on link at bounding box center [568, 9] width 13 height 13
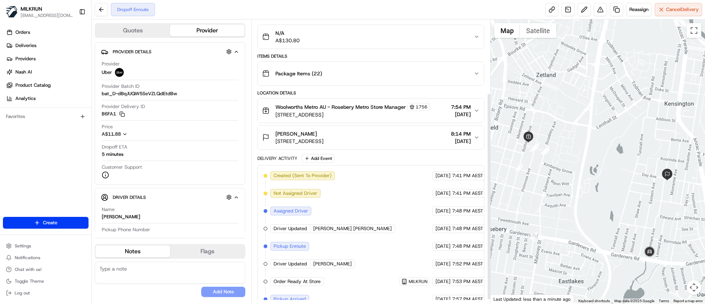
scroll to position [106, 0]
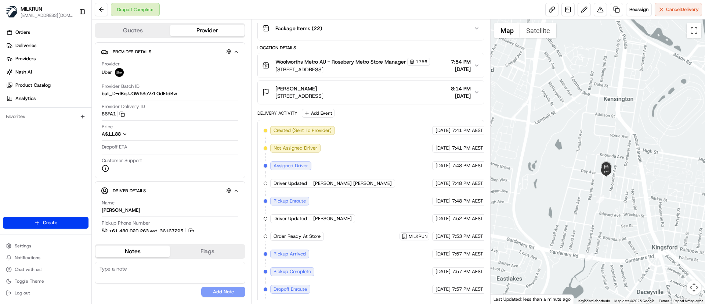
drag, startPoint x: 680, startPoint y: 192, endPoint x: 608, endPoint y: 191, distance: 71.6
click at [608, 191] on div at bounding box center [598, 161] width 215 height 284
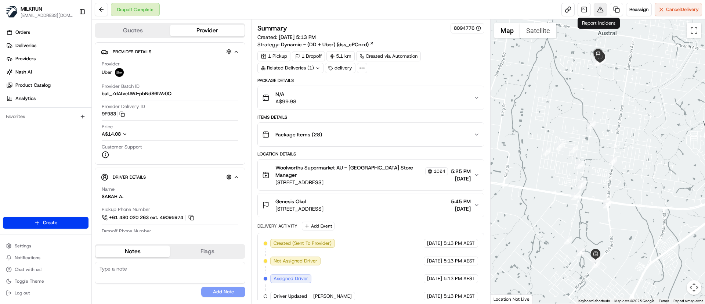
click at [598, 11] on button at bounding box center [600, 9] width 13 height 13
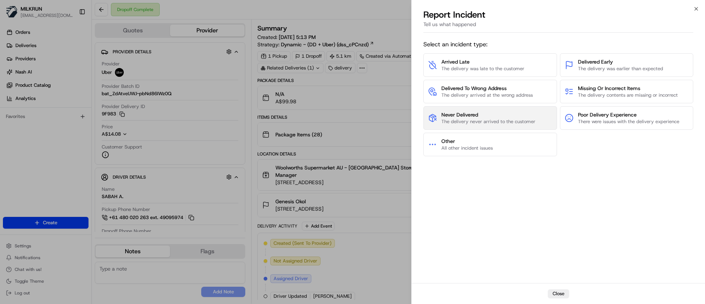
click at [484, 124] on span "The delivery never arrived to the customer" at bounding box center [489, 121] width 94 height 7
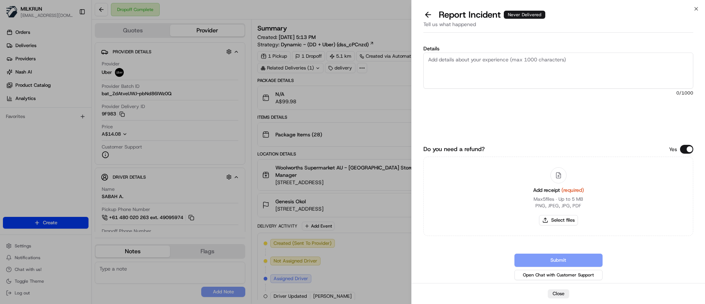
click at [478, 65] on textarea "Details" at bounding box center [559, 71] width 270 height 36
paste textarea "Order not received. No call or text to customer. Uber rep tried calling driver,…"
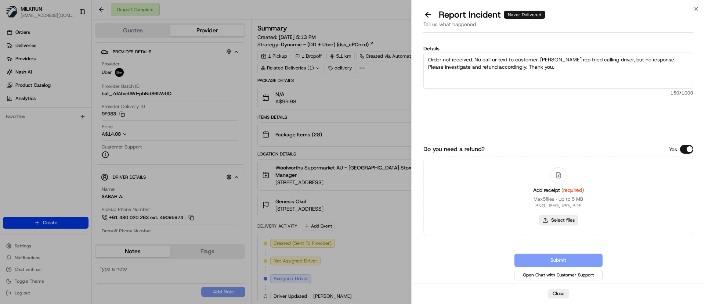
type textarea "Order not received. No call or text to customer. Uber rep tried calling driver,…"
click at [570, 218] on button "Select files" at bounding box center [558, 220] width 39 height 10
click at [565, 219] on button "Select files" at bounding box center [558, 220] width 39 height 10
type input "C:\fakepath\MILKRUN_GenesisO.pdf"
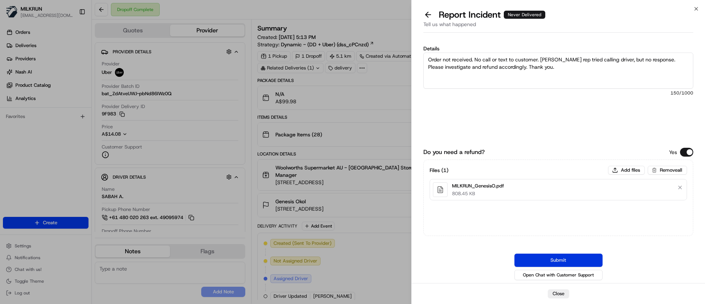
click at [568, 256] on button "Submit" at bounding box center [559, 259] width 88 height 13
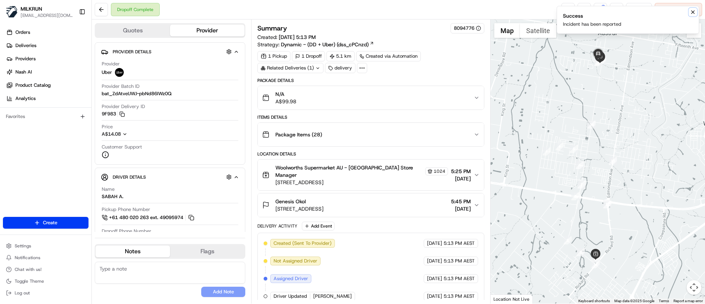
click at [691, 14] on icon "Notifications (F8)" at bounding box center [693, 12] width 6 height 6
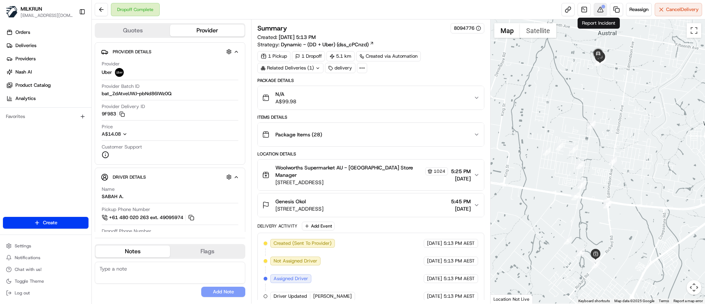
click at [595, 11] on button at bounding box center [600, 9] width 13 height 13
click at [596, 6] on button at bounding box center [600, 9] width 13 height 13
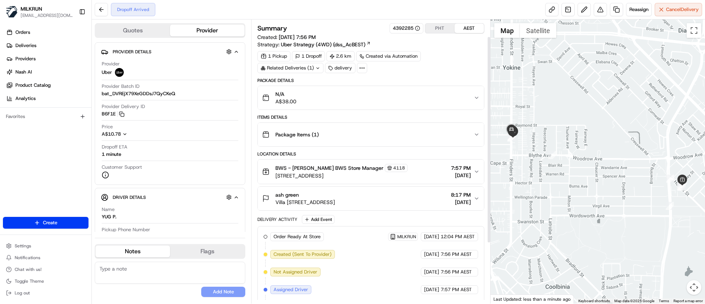
scroll to position [106, 0]
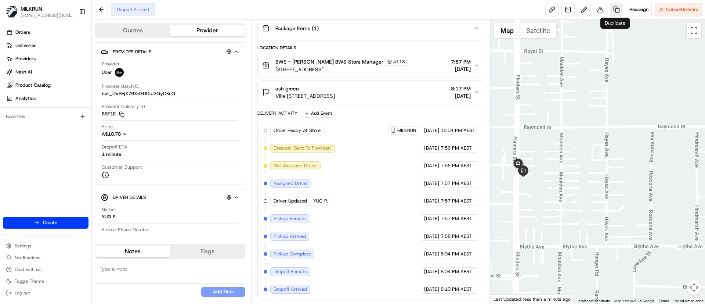
click at [614, 9] on link at bounding box center [616, 9] width 13 height 13
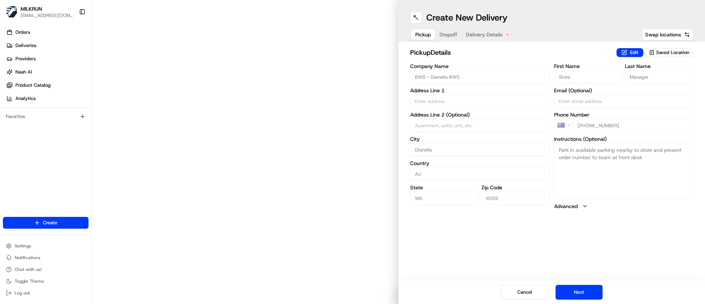
type input "[STREET_ADDRESS]"
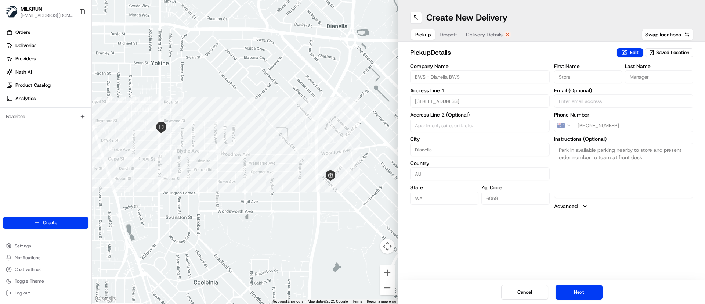
click at [491, 37] on span "Delivery Details" at bounding box center [484, 34] width 37 height 7
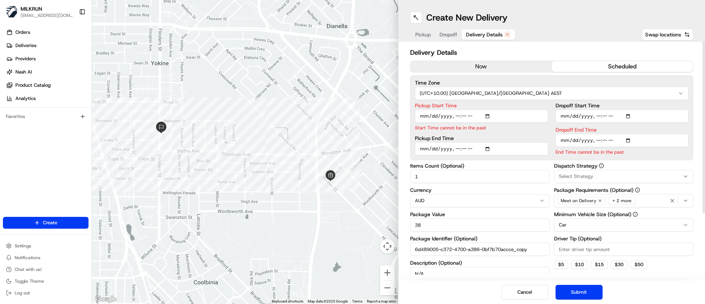
click at [468, 64] on button "now" at bounding box center [481, 66] width 141 height 11
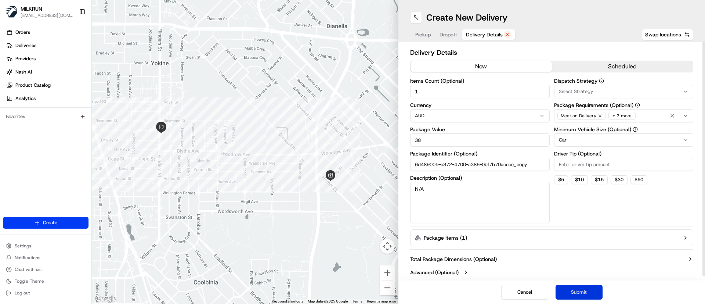
click at [592, 291] on button "Submit" at bounding box center [579, 292] width 47 height 15
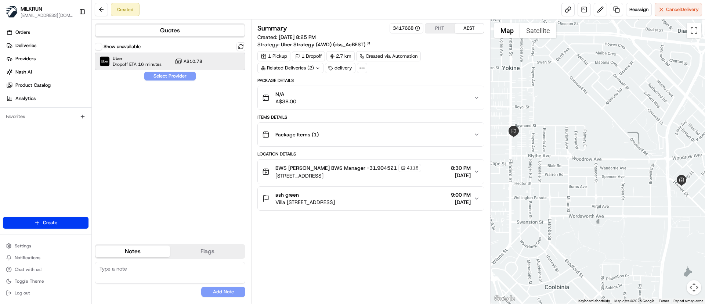
click at [116, 55] on span "Uber" at bounding box center [137, 58] width 49 height 6
click at [158, 75] on button "Assign Provider" at bounding box center [170, 76] width 52 height 9
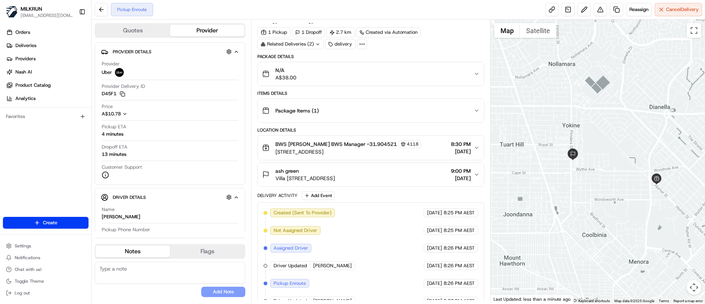
scroll to position [36, 0]
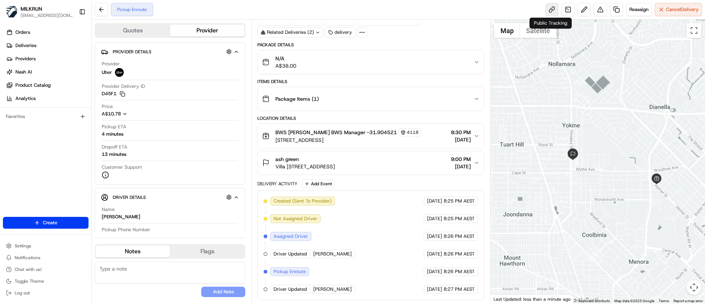
click at [552, 10] on link at bounding box center [551, 9] width 13 height 13
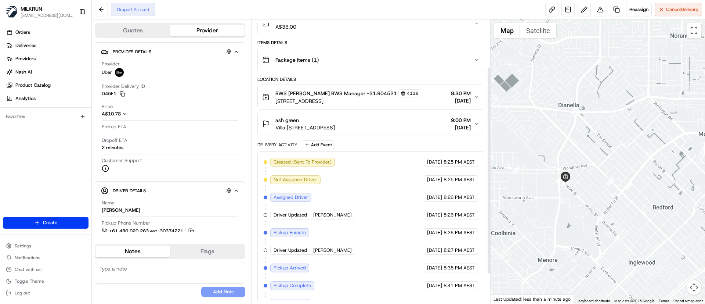
scroll to position [106, 0]
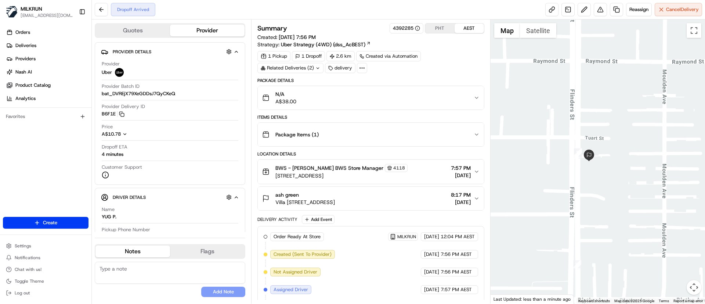
drag, startPoint x: 516, startPoint y: 154, endPoint x: 643, endPoint y: 176, distance: 128.3
click at [643, 176] on div at bounding box center [598, 161] width 215 height 284
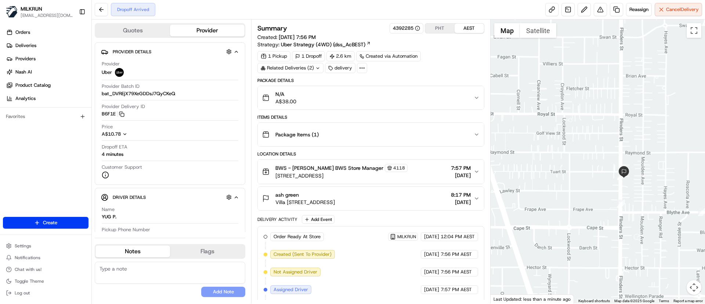
drag, startPoint x: 634, startPoint y: 211, endPoint x: 540, endPoint y: 150, distance: 111.9
click at [540, 150] on div at bounding box center [598, 161] width 215 height 284
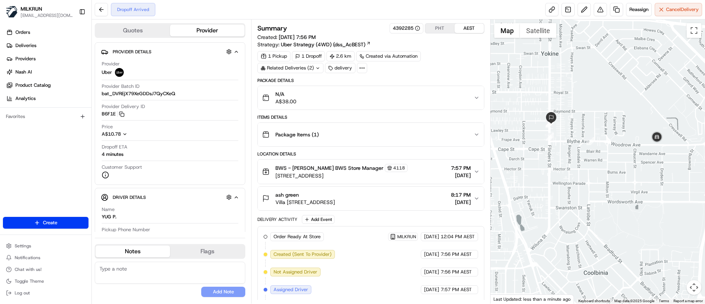
drag, startPoint x: 649, startPoint y: 181, endPoint x: 619, endPoint y: 159, distance: 37.5
click at [621, 160] on div at bounding box center [598, 161] width 215 height 284
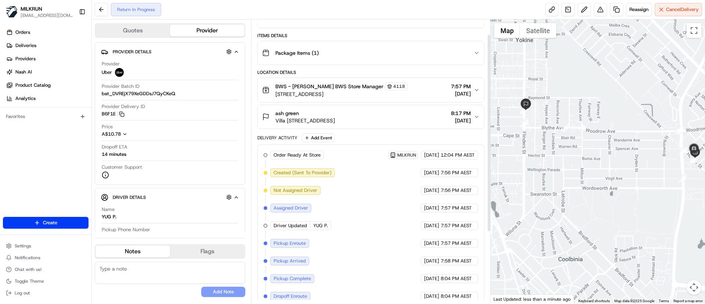
scroll to position [124, 0]
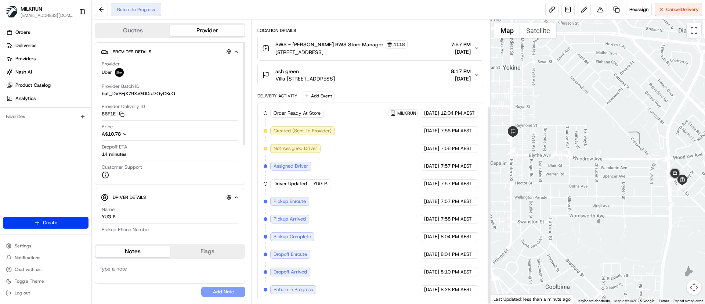
scroll to position [124, 0]
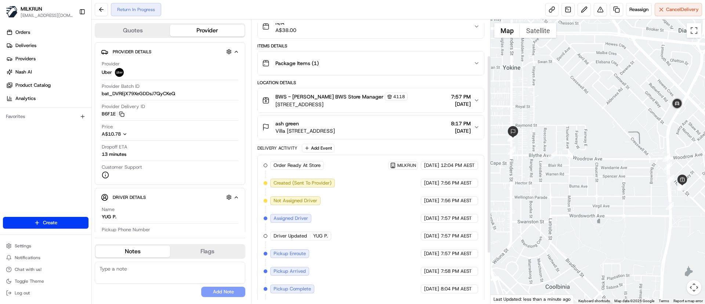
scroll to position [124, 0]
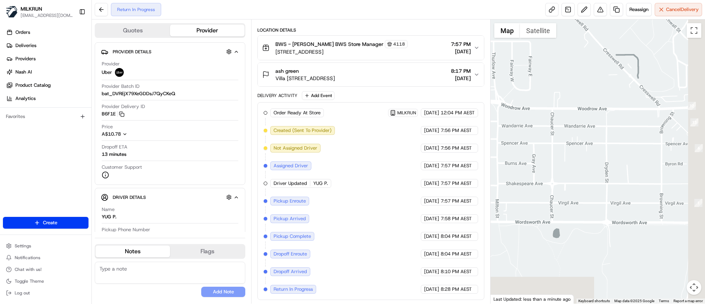
drag, startPoint x: 612, startPoint y: 198, endPoint x: 509, endPoint y: 116, distance: 131.5
click at [511, 116] on div at bounding box center [598, 161] width 215 height 284
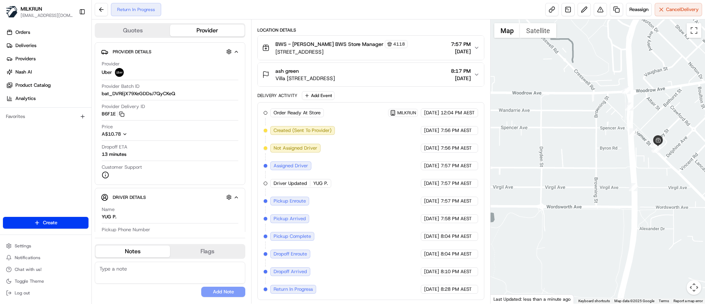
drag, startPoint x: 587, startPoint y: 140, endPoint x: 532, endPoint y: 172, distance: 64.5
click at [532, 172] on div at bounding box center [598, 161] width 215 height 284
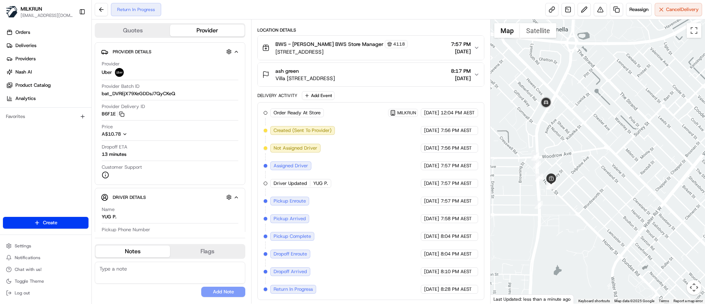
drag, startPoint x: 577, startPoint y: 181, endPoint x: 628, endPoint y: 188, distance: 51.9
click at [628, 188] on div at bounding box center [598, 161] width 215 height 284
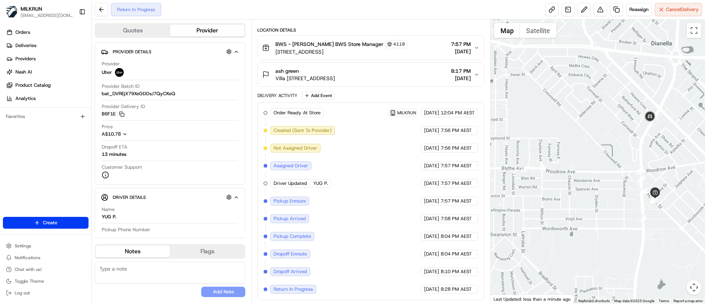
drag, startPoint x: 612, startPoint y: 187, endPoint x: 574, endPoint y: 165, distance: 44.2
click at [574, 165] on div at bounding box center [598, 161] width 215 height 284
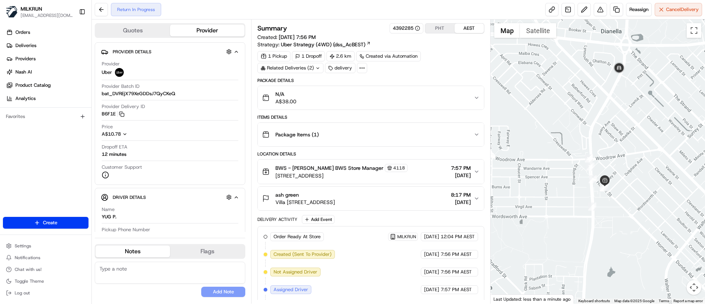
drag, startPoint x: 647, startPoint y: 187, endPoint x: 570, endPoint y: 188, distance: 77.2
click at [570, 188] on div at bounding box center [598, 161] width 215 height 284
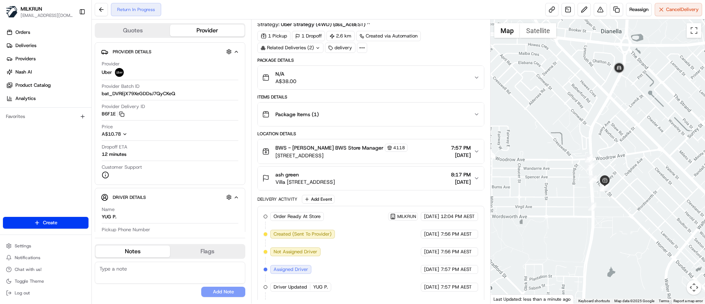
scroll to position [124, 0]
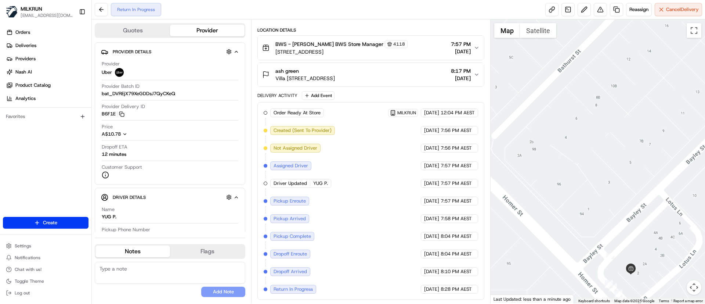
drag, startPoint x: 626, startPoint y: 243, endPoint x: 613, endPoint y: 188, distance: 55.9
click at [613, 188] on div at bounding box center [598, 161] width 215 height 284
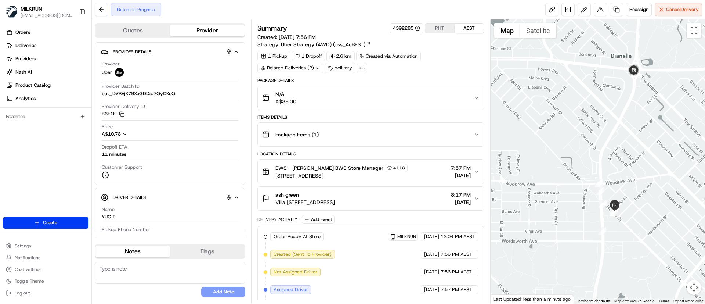
drag, startPoint x: 635, startPoint y: 170, endPoint x: 563, endPoint y: 199, distance: 77.6
click at [563, 199] on div at bounding box center [598, 161] width 215 height 284
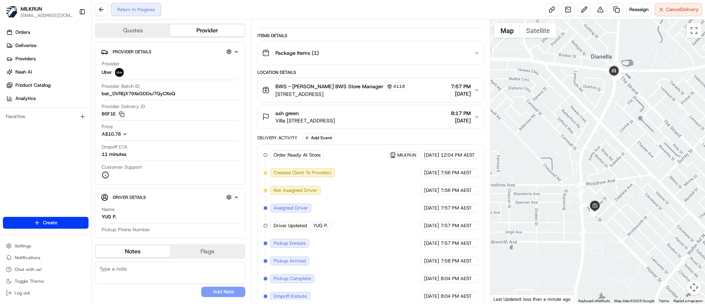
scroll to position [124, 0]
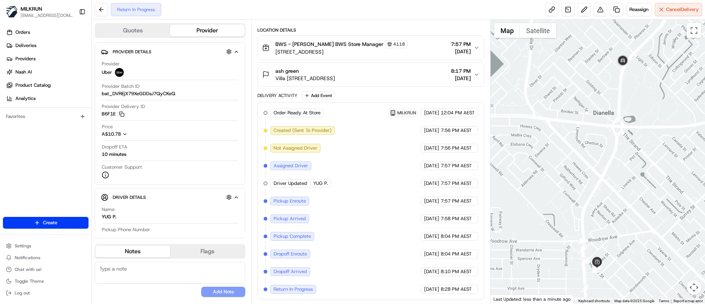
drag, startPoint x: 577, startPoint y: 204, endPoint x: 569, endPoint y: 157, distance: 47.9
click at [569, 157] on div at bounding box center [598, 161] width 215 height 284
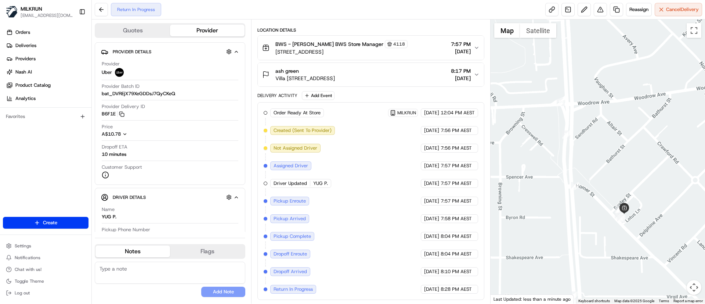
drag, startPoint x: 603, startPoint y: 198, endPoint x: 604, endPoint y: 176, distance: 22.4
click at [604, 176] on div at bounding box center [598, 161] width 215 height 284
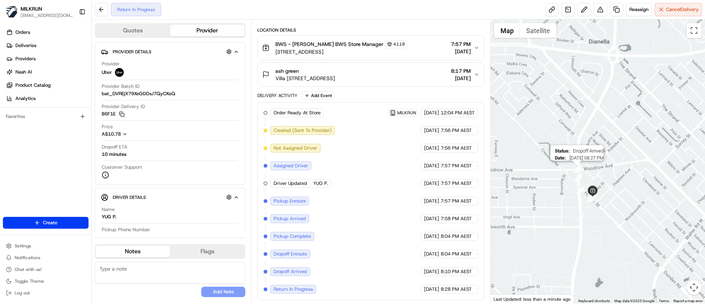
drag, startPoint x: 601, startPoint y: 125, endPoint x: 580, endPoint y: 172, distance: 51.6
click at [580, 172] on div "Status : Dropoff Arrived Date : 08/23/2025 08:27 PM" at bounding box center [598, 161] width 215 height 284
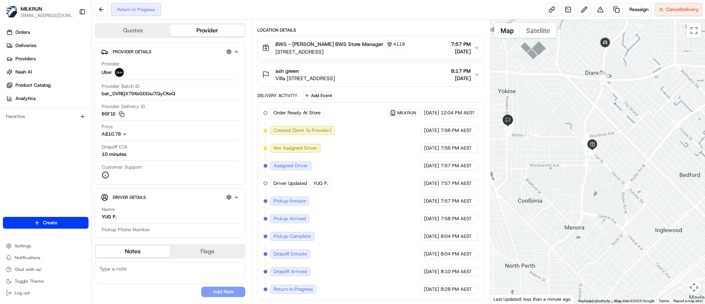
drag, startPoint x: 610, startPoint y: 59, endPoint x: 610, endPoint y: 105, distance: 46.3
click at [610, 105] on div at bounding box center [598, 161] width 215 height 284
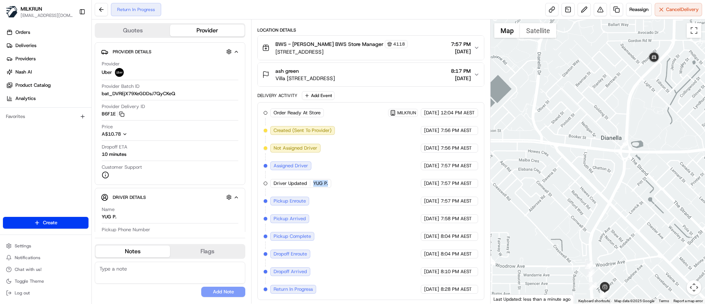
drag, startPoint x: 328, startPoint y: 185, endPoint x: 313, endPoint y: 188, distance: 14.6
click at [313, 188] on div "Order Ready At Store MILKRUN 23/08/2025 12:04 PM AEST Created (Sent To Provider…" at bounding box center [371, 200] width 214 height 185
copy span "YUG P."
click at [316, 184] on span "YUG P." at bounding box center [320, 183] width 15 height 7
drag, startPoint x: 605, startPoint y: 228, endPoint x: 586, endPoint y: 167, distance: 64.4
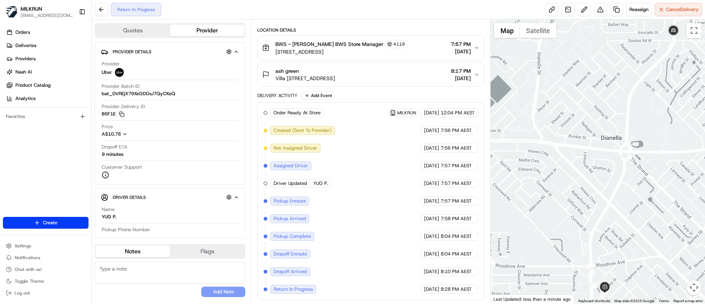
click at [586, 167] on div at bounding box center [598, 161] width 215 height 284
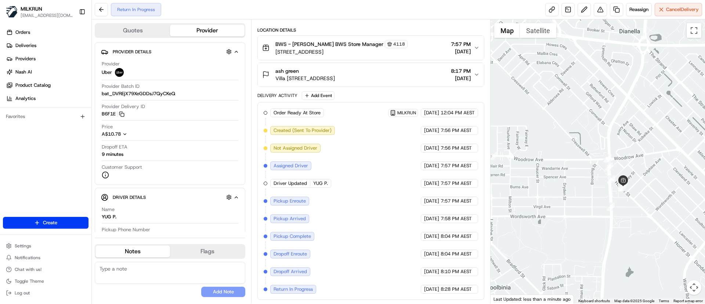
drag, startPoint x: 607, startPoint y: 141, endPoint x: 570, endPoint y: 168, distance: 45.7
click at [570, 168] on div at bounding box center [598, 161] width 215 height 284
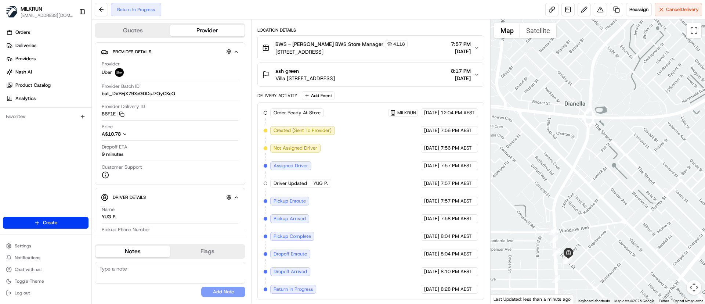
drag, startPoint x: 601, startPoint y: 170, endPoint x: 600, endPoint y: 175, distance: 5.6
click at [600, 175] on div at bounding box center [598, 161] width 215 height 284
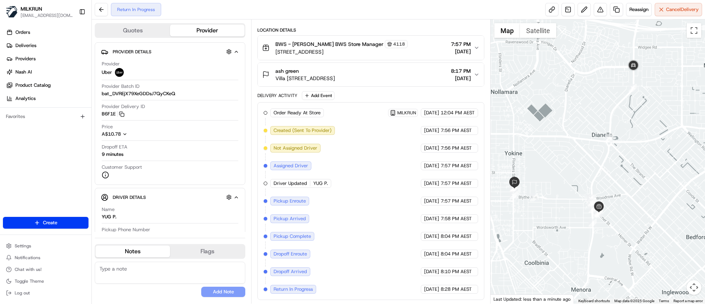
drag, startPoint x: 576, startPoint y: 208, endPoint x: 585, endPoint y: 211, distance: 9.9
click at [585, 211] on div at bounding box center [598, 161] width 215 height 284
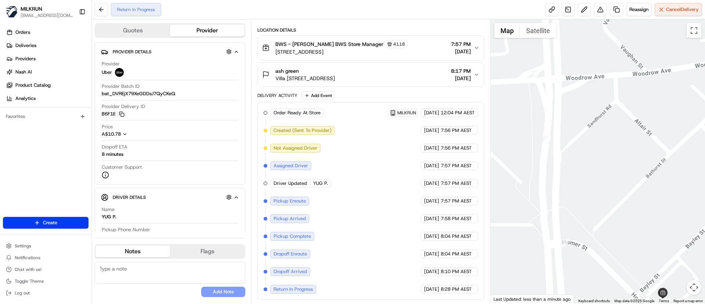
drag, startPoint x: 599, startPoint y: 163, endPoint x: 576, endPoint y: 215, distance: 57.1
click at [576, 215] on div at bounding box center [598, 161] width 215 height 284
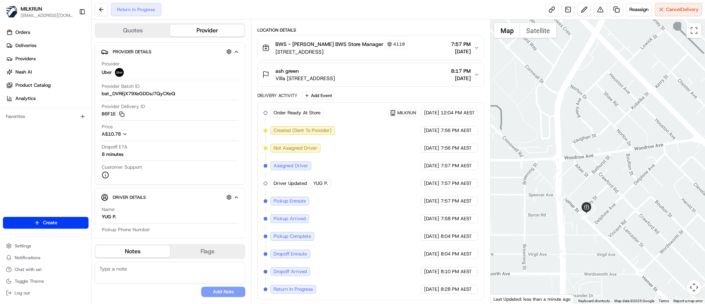
drag, startPoint x: 587, startPoint y: 157, endPoint x: 585, endPoint y: 168, distance: 10.9
click at [585, 168] on div at bounding box center [598, 161] width 215 height 284
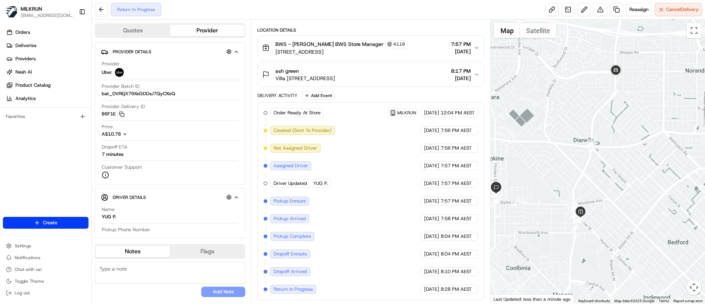
drag, startPoint x: 633, startPoint y: 109, endPoint x: 613, endPoint y: 155, distance: 50.0
click at [613, 155] on div at bounding box center [598, 161] width 215 height 284
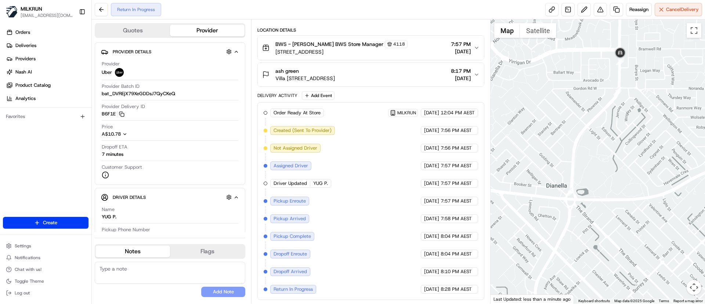
drag, startPoint x: 606, startPoint y: 98, endPoint x: 568, endPoint y: 166, distance: 78.1
click at [568, 166] on div at bounding box center [598, 161] width 215 height 284
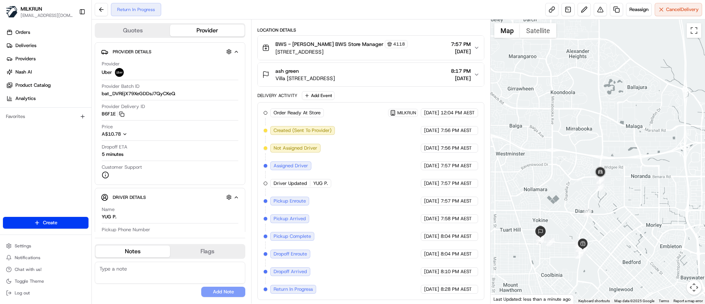
drag, startPoint x: 570, startPoint y: 227, endPoint x: 604, endPoint y: 205, distance: 39.6
click at [604, 205] on div at bounding box center [598, 161] width 215 height 284
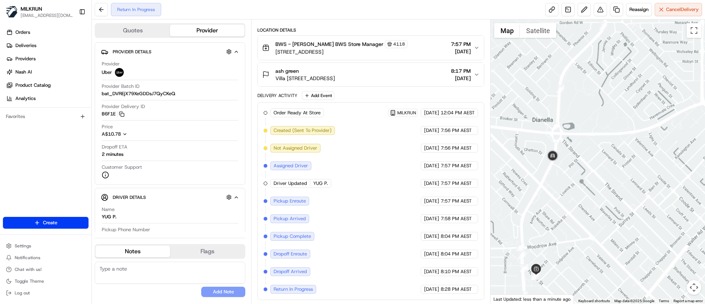
drag, startPoint x: 573, startPoint y: 209, endPoint x: 573, endPoint y: 163, distance: 45.2
click at [573, 163] on div at bounding box center [598, 161] width 215 height 284
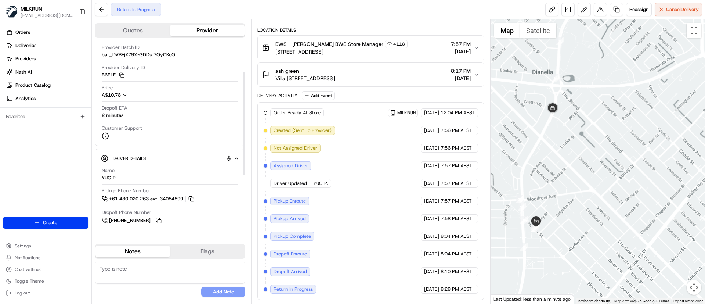
scroll to position [55, 0]
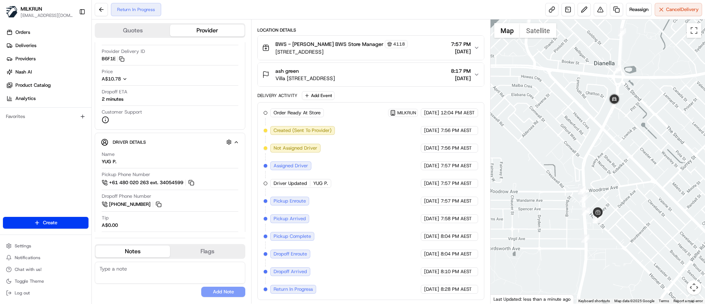
drag, startPoint x: 621, startPoint y: 193, endPoint x: 646, endPoint y: 192, distance: 25.0
click at [646, 192] on div at bounding box center [598, 161] width 215 height 284
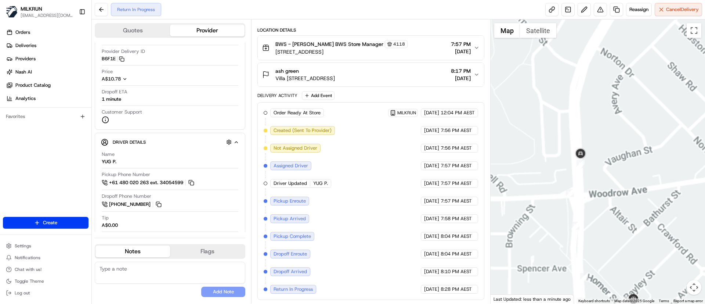
drag, startPoint x: 640, startPoint y: 208, endPoint x: 632, endPoint y: 164, distance: 44.8
click at [632, 164] on div at bounding box center [598, 161] width 215 height 284
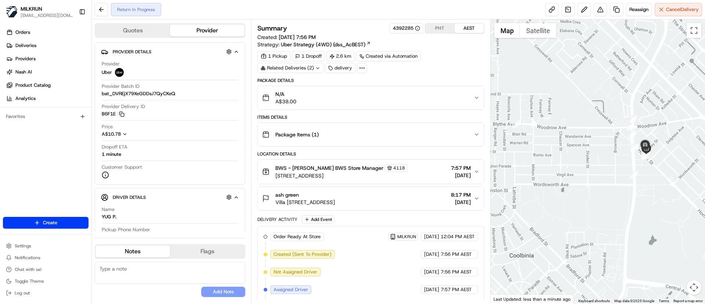
drag, startPoint x: 664, startPoint y: 196, endPoint x: 627, endPoint y: 164, distance: 49.0
click at [627, 164] on div at bounding box center [598, 161] width 215 height 284
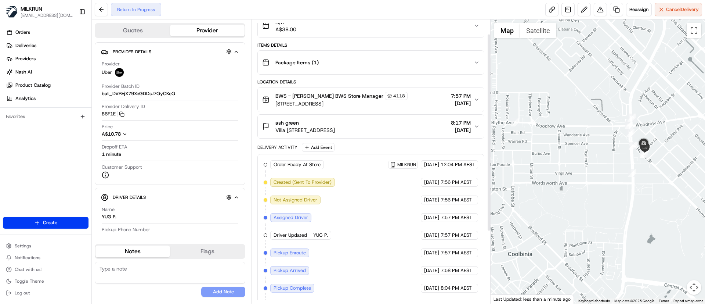
scroll to position [124, 0]
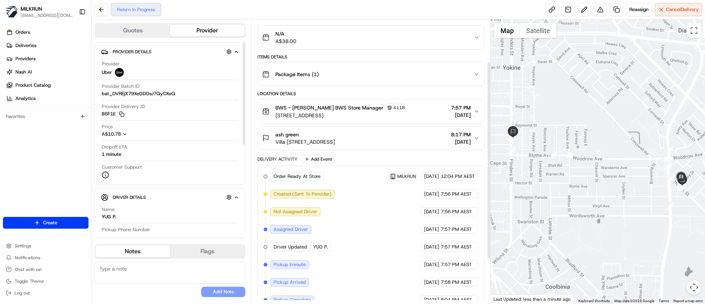
scroll to position [124, 0]
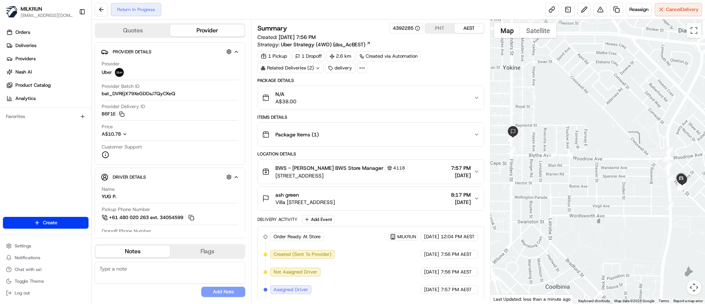
drag, startPoint x: 659, startPoint y: 196, endPoint x: 624, endPoint y: 179, distance: 38.3
click at [624, 179] on div at bounding box center [598, 161] width 215 height 284
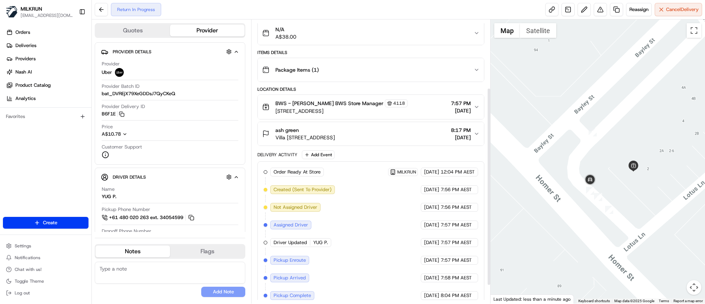
scroll to position [124, 0]
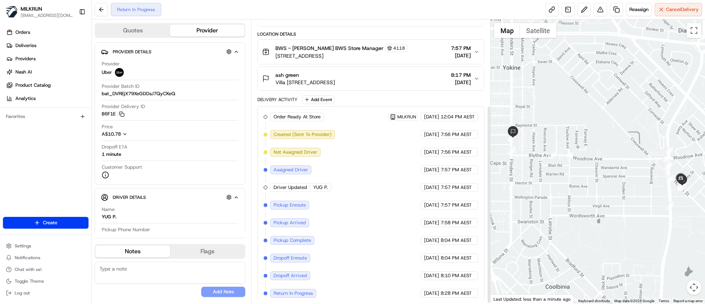
scroll to position [124, 0]
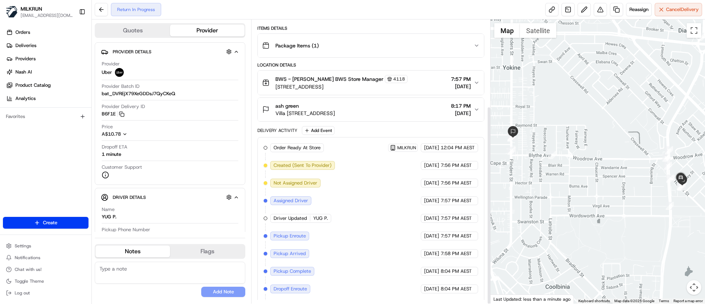
scroll to position [124, 0]
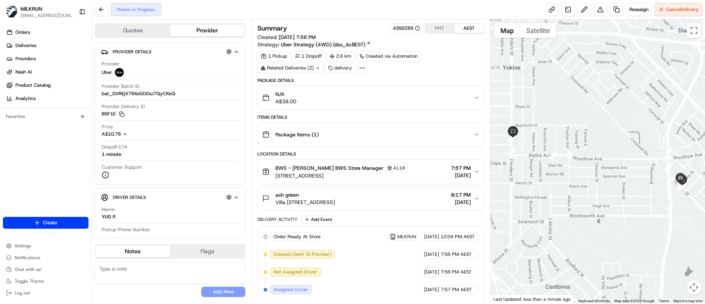
drag, startPoint x: 650, startPoint y: 181, endPoint x: 597, endPoint y: 168, distance: 54.1
click at [597, 168] on div at bounding box center [598, 161] width 215 height 284
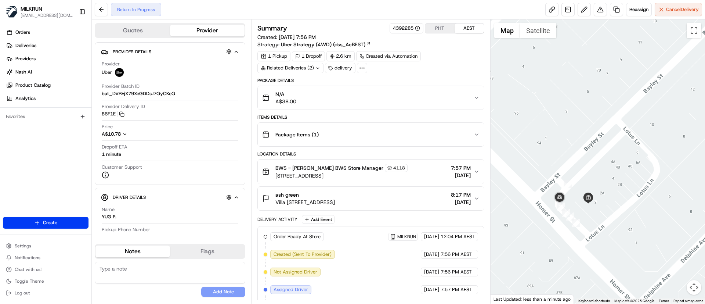
scroll to position [124, 0]
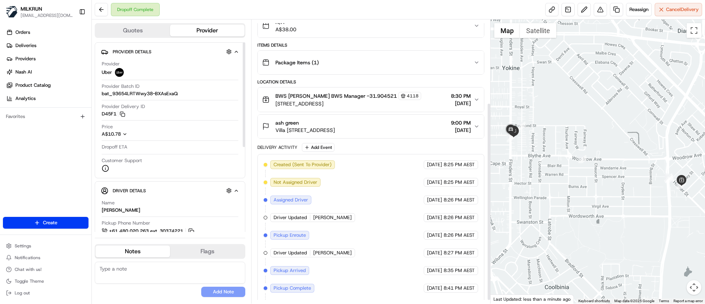
scroll to position [124, 0]
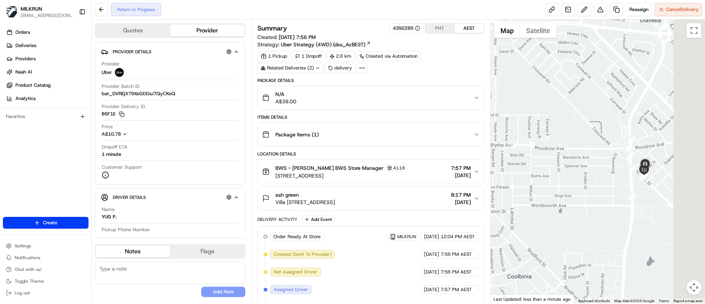
drag, startPoint x: 633, startPoint y: 191, endPoint x: 577, endPoint y: 174, distance: 58.8
click at [577, 174] on div at bounding box center [598, 161] width 215 height 284
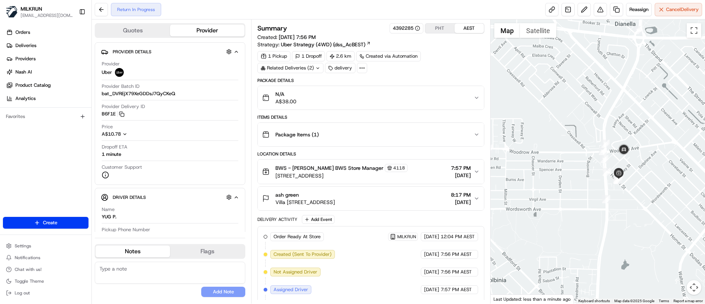
drag, startPoint x: 646, startPoint y: 201, endPoint x: 581, endPoint y: 195, distance: 65.7
click at [581, 195] on div at bounding box center [598, 161] width 215 height 284
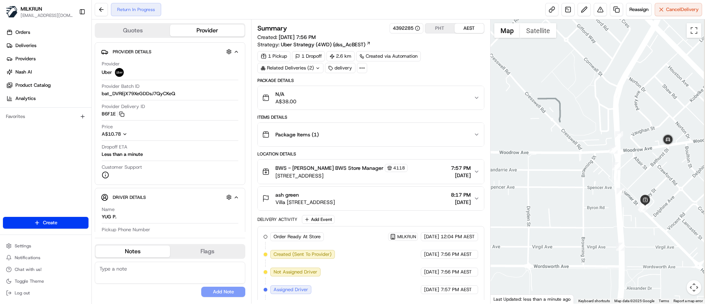
drag, startPoint x: 682, startPoint y: 169, endPoint x: 625, endPoint y: 167, distance: 57.0
click at [623, 169] on div at bounding box center [598, 161] width 215 height 284
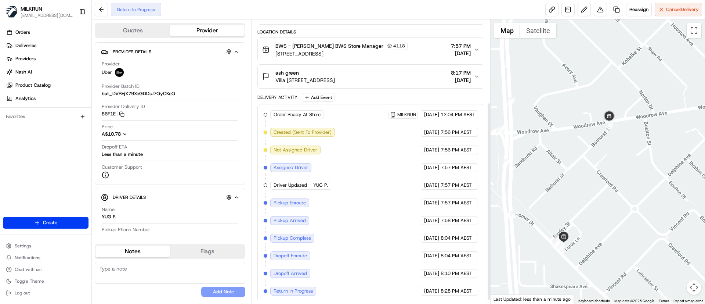
scroll to position [124, 0]
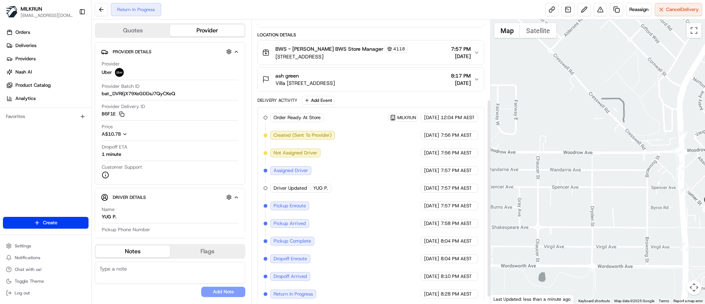
scroll to position [124, 0]
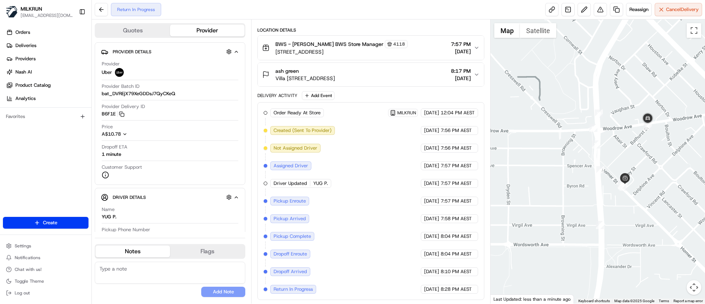
drag, startPoint x: 632, startPoint y: 191, endPoint x: 544, endPoint y: 169, distance: 91.0
click at [544, 169] on div at bounding box center [598, 161] width 215 height 284
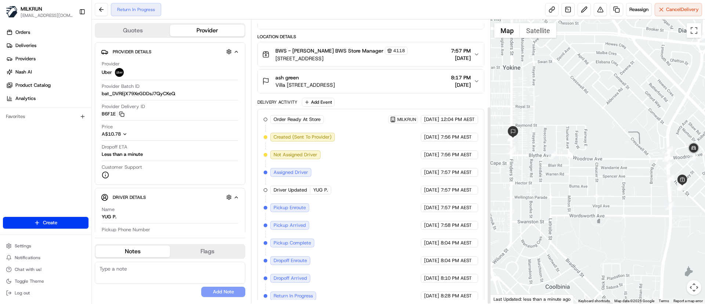
scroll to position [124, 0]
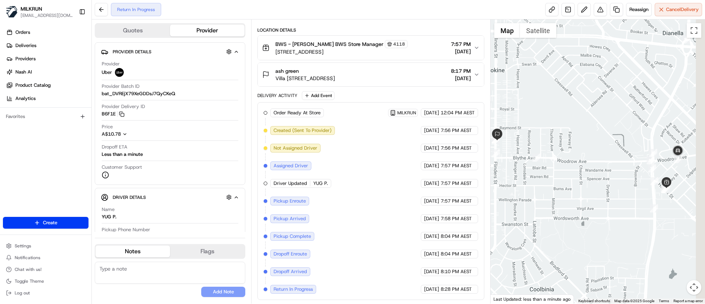
drag, startPoint x: 681, startPoint y: 167, endPoint x: 620, endPoint y: 170, distance: 61.0
click at [620, 170] on div at bounding box center [598, 161] width 215 height 284
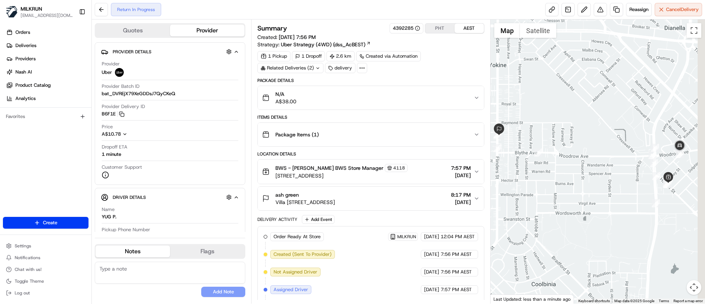
drag, startPoint x: 649, startPoint y: 201, endPoint x: 554, endPoint y: 188, distance: 96.0
click at [554, 188] on div at bounding box center [598, 161] width 215 height 284
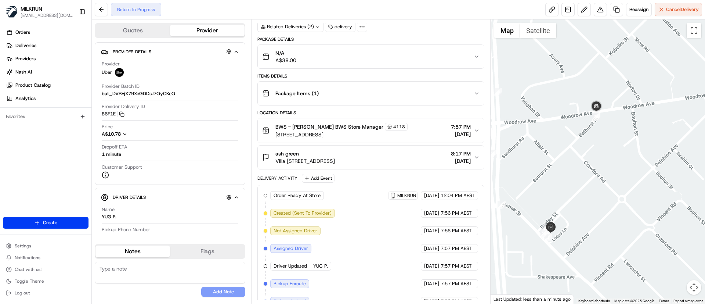
scroll to position [124, 0]
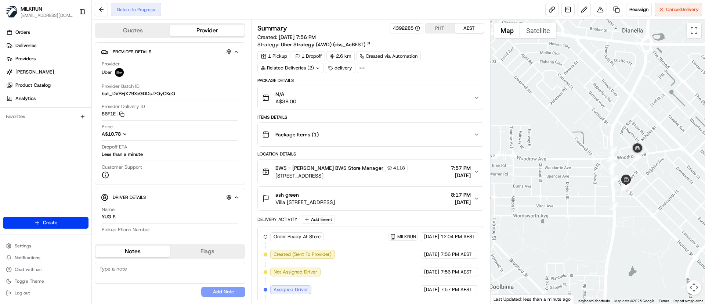
drag, startPoint x: 648, startPoint y: 168, endPoint x: 588, endPoint y: 169, distance: 59.5
click at [588, 169] on div at bounding box center [598, 161] width 215 height 284
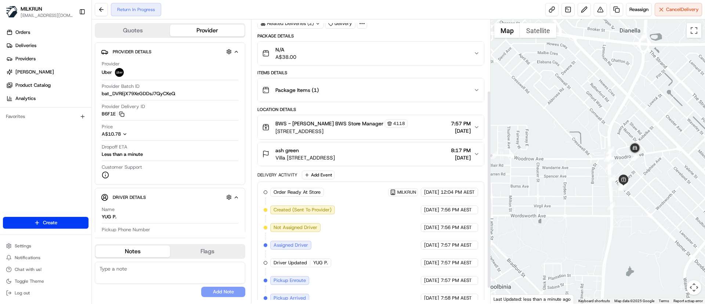
scroll to position [124, 0]
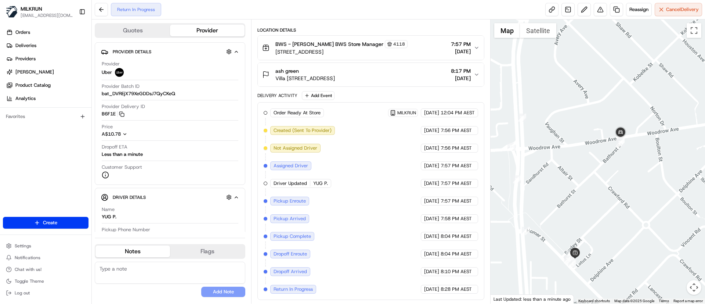
drag, startPoint x: 613, startPoint y: 167, endPoint x: 626, endPoint y: 197, distance: 32.4
click at [626, 197] on div at bounding box center [598, 161] width 215 height 284
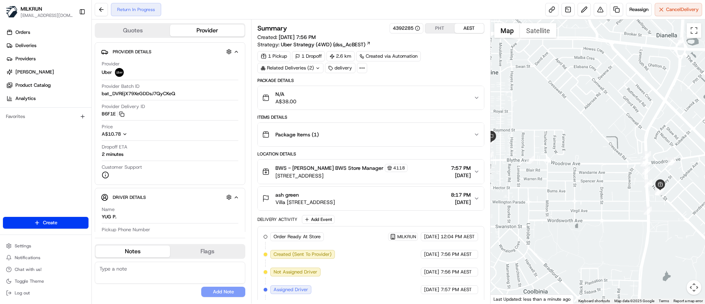
drag, startPoint x: 681, startPoint y: 191, endPoint x: 656, endPoint y: 198, distance: 26.1
click at [656, 196] on div at bounding box center [598, 161] width 215 height 284
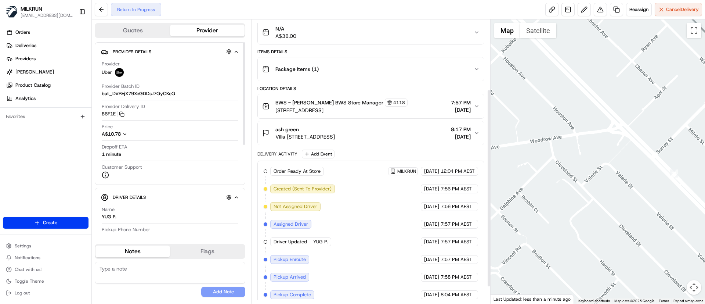
scroll to position [124, 0]
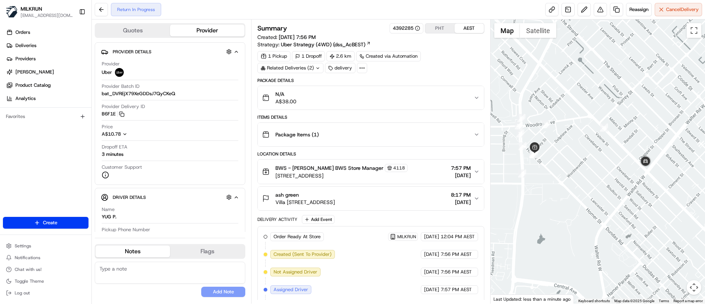
drag, startPoint x: 669, startPoint y: 210, endPoint x: 512, endPoint y: 177, distance: 159.7
click at [512, 177] on div at bounding box center [598, 161] width 215 height 284
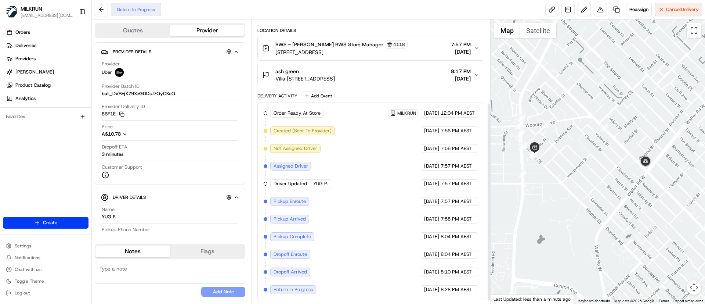
scroll to position [124, 0]
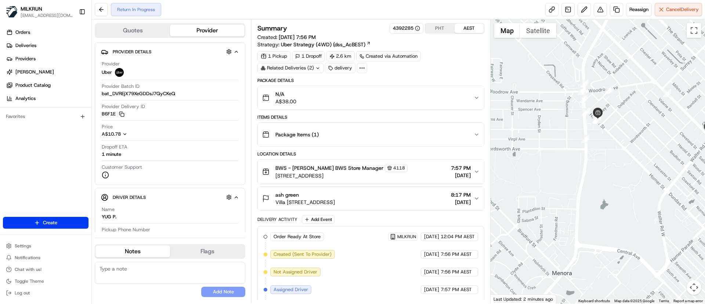
drag, startPoint x: 639, startPoint y: 199, endPoint x: 553, endPoint y: 132, distance: 109.2
click at [553, 132] on div at bounding box center [598, 161] width 215 height 284
